Goal: Task Accomplishment & Management: Contribute content

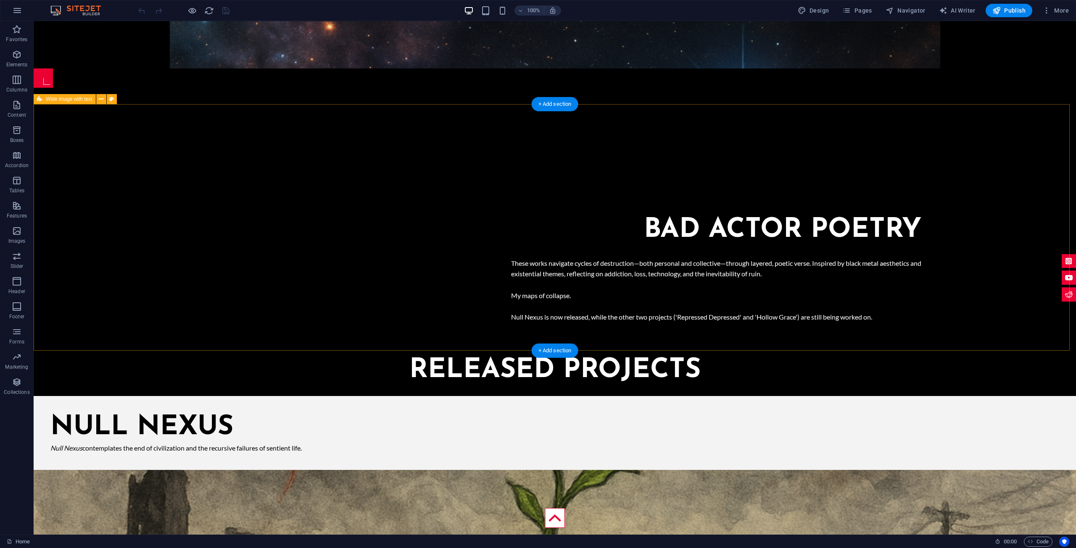
scroll to position [630, 0]
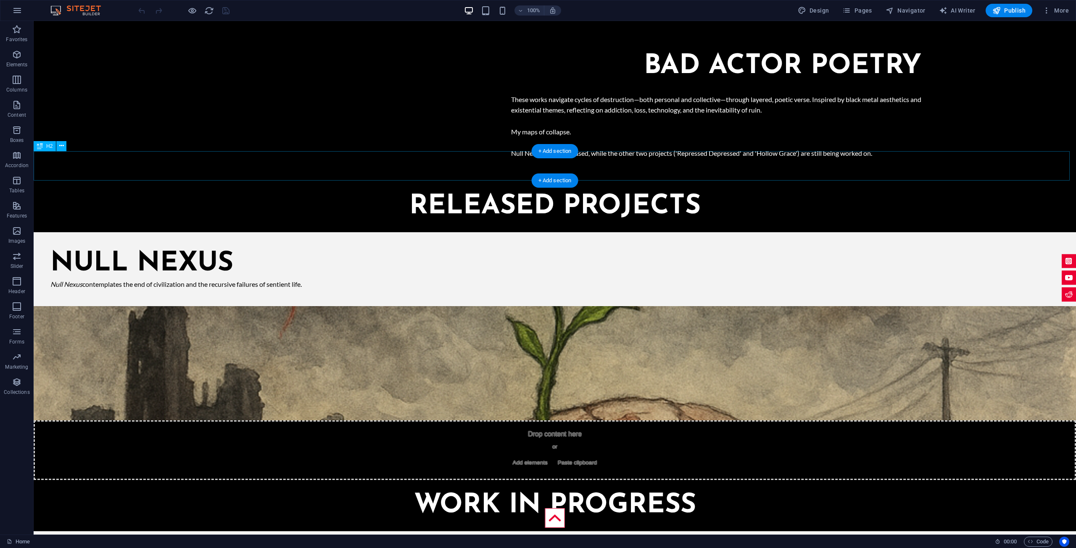
click at [551, 192] on div "Released projects" at bounding box center [555, 206] width 1042 height 29
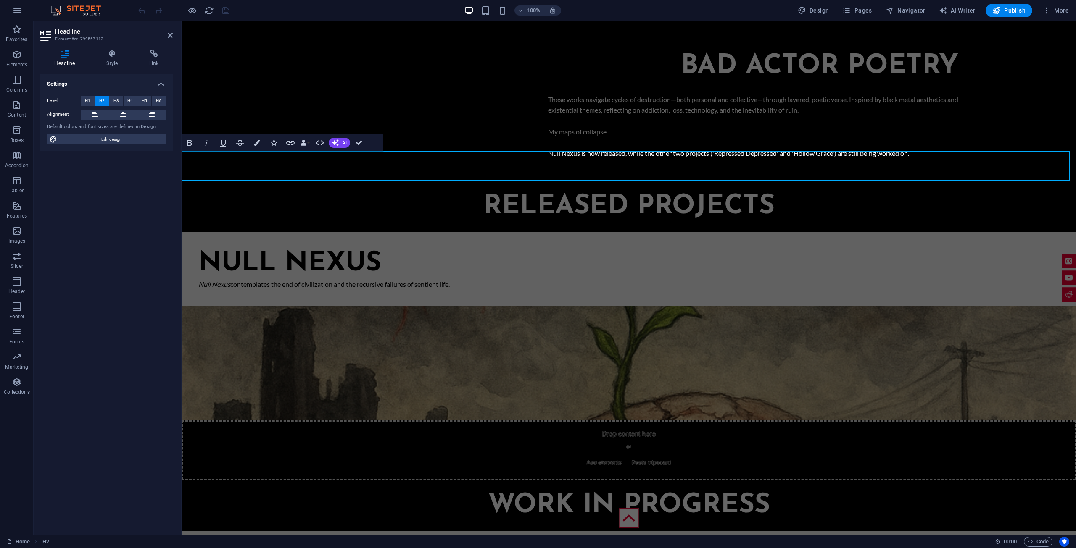
click at [597, 192] on h2 "Released projects" at bounding box center [629, 206] width 894 height 29
click at [625, 192] on h2 "Released projects" at bounding box center [629, 206] width 894 height 29
drag, startPoint x: 623, startPoint y: 163, endPoint x: 486, endPoint y: 159, distance: 136.6
click at [486, 192] on h2 "Released projects" at bounding box center [629, 206] width 894 height 29
click at [545, 222] on div "Null nexus Null Nexus contemplates the end of civilization and the recursive fa…" at bounding box center [629, 356] width 894 height 269
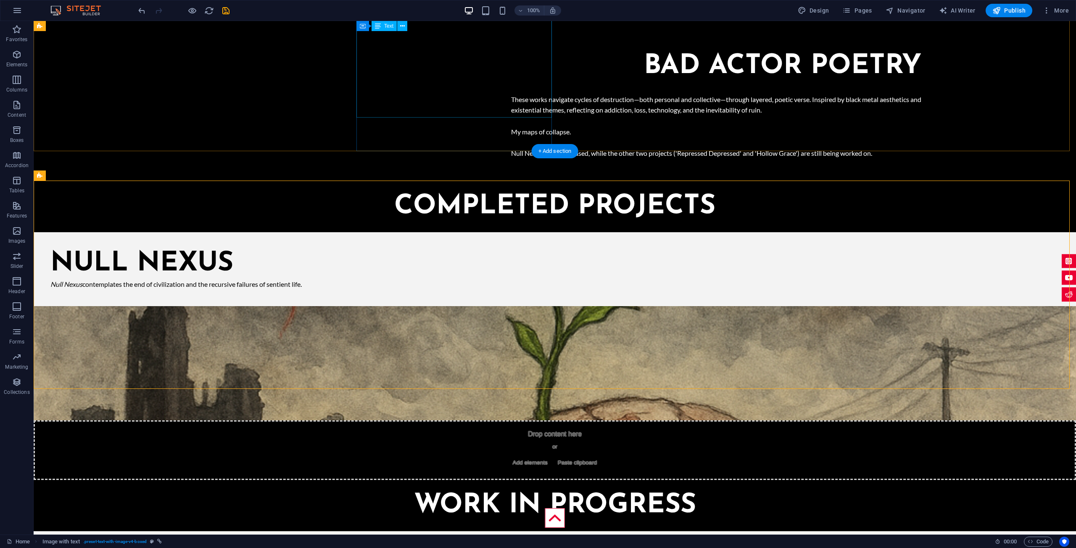
click at [511, 95] on div "These works navigate cycles of destruction—both personal and collective—through…" at bounding box center [716, 126] width 410 height 65
click at [511, 94] on div "These works navigate cycles of destruction—both personal and collective—through…" at bounding box center [716, 126] width 410 height 65
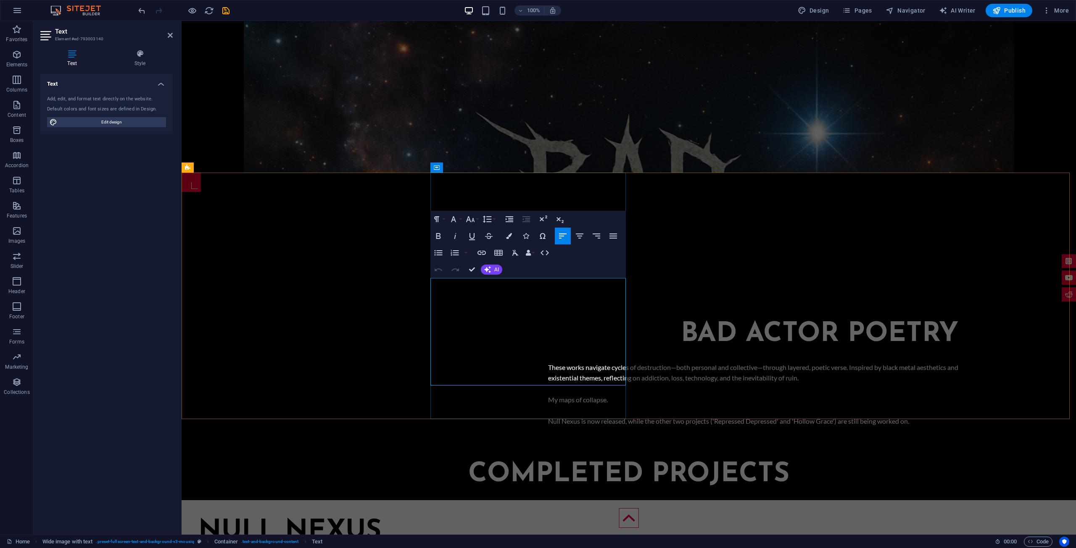
click at [548, 416] on p "Null Nexus is now released, while the other two projects ('Repressed Depressed'…" at bounding box center [753, 421] width 410 height 11
drag, startPoint x: 512, startPoint y: 369, endPoint x: 555, endPoint y: 370, distance: 43.3
click at [555, 416] on p "Null Nexus is now completed, while the other two projects ('Repressed Depressed…" at bounding box center [753, 421] width 410 height 11
click at [548, 416] on p "Null Nexus is now completed, while the other two projects ('Repressed Depressed…" at bounding box center [753, 421] width 410 height 11
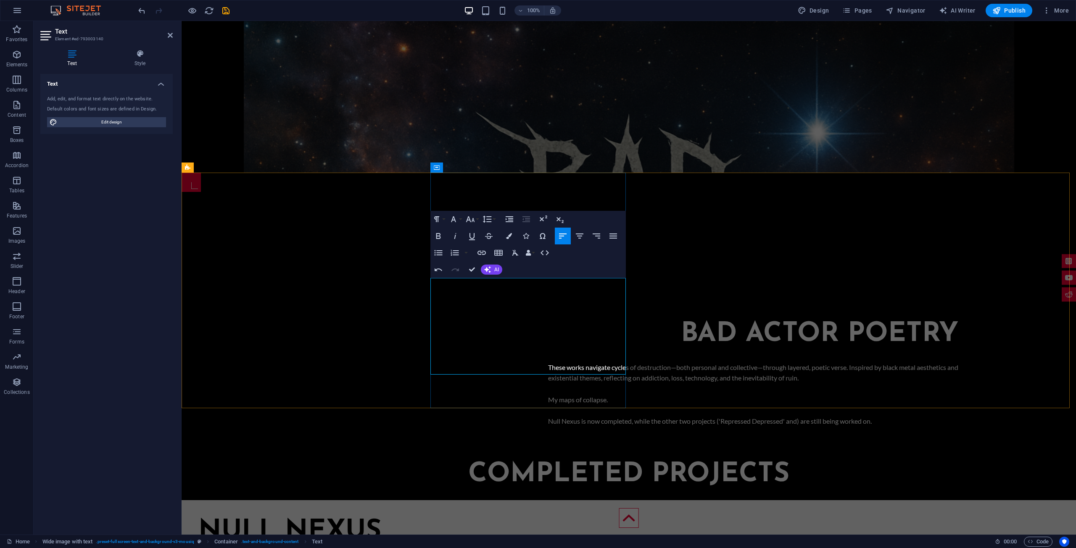
click at [548, 416] on p "Null Nexus is now completed, while the other two projects ('Repressed Depressed…" at bounding box center [753, 421] width 410 height 11
click at [548, 416] on p "'Null Nexus is now completed, while the other two projects ('Repressed Depresse…" at bounding box center [753, 421] width 410 height 11
drag, startPoint x: 447, startPoint y: 369, endPoint x: 461, endPoint y: 369, distance: 13.4
click at [548, 416] on p "'Null Nexus' and 'Hollow Grace' are now completed, while the other two projects…" at bounding box center [753, 421] width 410 height 11
click at [554, 416] on p "'Null Nexus' and 'Hollow Grace' are now completed, while the other projects ('R…" at bounding box center [753, 421] width 410 height 11
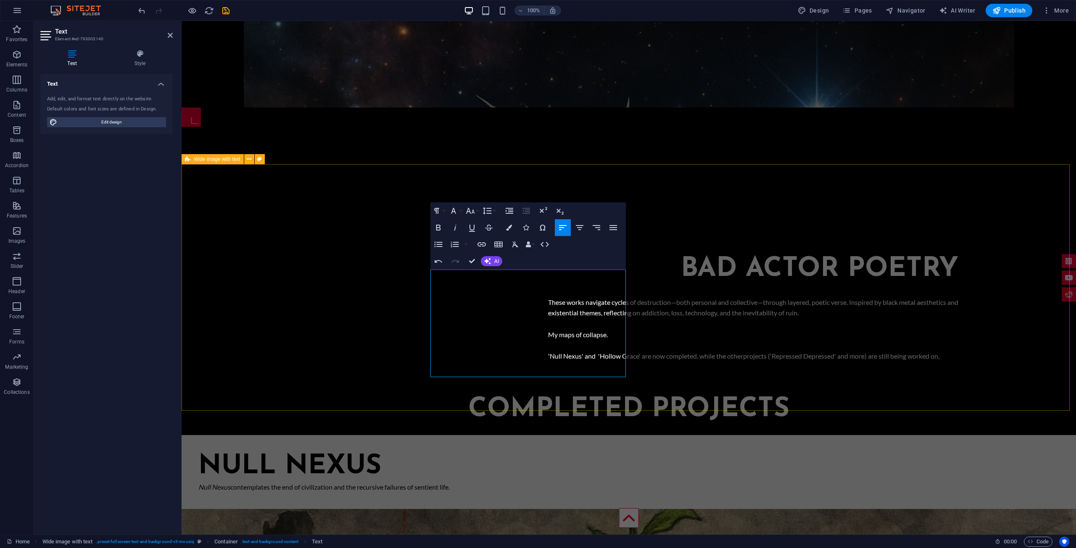
scroll to position [488, 0]
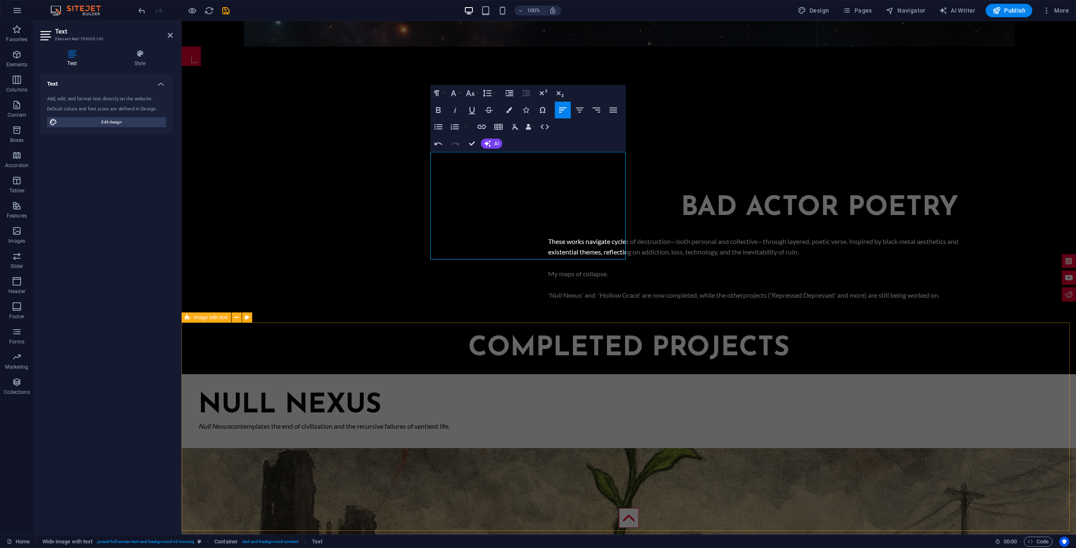
click at [614, 364] on div "Null nexus Null Nexus contemplates the end of civilization and the recursive fa…" at bounding box center [629, 498] width 894 height 269
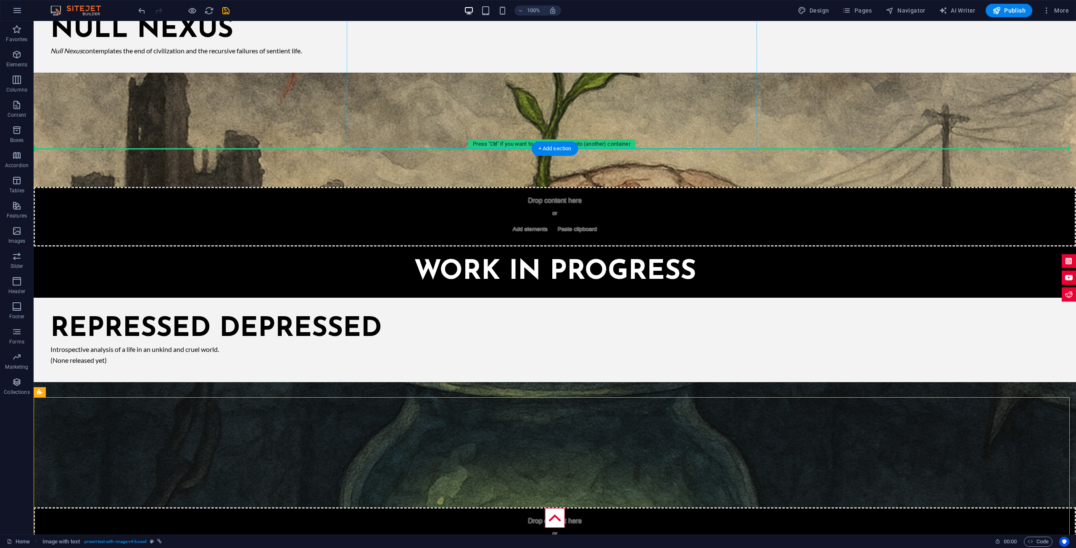
scroll to position [855, 0]
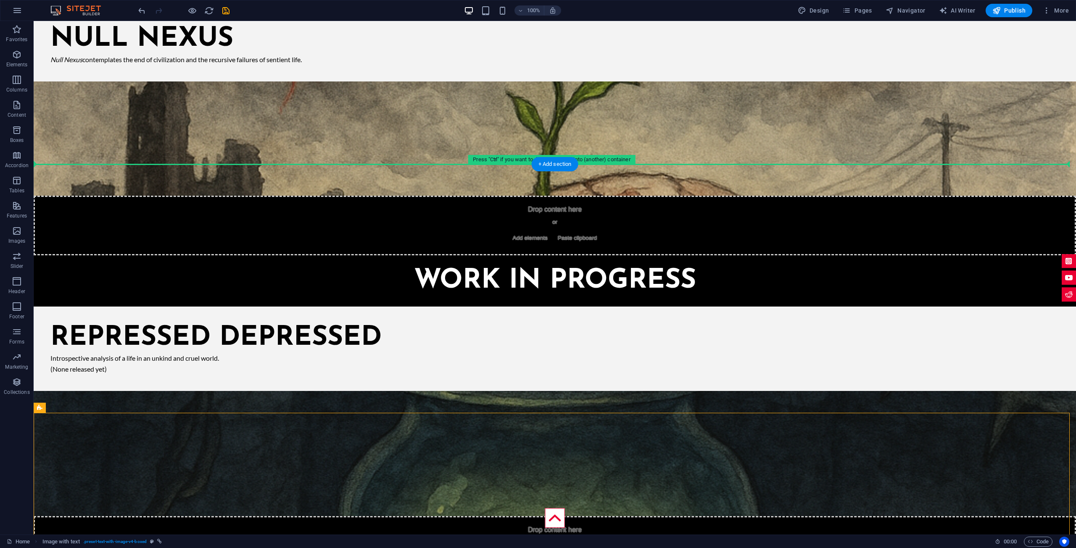
drag, startPoint x: 513, startPoint y: 302, endPoint x: 528, endPoint y: 145, distance: 157.4
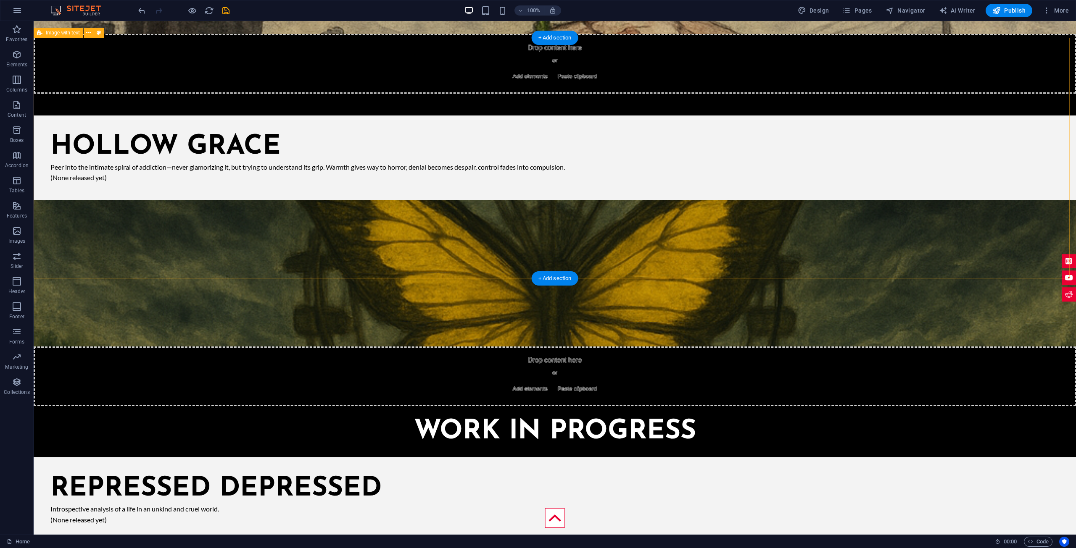
scroll to position [1065, 0]
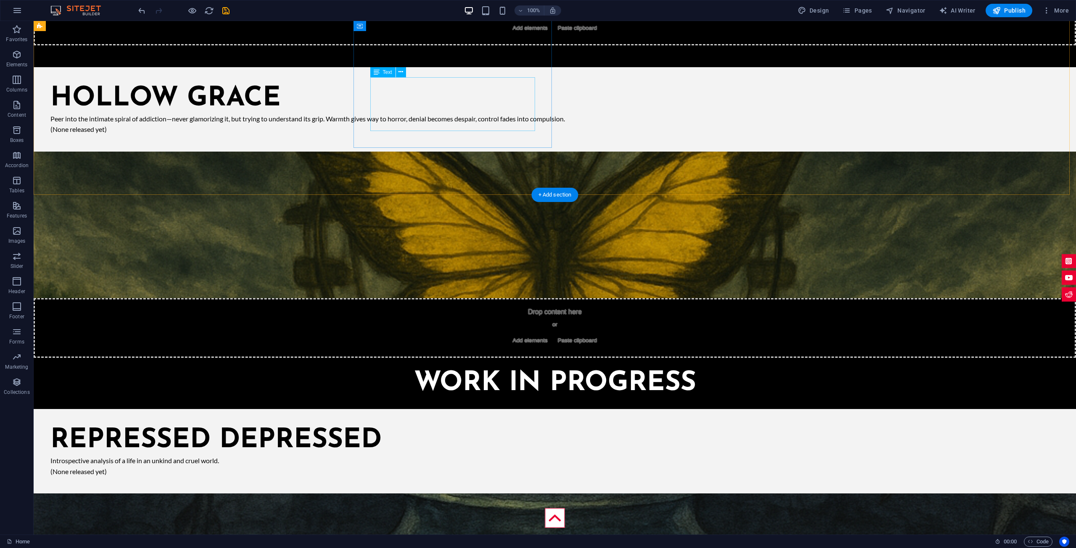
click at [430, 130] on div "Peer into the intimate spiral of addiction—never glamorizing it, but trying to …" at bounding box center [554, 123] width 1008 height 21
click at [430, 127] on div "Peer into the intimate spiral of addiction—never glamorizing it, but trying to …" at bounding box center [554, 123] width 1008 height 21
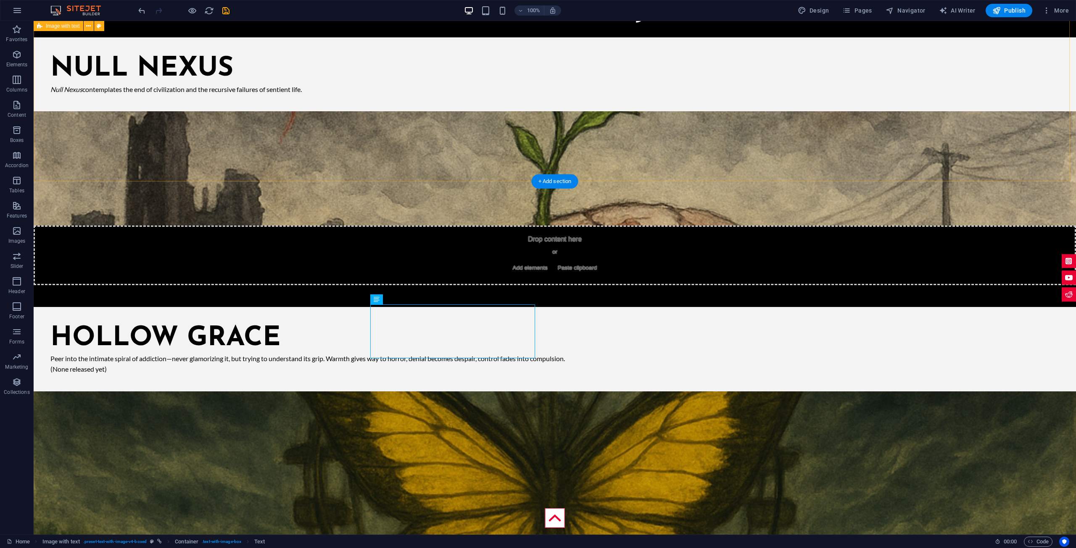
scroll to position [813, 0]
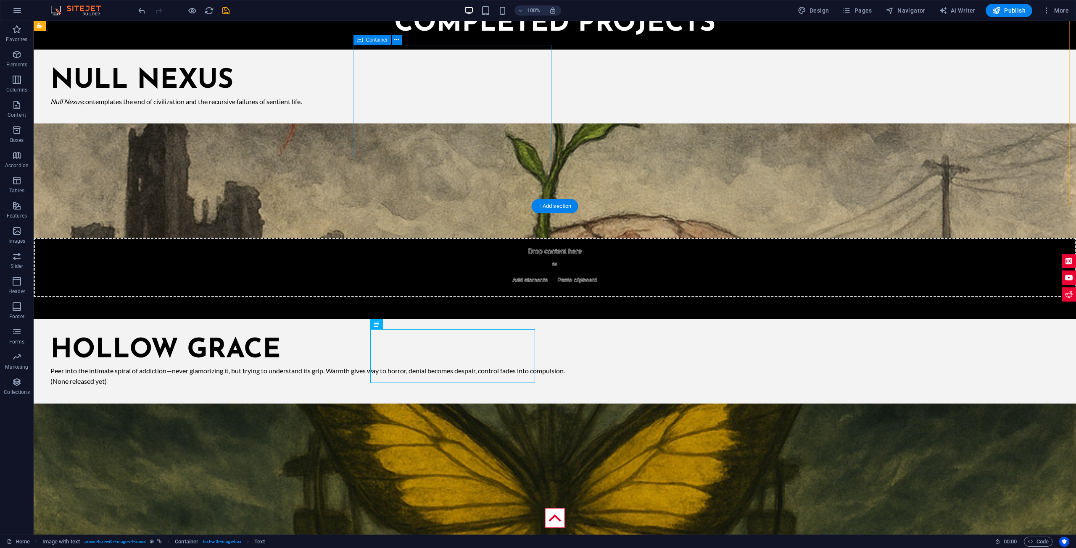
click at [476, 124] on div "Null nexus Null Nexus contemplates the end of civilization and the recursive fa…" at bounding box center [555, 87] width 1042 height 74
click at [425, 376] on div "Peer into the intimate spiral of addiction—never glamorizing it, but trying to …" at bounding box center [554, 376] width 1008 height 21
drag, startPoint x: 430, startPoint y: 377, endPoint x: 397, endPoint y: 378, distance: 32.8
click at [397, 378] on div "Peer into the intimate spiral of addiction—never glamorizing it, but trying to …" at bounding box center [554, 376] width 1008 height 21
click at [426, 379] on div "Peer into the intimate spiral of addiction—never glamorizing it, but trying to …" at bounding box center [554, 376] width 1008 height 21
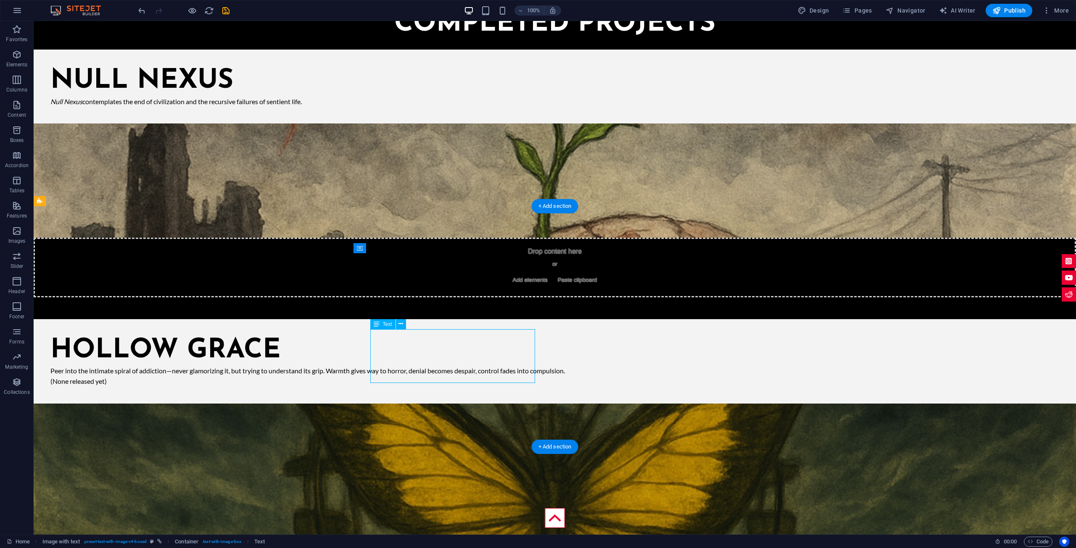
click at [426, 379] on div "Peer into the intimate spiral of addiction—never glamorizing it, but trying to …" at bounding box center [554, 376] width 1008 height 21
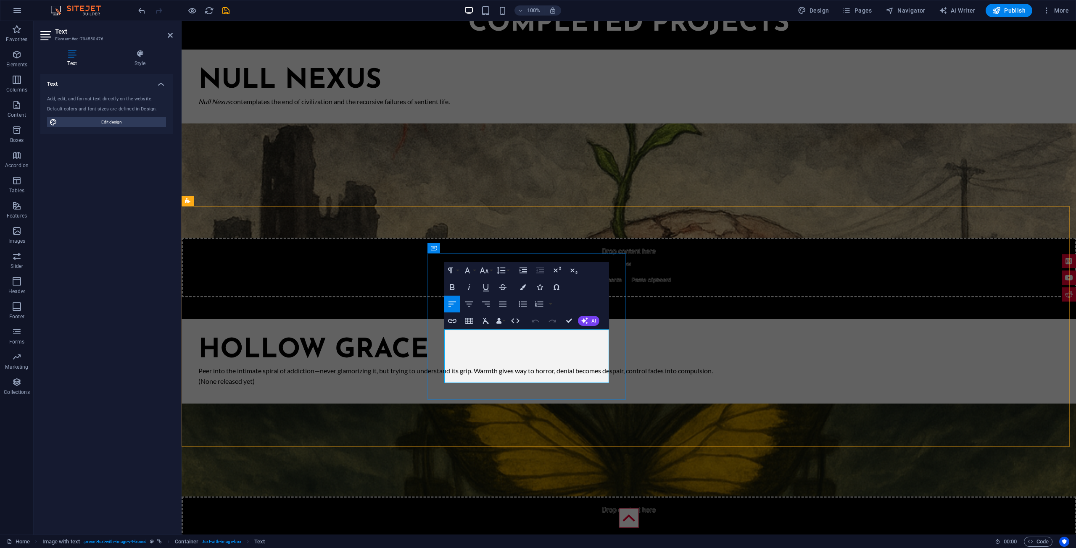
click at [501, 376] on p "(None released yet)" at bounding box center [628, 381] width 861 height 11
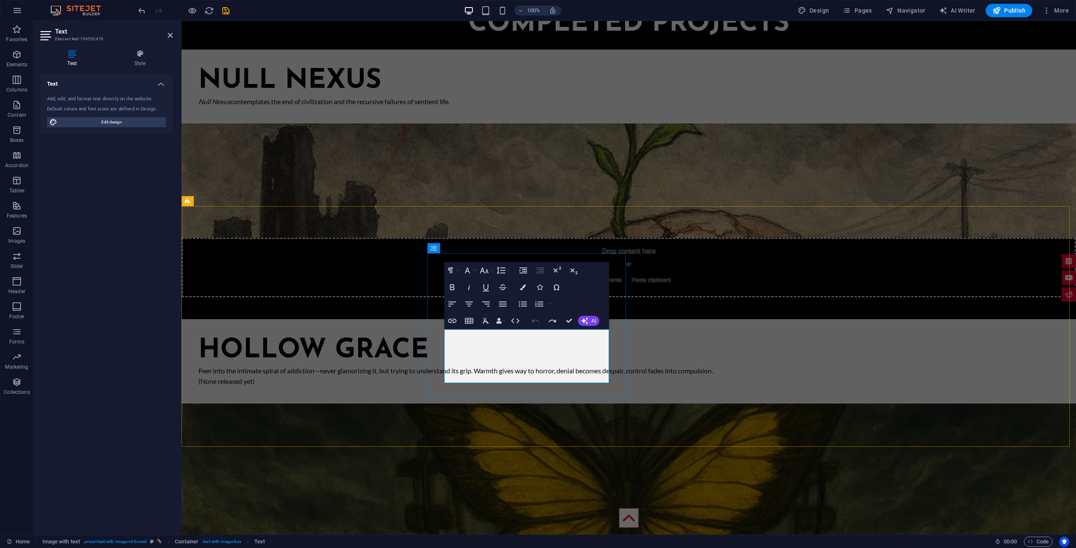
click at [488, 377] on p "(None released yet)" at bounding box center [628, 381] width 861 height 11
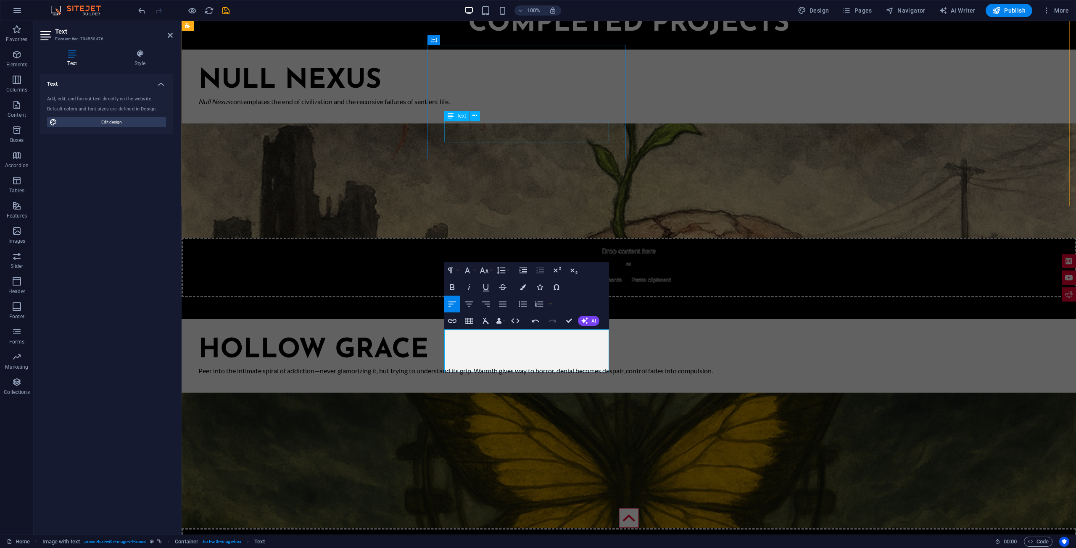
click at [510, 124] on div "Null nexus Null Nexus contemplates the end of civilization and the recursive fa…" at bounding box center [629, 87] width 894 height 74
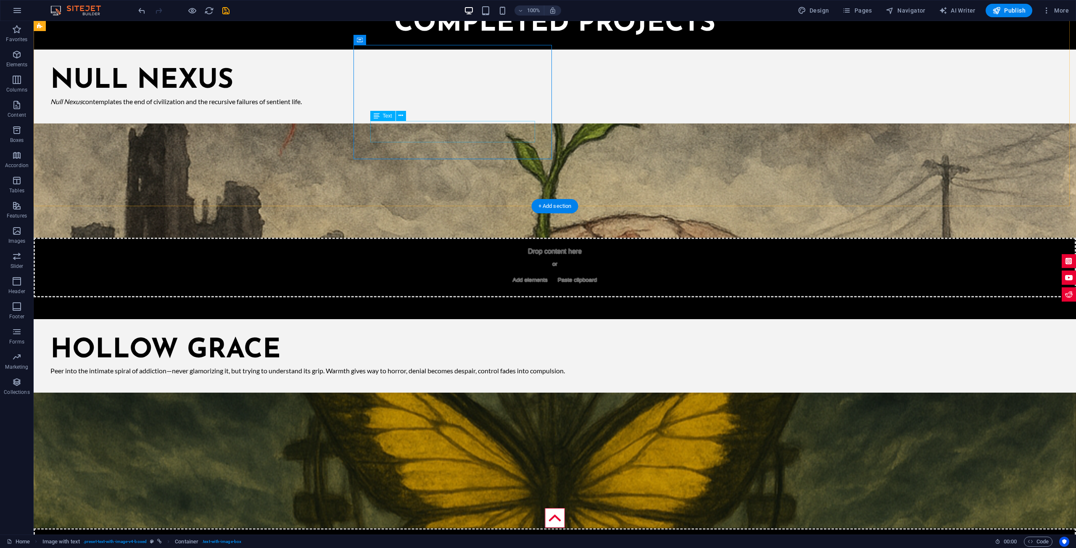
click at [490, 107] on div "Null Nexus contemplates the end of civilization and the recursive failures of s…" at bounding box center [554, 101] width 1008 height 11
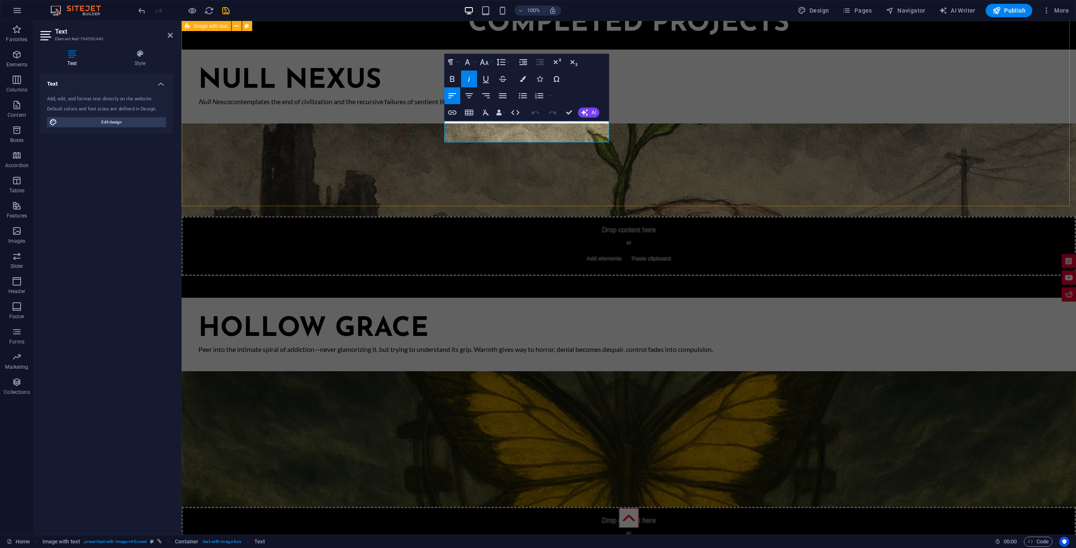
click at [561, 179] on div "Null nexus Null Nexus contemplates the end of civilization and the recursive fa…" at bounding box center [629, 163] width 894 height 248
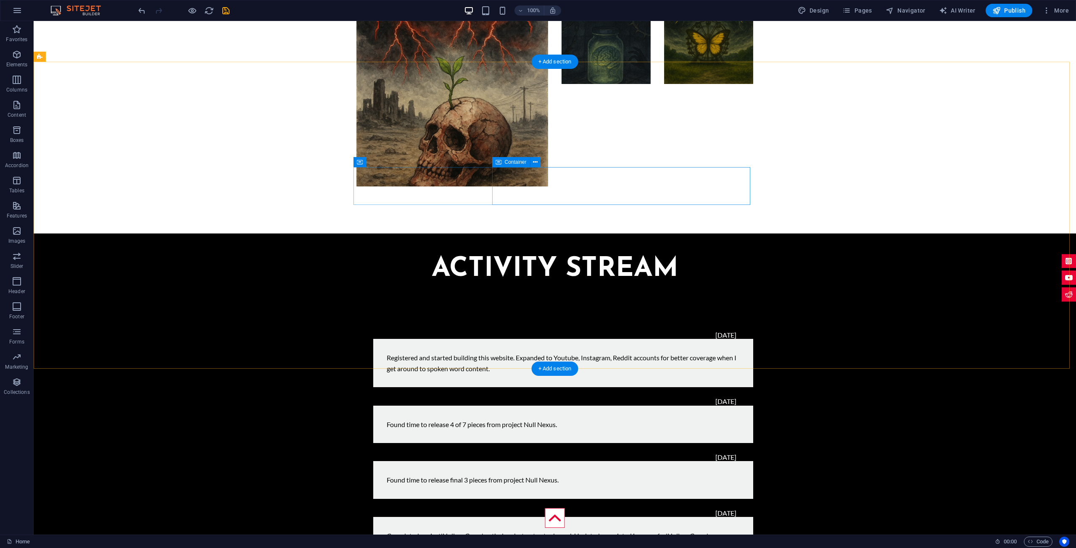
scroll to position [1822, 0]
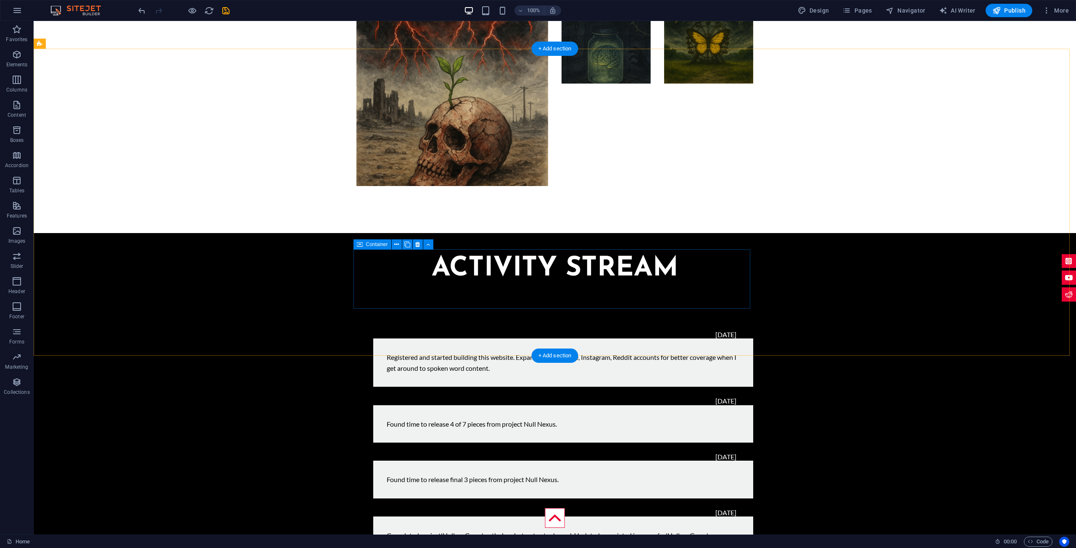
click at [485, 509] on div "[DATE] Completed project 'Hollow Grace' anthology but not yet released. Updated…" at bounding box center [554, 537] width 397 height 56
click at [554, 517] on div "Completed project 'Hollow Grace' anthology but not yet released. Updated associ…" at bounding box center [563, 541] width 380 height 48
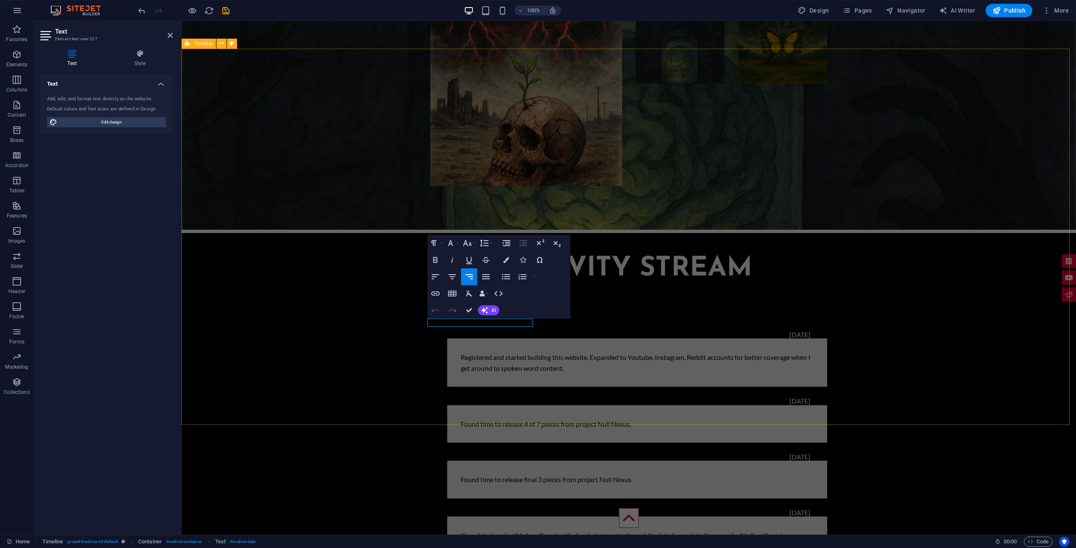
drag, startPoint x: 441, startPoint y: 323, endPoint x: 426, endPoint y: 323, distance: 15.1
click at [426, 323] on div "[DATE] Registered and started building this website. Expanded to Youtube, Insta…" at bounding box center [629, 481] width 894 height 395
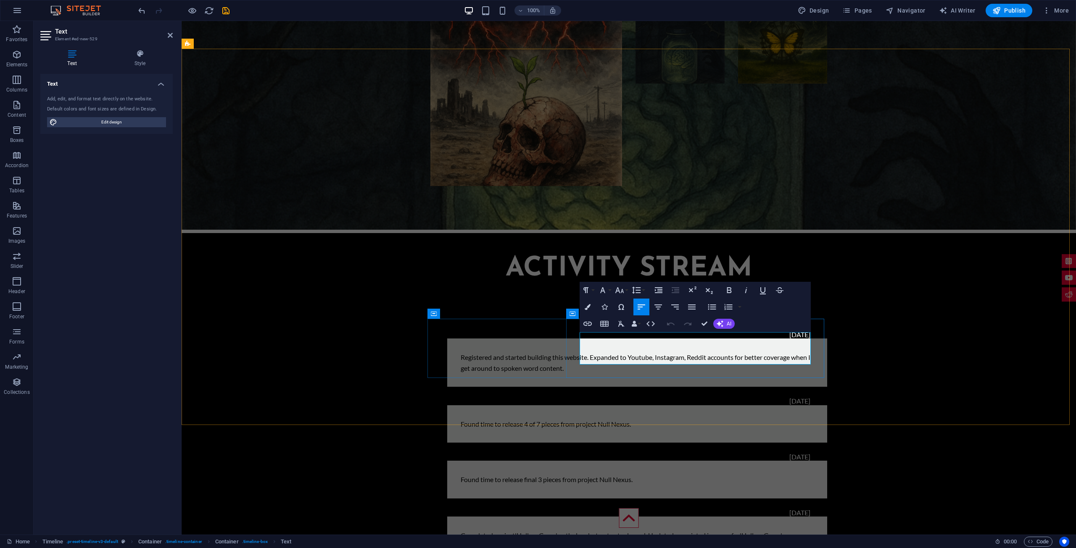
drag, startPoint x: 657, startPoint y: 358, endPoint x: 581, endPoint y: 337, distance: 79.1
click at [705, 377] on div "[DATE] Registered and started building this website. Expanded to Youtube, Insta…" at bounding box center [629, 476] width 894 height 384
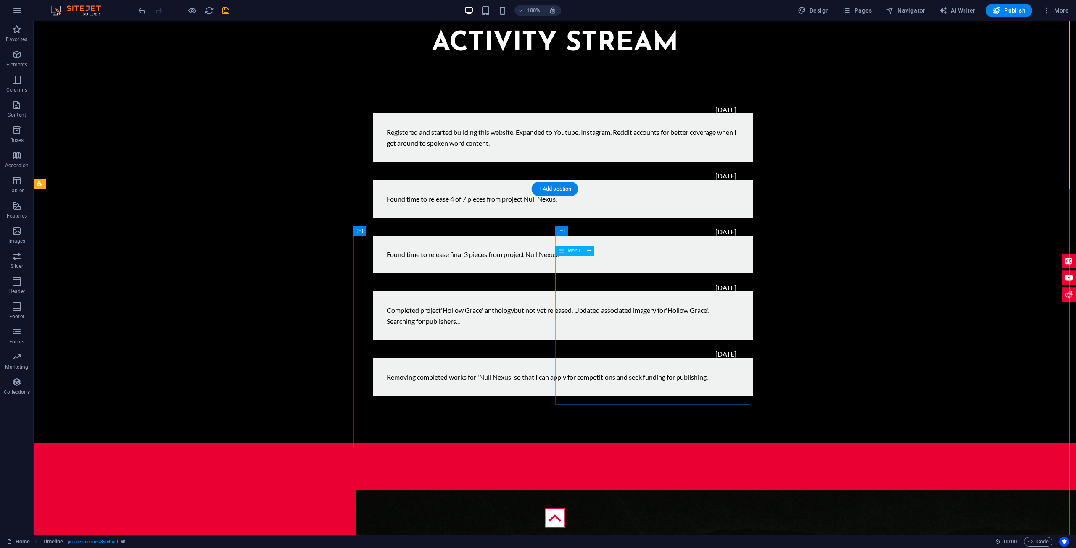
scroll to position [2083, 0]
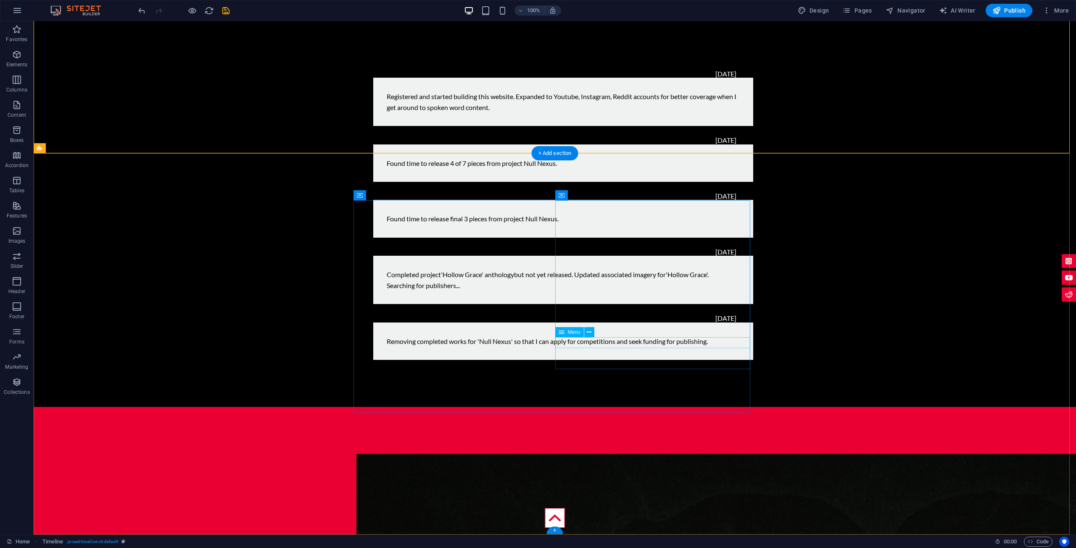
select select "10"
select select
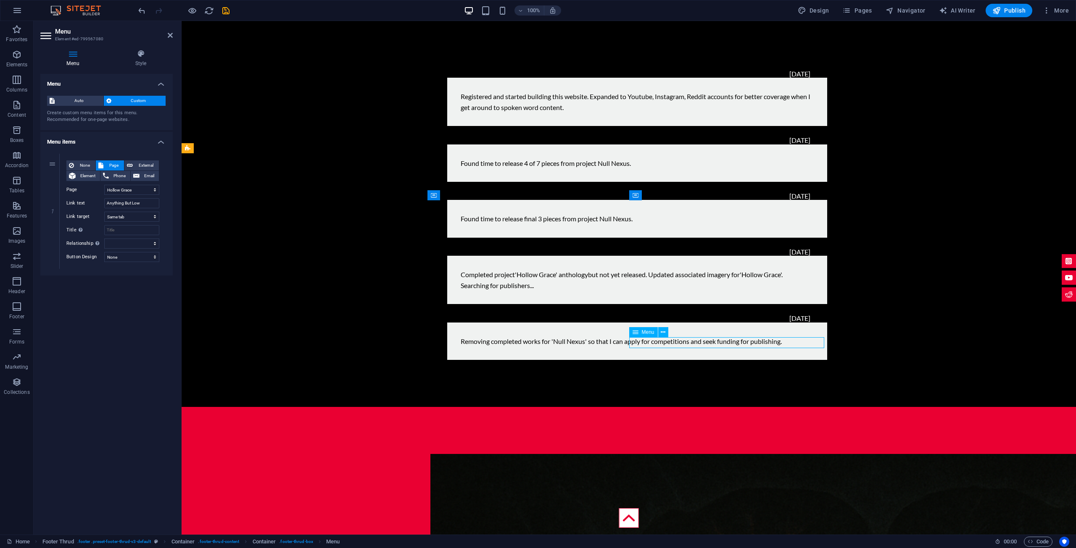
drag, startPoint x: 687, startPoint y: 343, endPoint x: 671, endPoint y: 342, distance: 15.6
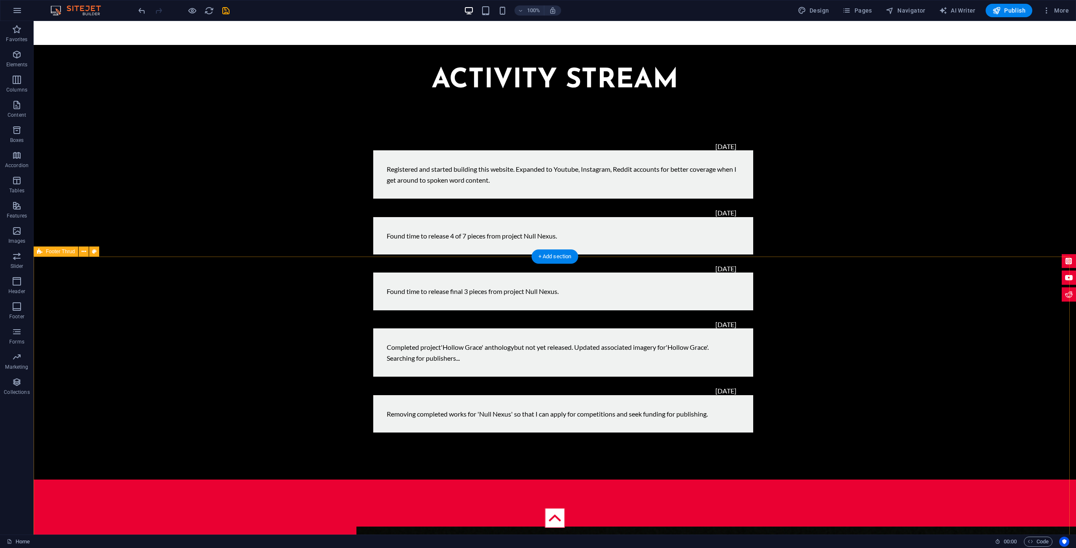
scroll to position [2059, 0]
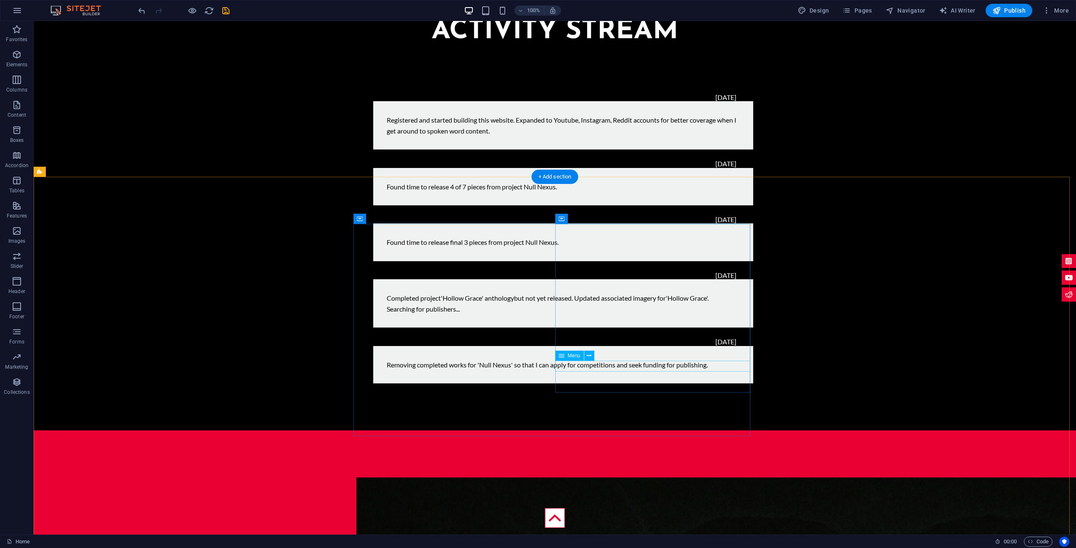
select select "px"
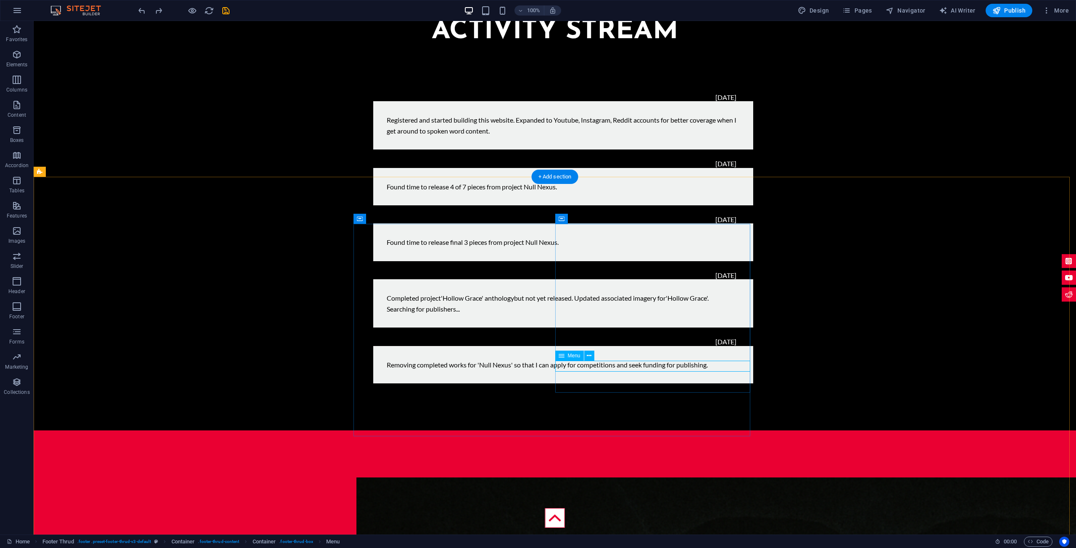
select select "10"
select select
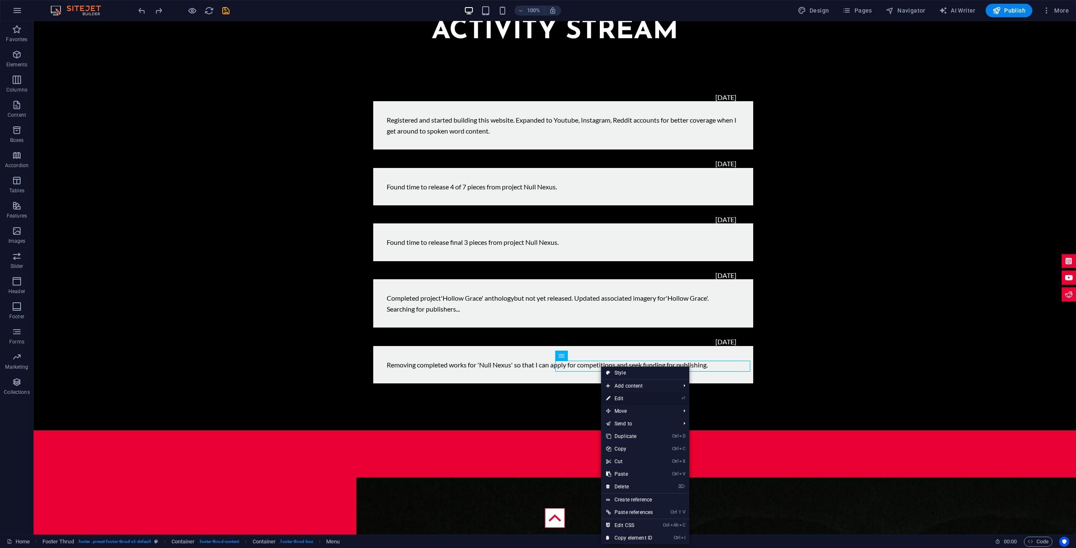
click at [624, 398] on link "⏎ Edit" at bounding box center [629, 398] width 57 height 13
select select "10"
select select
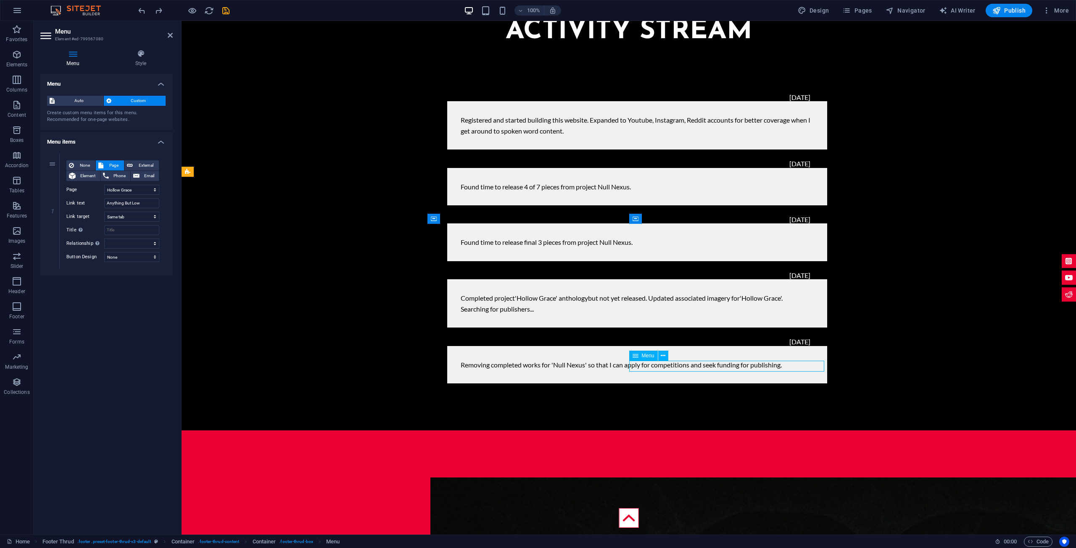
drag, startPoint x: 681, startPoint y: 366, endPoint x: 654, endPoint y: 366, distance: 26.5
drag, startPoint x: 647, startPoint y: 366, endPoint x: 660, endPoint y: 366, distance: 13.5
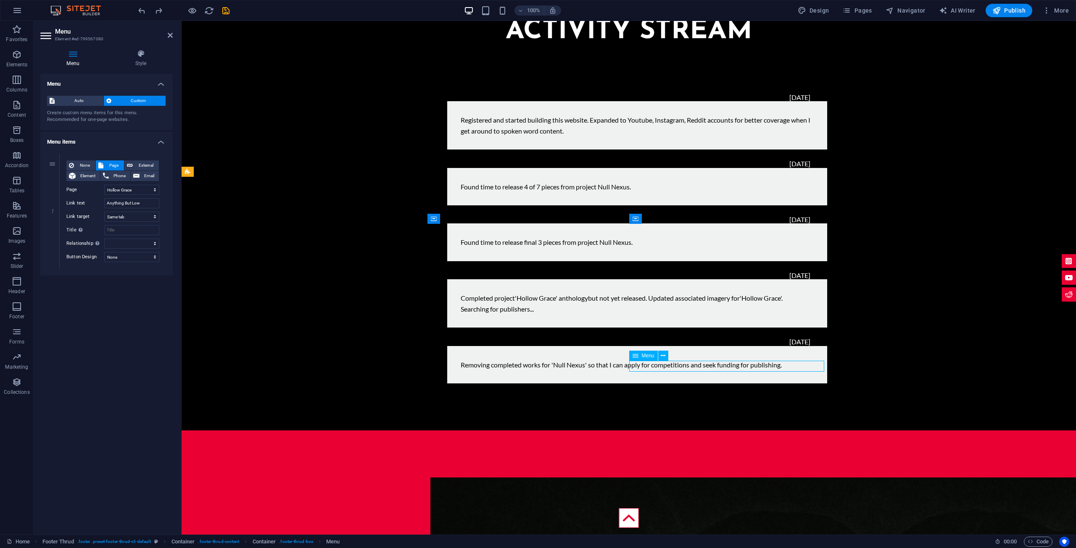
click at [134, 204] on input "Anything But Low" at bounding box center [131, 203] width 55 height 10
click at [134, 203] on input "Anything But Low" at bounding box center [131, 203] width 55 height 10
type input "Hollow Grace"
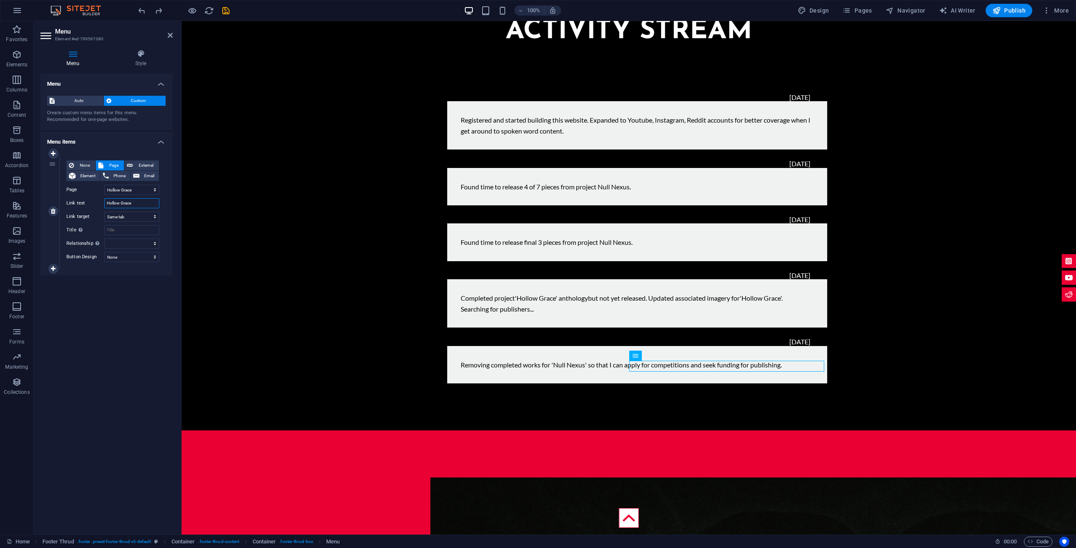
select select
type input "Hollow Grace"
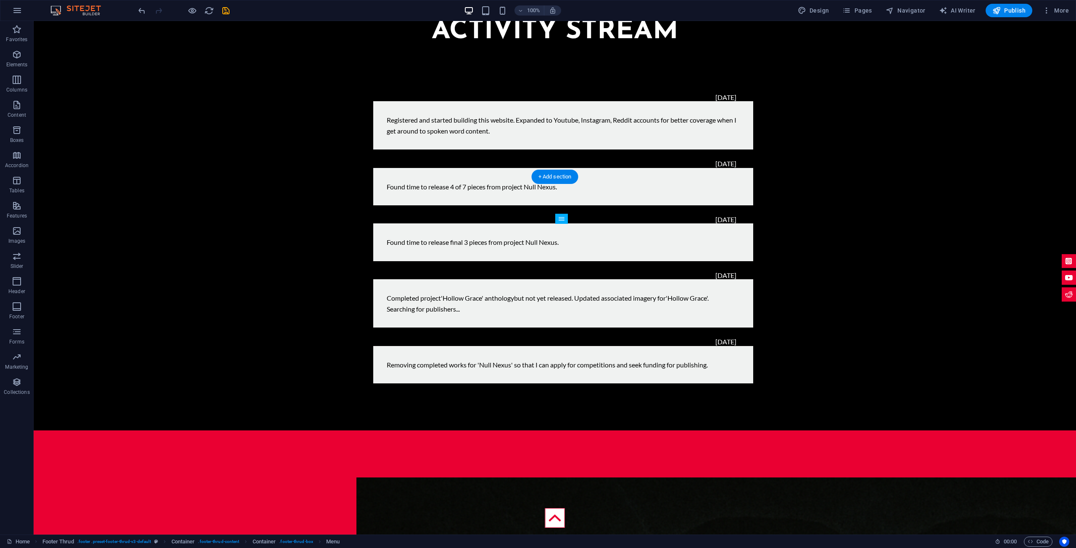
drag, startPoint x: 653, startPoint y: 334, endPoint x: 648, endPoint y: 371, distance: 36.8
drag, startPoint x: 616, startPoint y: 357, endPoint x: 617, endPoint y: 340, distance: 16.4
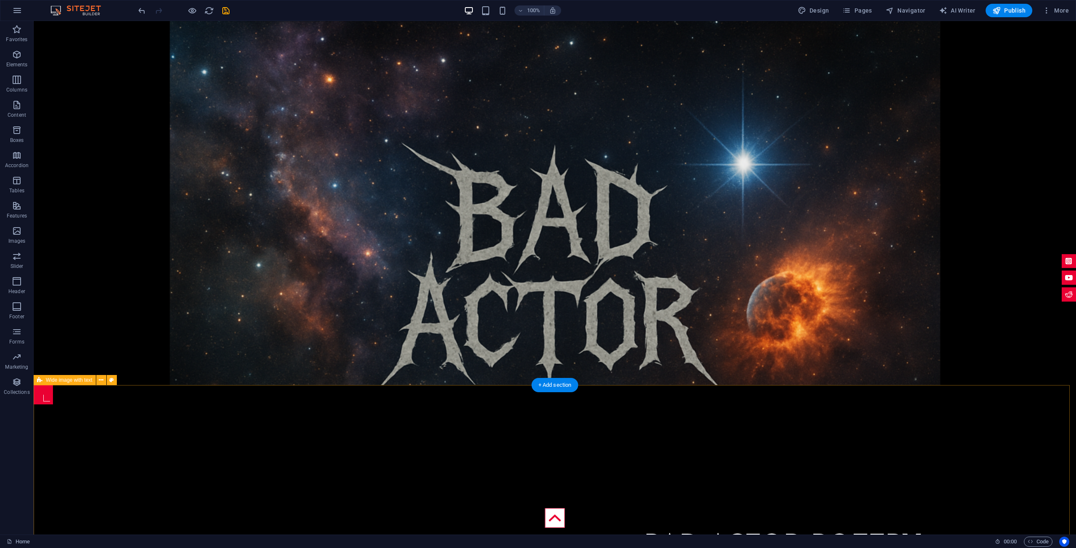
scroll to position [444, 0]
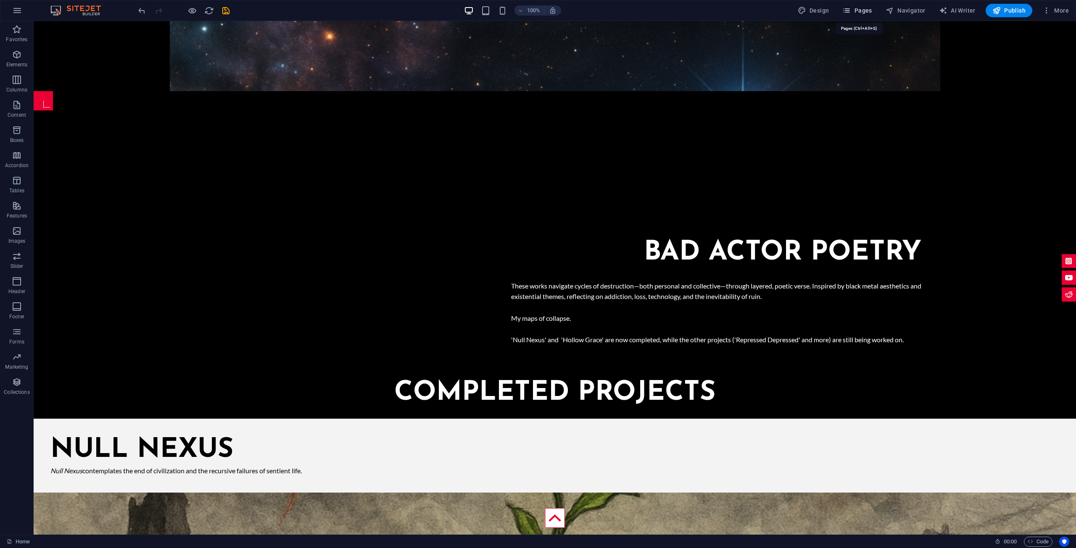
click at [861, 12] on span "Pages" at bounding box center [856, 10] width 29 height 8
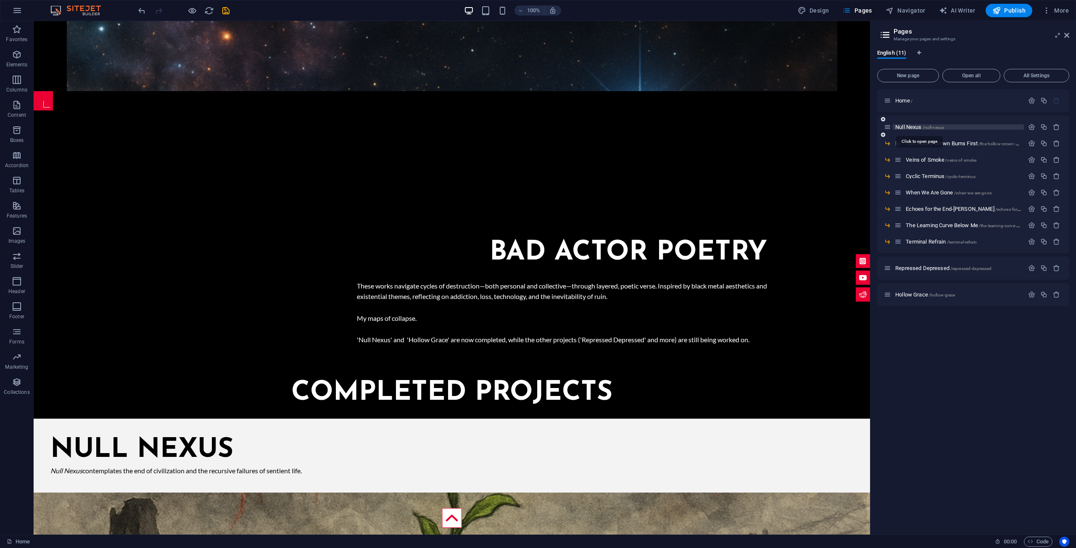
click at [916, 128] on span "Null Nexus /null-nexus" at bounding box center [919, 127] width 49 height 6
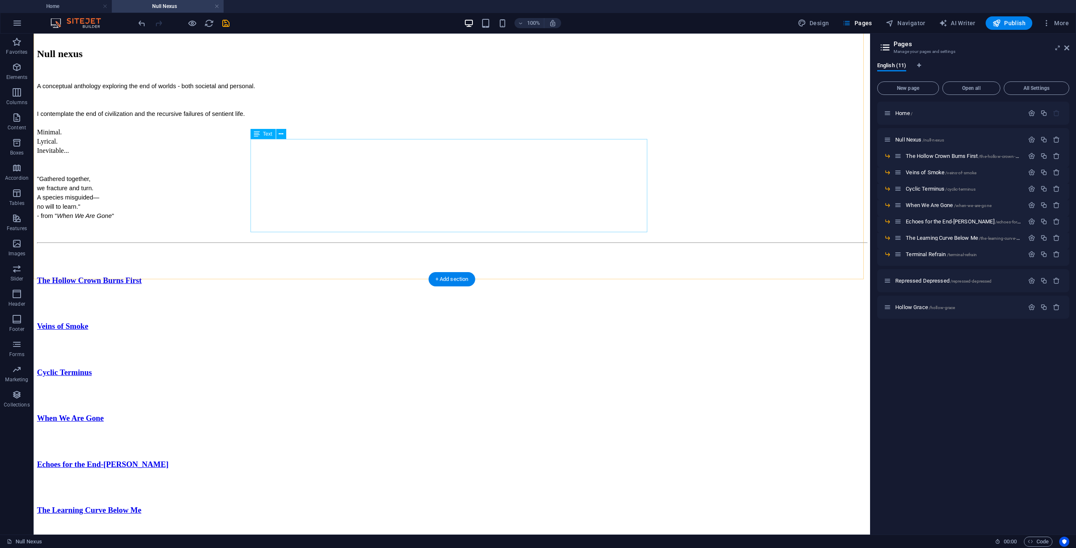
scroll to position [84, 0]
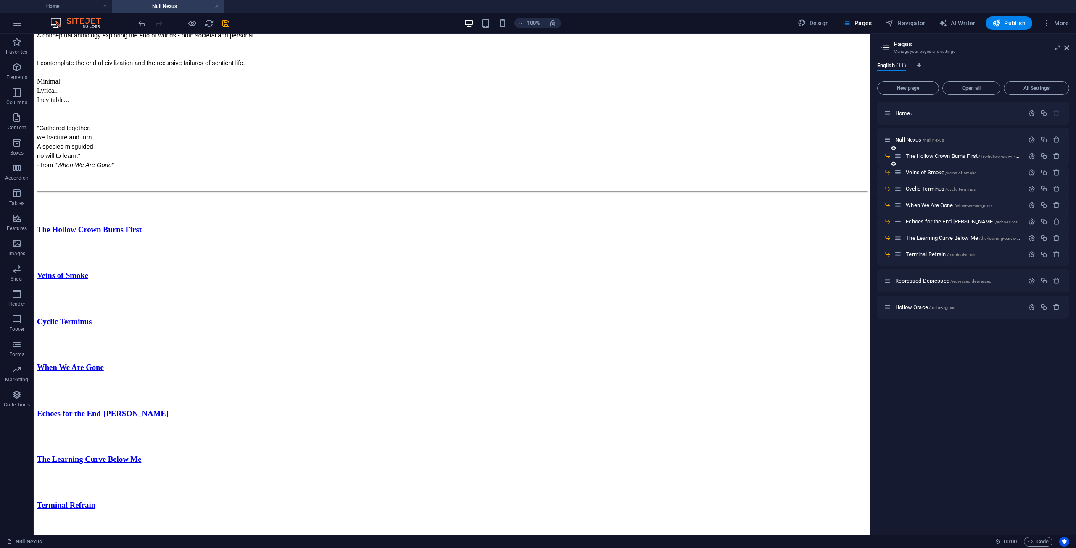
click at [922, 159] on div "The Hollow Crown Burns First /the-hollow-crown-burns-first" at bounding box center [958, 156] width 129 height 10
click at [922, 154] on span "The Hollow Crown Burns First /the-hollow-crown-burns-first" at bounding box center [970, 156] width 129 height 6
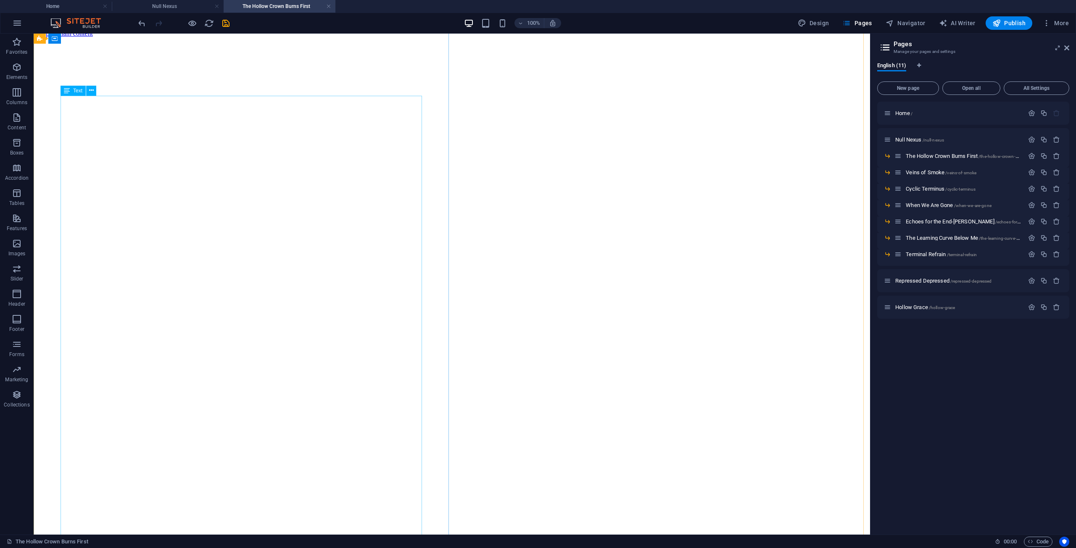
scroll to position [0, 0]
click at [890, 138] on icon at bounding box center [887, 139] width 7 height 7
click at [889, 138] on icon at bounding box center [887, 139] width 7 height 7
click at [889, 139] on icon at bounding box center [887, 139] width 7 height 7
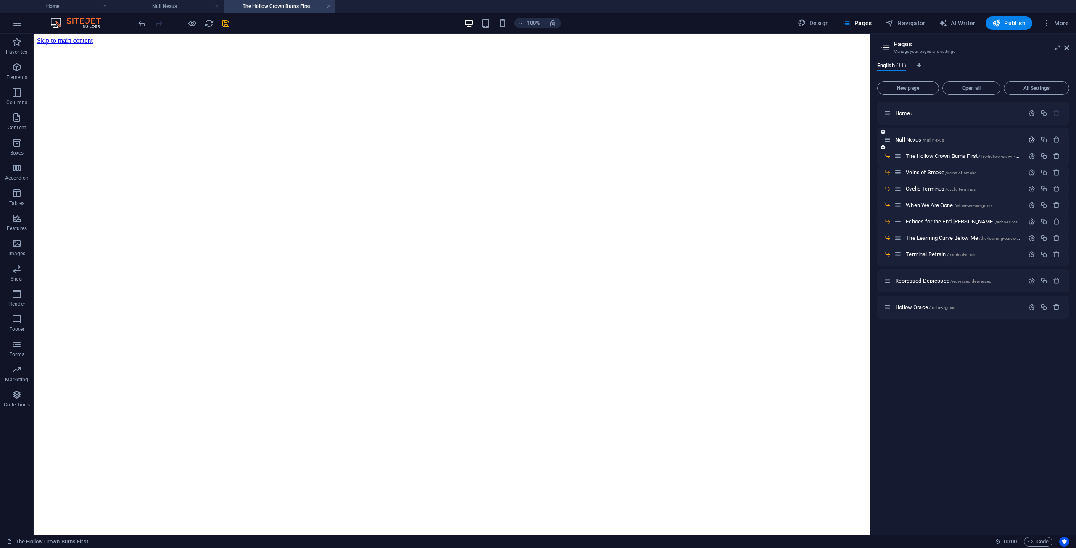
click at [1032, 140] on icon "button" at bounding box center [1031, 139] width 7 height 7
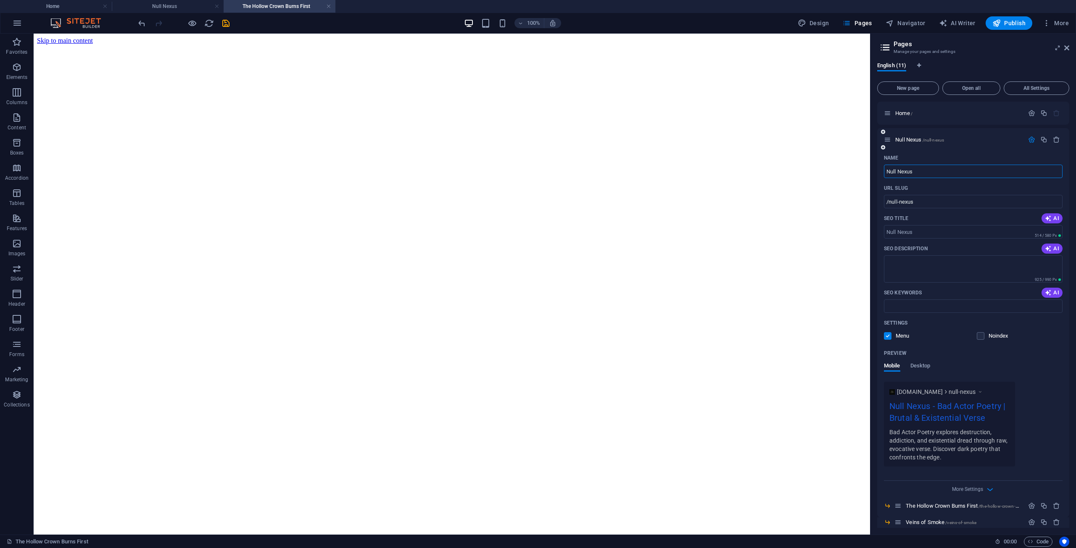
click at [1030, 140] on icon "button" at bounding box center [1031, 139] width 7 height 7
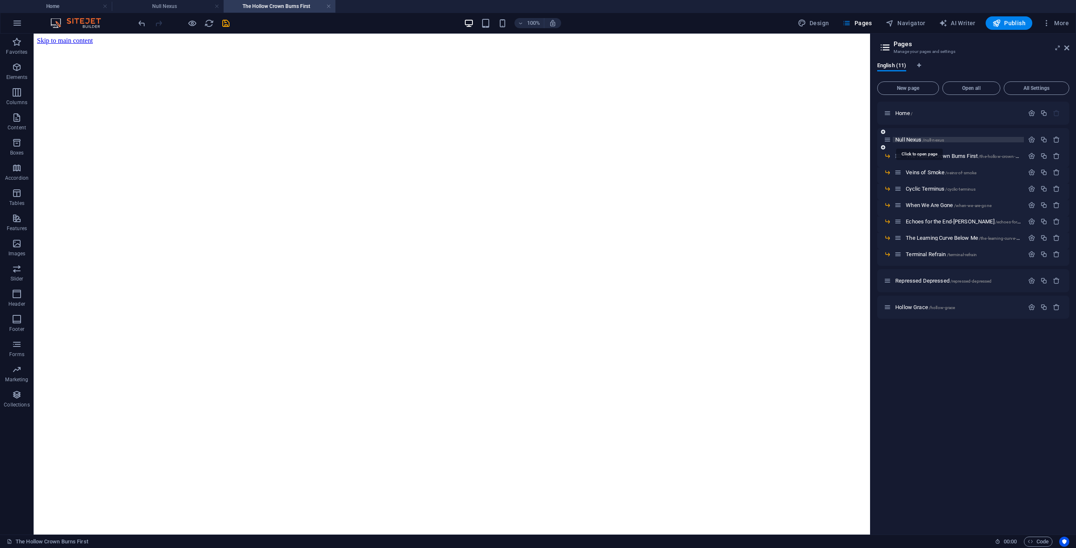
click at [929, 141] on span "/null-nexus" at bounding box center [933, 140] width 22 height 5
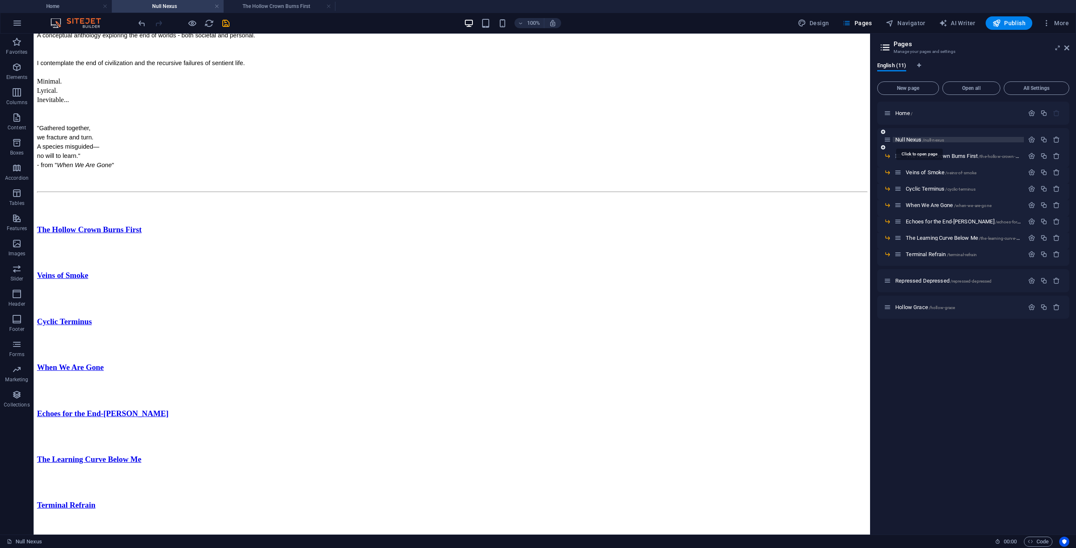
click at [929, 141] on span "/null-nexus" at bounding box center [933, 140] width 22 height 5
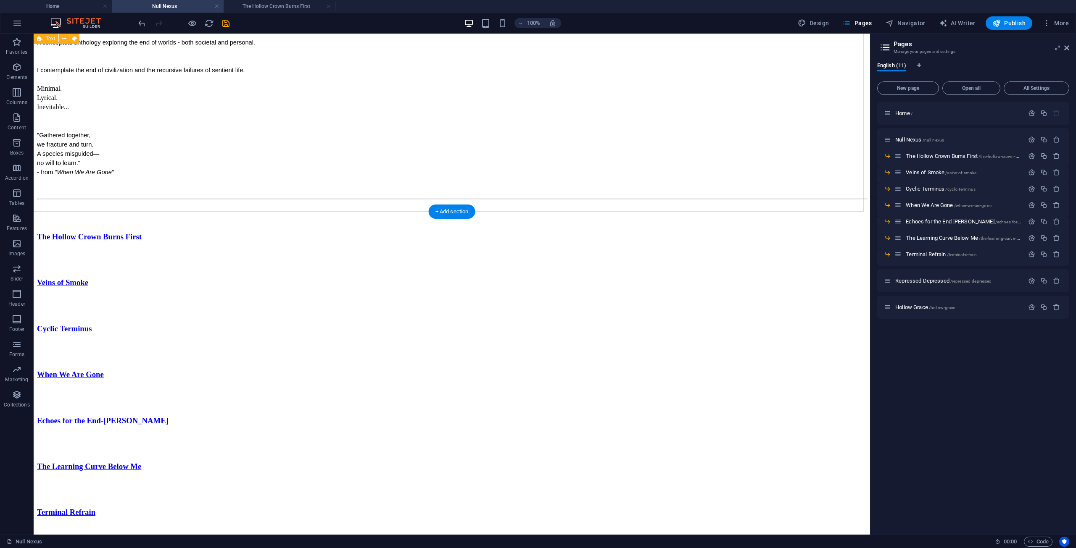
scroll to position [0, 0]
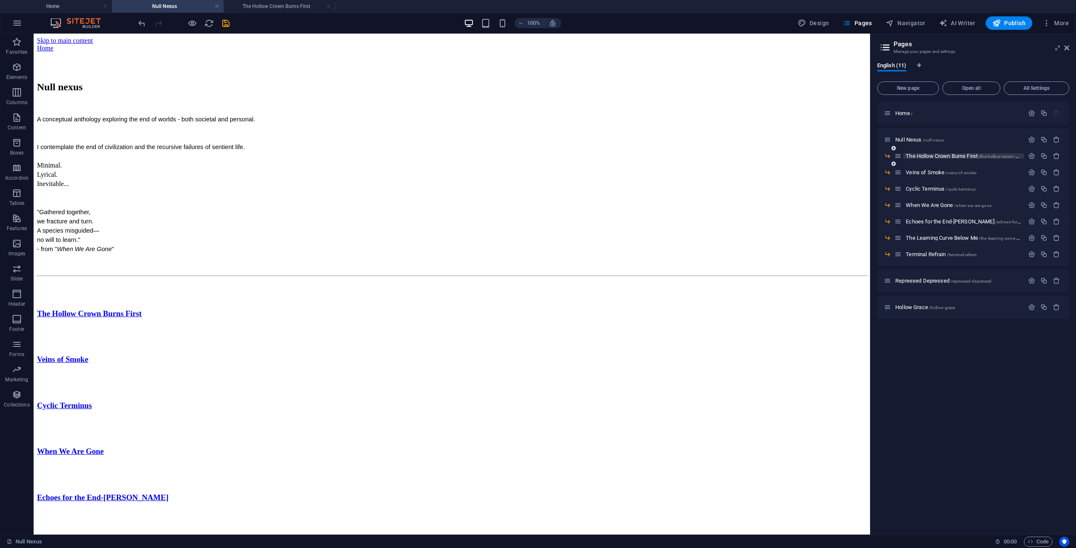
click at [925, 158] on span "The Hollow Crown Burns First /the-hollow-crown-burns-first" at bounding box center [970, 156] width 129 height 6
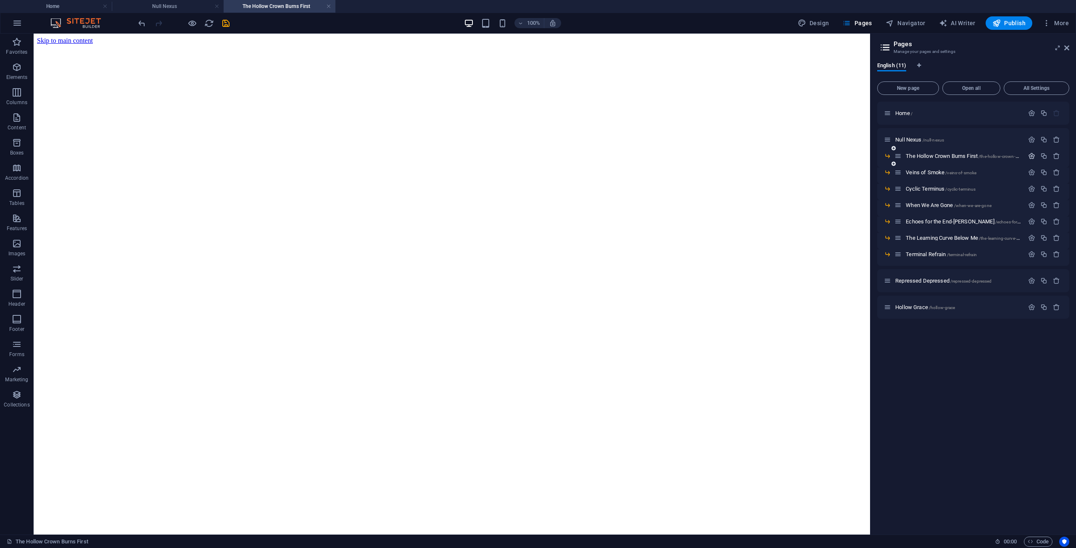
click at [1036, 156] on button "button" at bounding box center [1031, 156] width 12 height 7
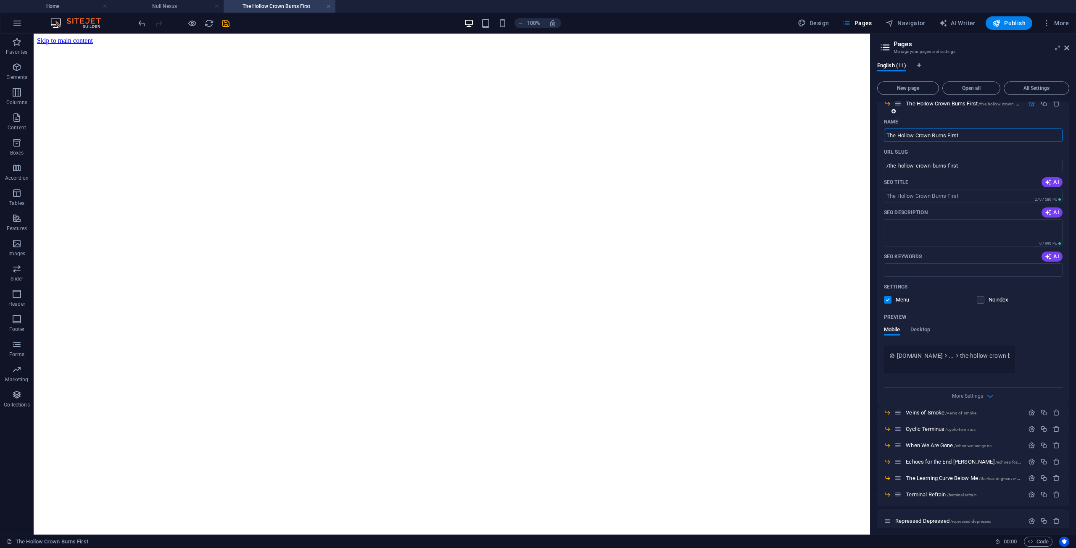
scroll to position [87, 0]
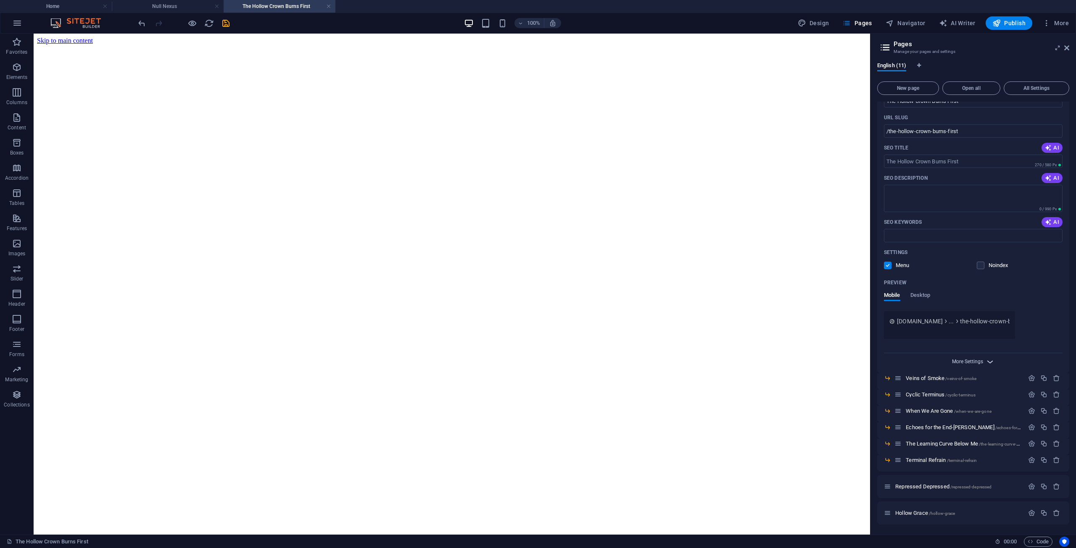
click at [977, 362] on span "More Settings" at bounding box center [967, 362] width 31 height 6
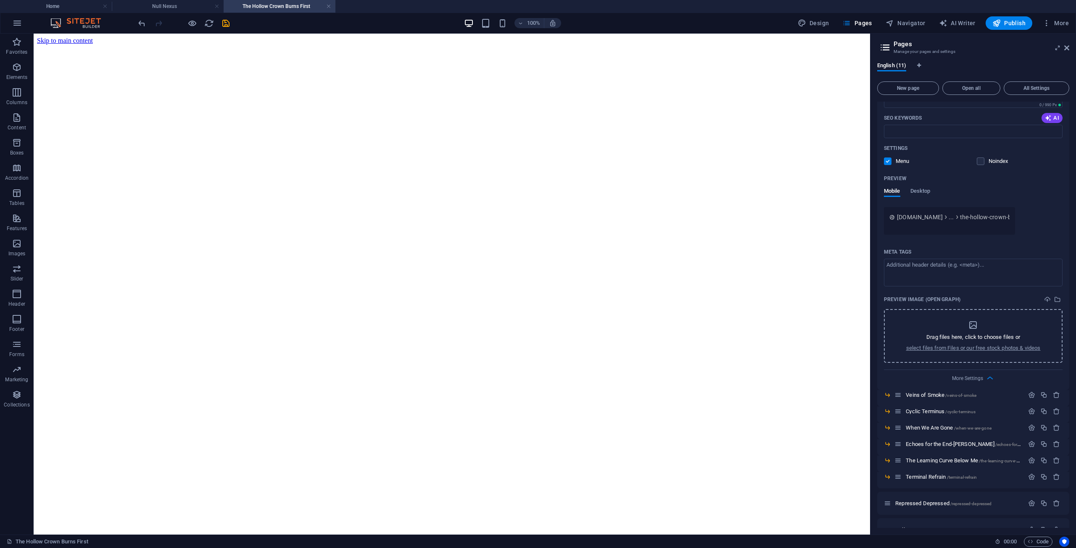
scroll to position [208, 0]
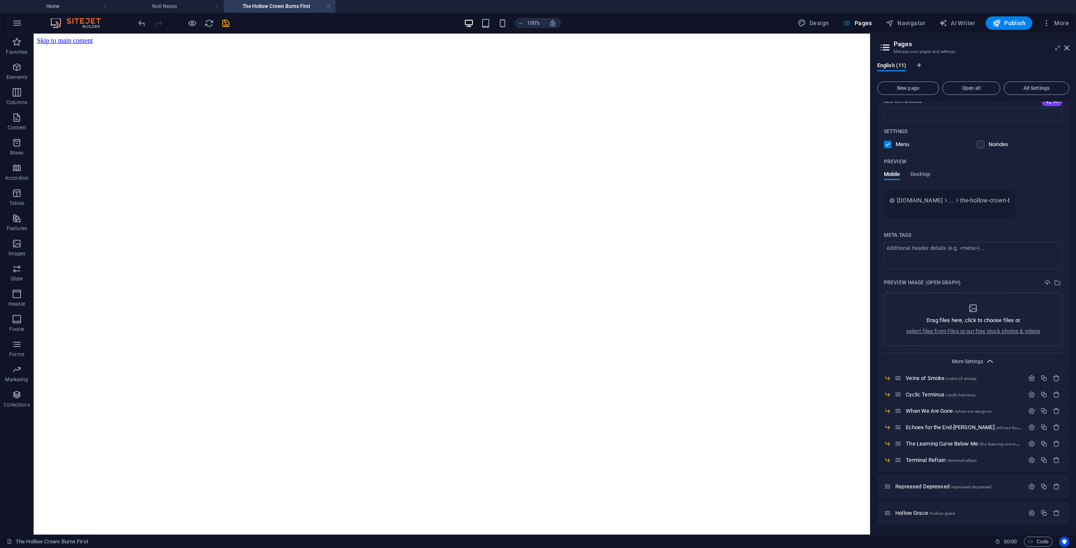
click at [976, 362] on span "More Settings" at bounding box center [967, 362] width 31 height 6
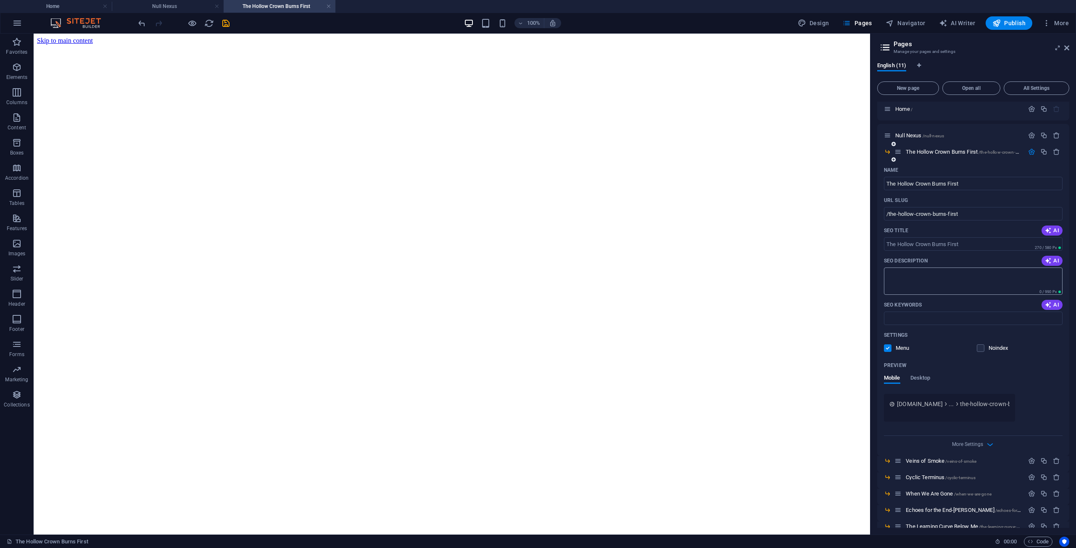
scroll to position [0, 0]
click at [1054, 155] on icon "button" at bounding box center [1056, 156] width 7 height 7
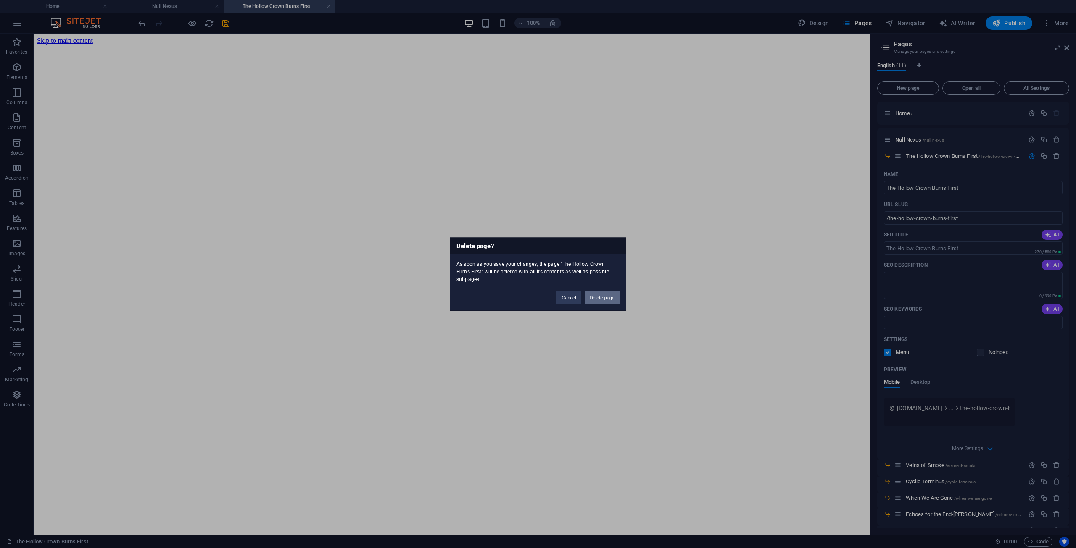
click at [604, 293] on button "Delete page" at bounding box center [602, 297] width 35 height 13
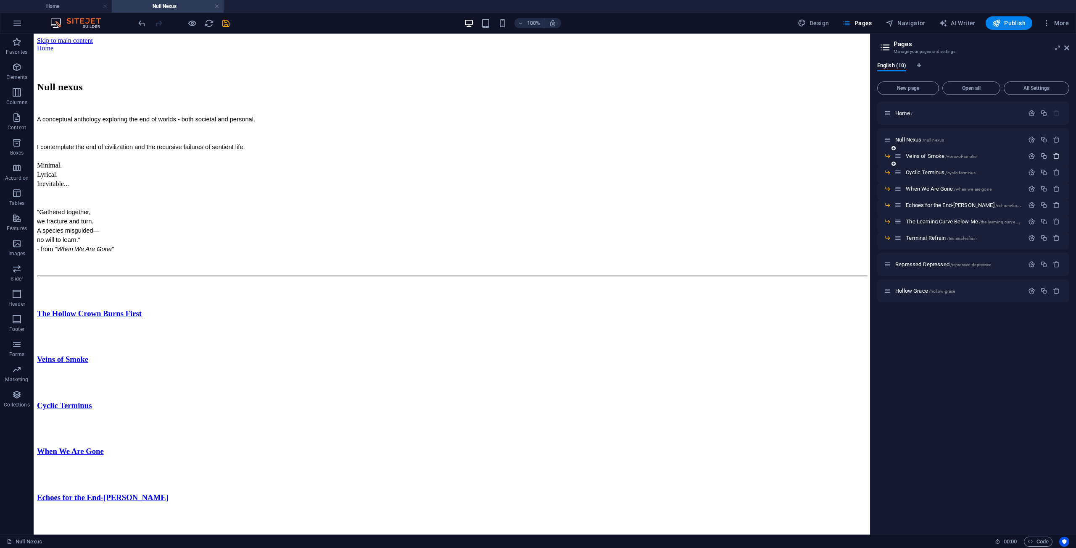
click at [1057, 155] on icon "button" at bounding box center [1056, 156] width 7 height 7
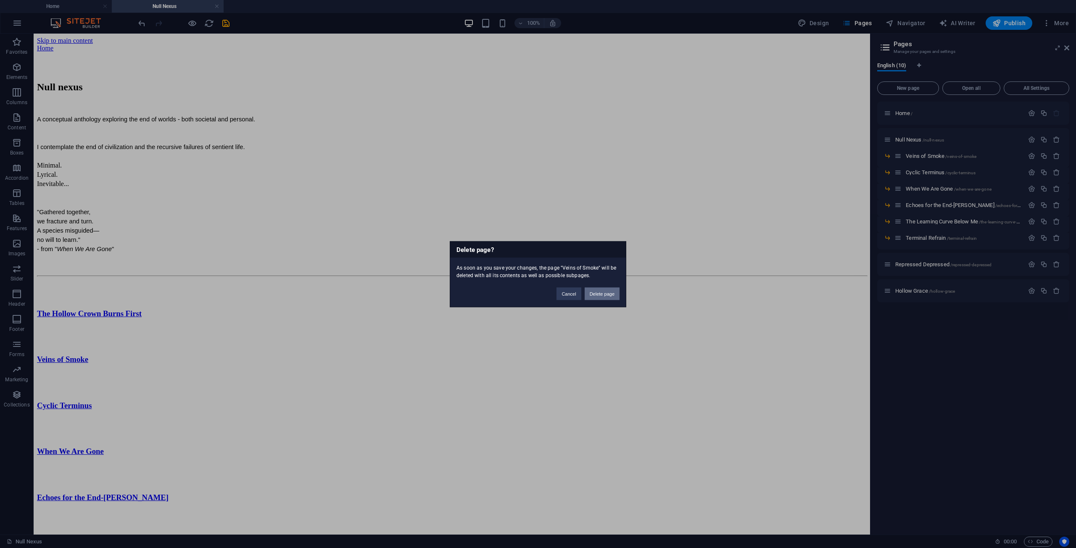
click at [604, 295] on button "Delete page" at bounding box center [602, 293] width 35 height 13
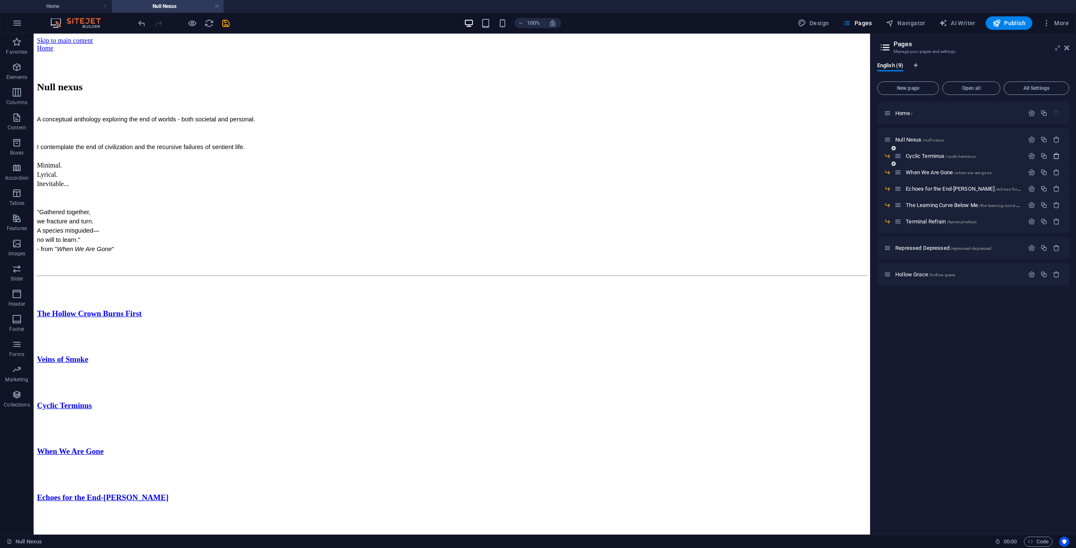
click at [1054, 157] on icon "button" at bounding box center [1056, 156] width 7 height 7
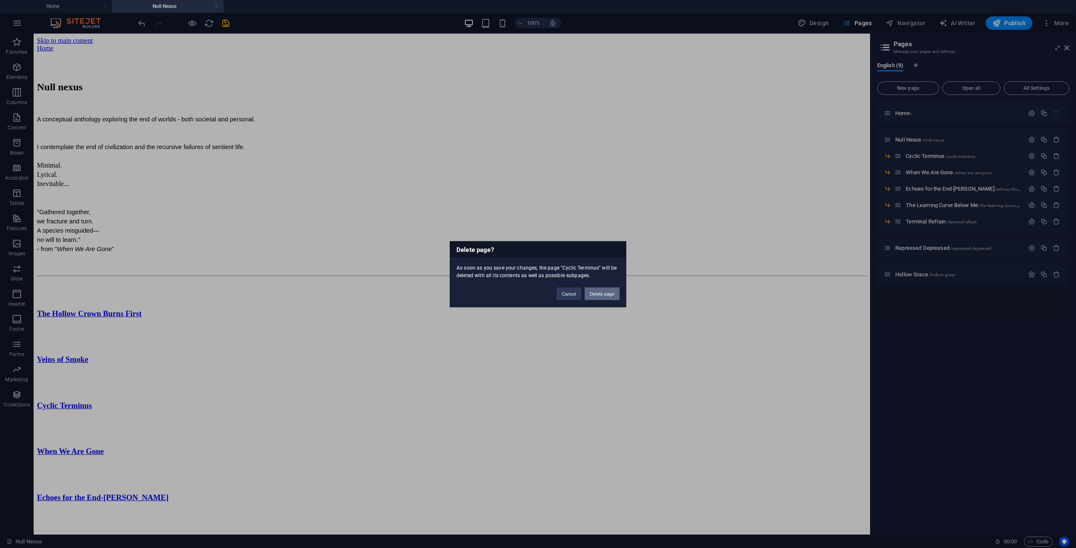
click at [610, 294] on button "Delete page" at bounding box center [602, 293] width 35 height 13
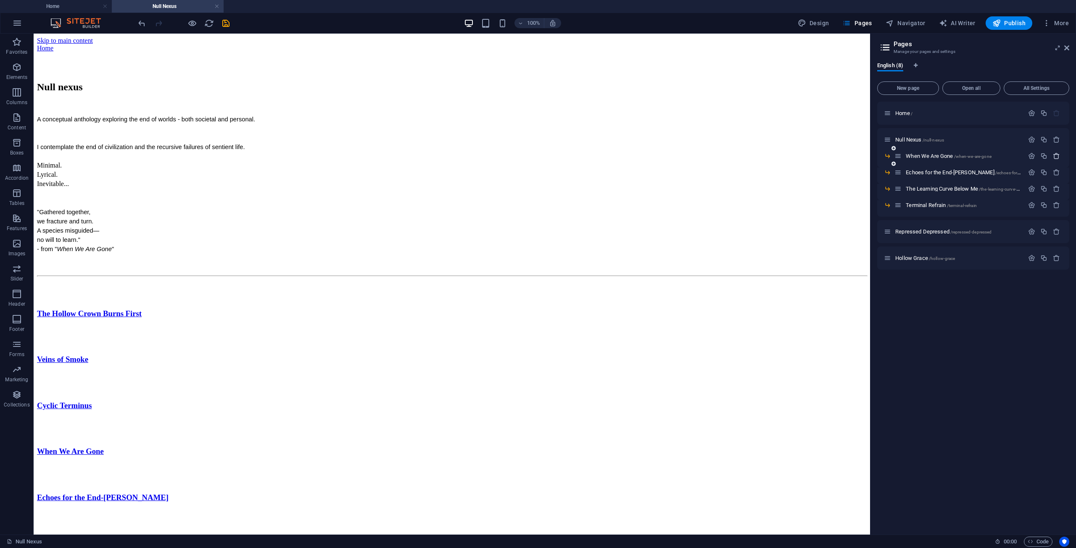
click at [1058, 155] on icon "button" at bounding box center [1056, 156] width 7 height 7
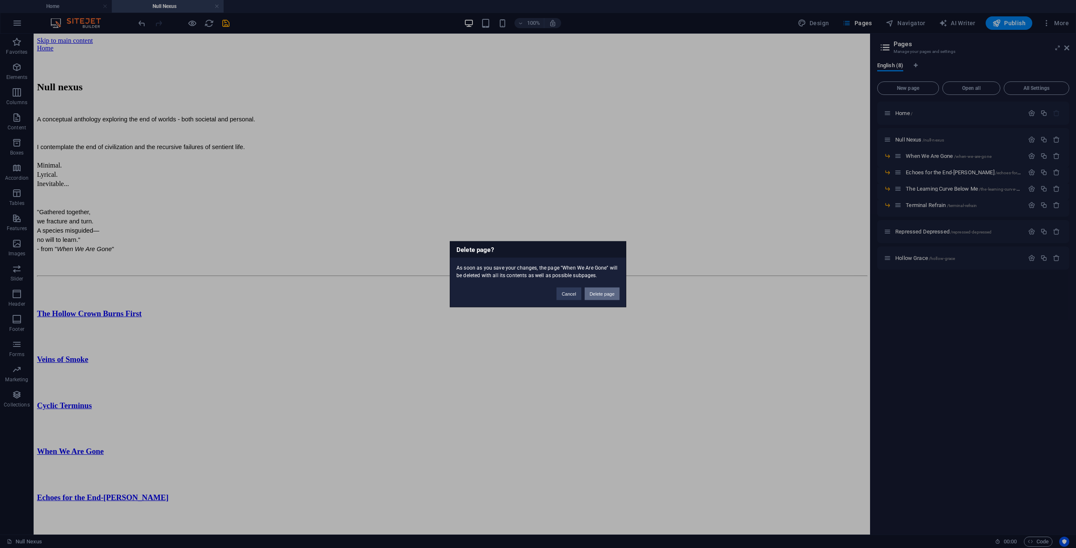
drag, startPoint x: 601, startPoint y: 291, endPoint x: 574, endPoint y: 255, distance: 44.6
click at [601, 291] on button "Delete page" at bounding box center [602, 293] width 35 height 13
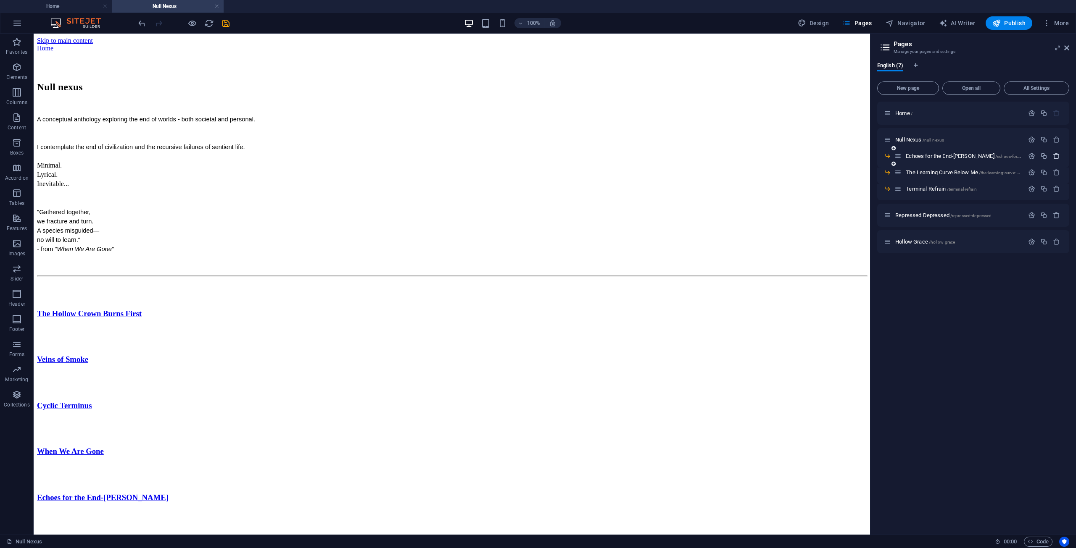
click at [1052, 155] on button "button" at bounding box center [1056, 156] width 12 height 7
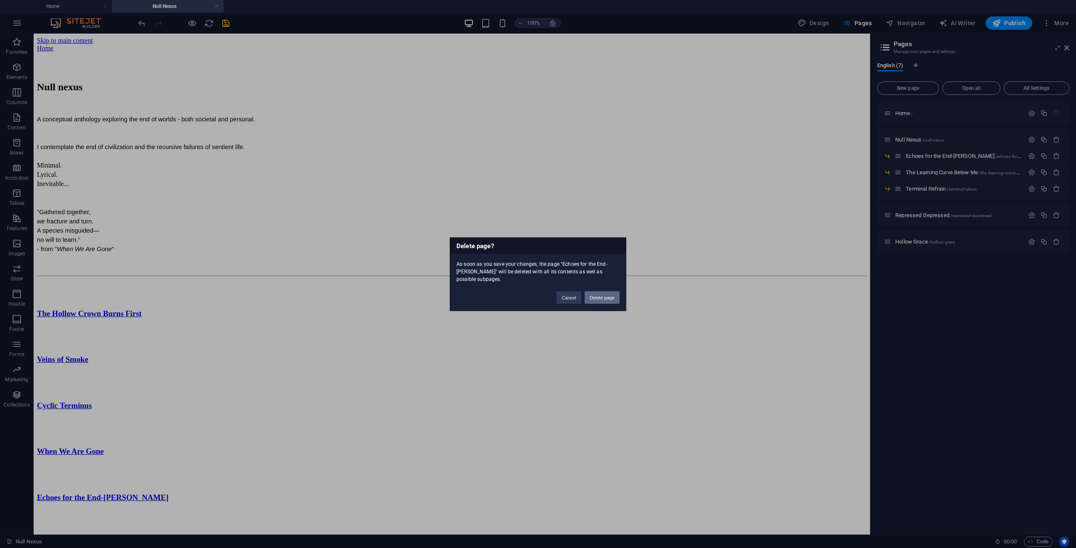
click at [600, 301] on button "Delete page" at bounding box center [602, 297] width 35 height 13
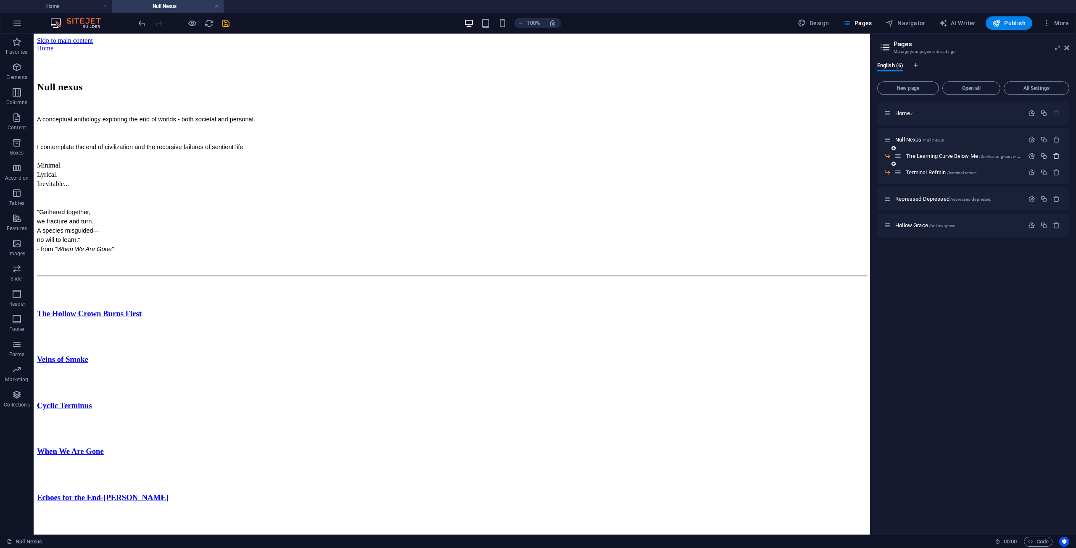
click at [1053, 157] on icon "button" at bounding box center [1056, 156] width 7 height 7
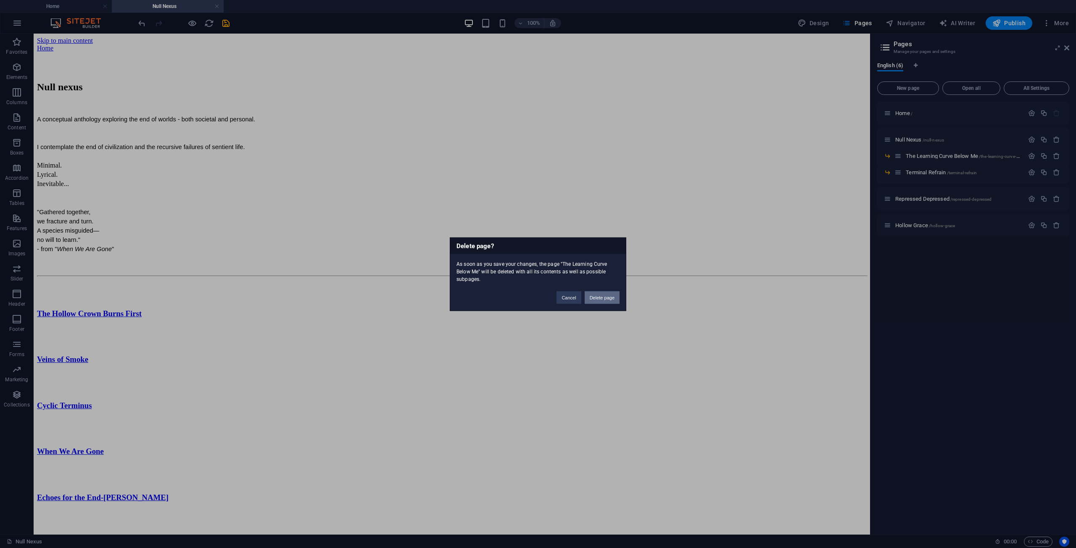
drag, startPoint x: 599, startPoint y: 299, endPoint x: 590, endPoint y: 255, distance: 44.6
click at [599, 299] on button "Delete page" at bounding box center [602, 297] width 35 height 13
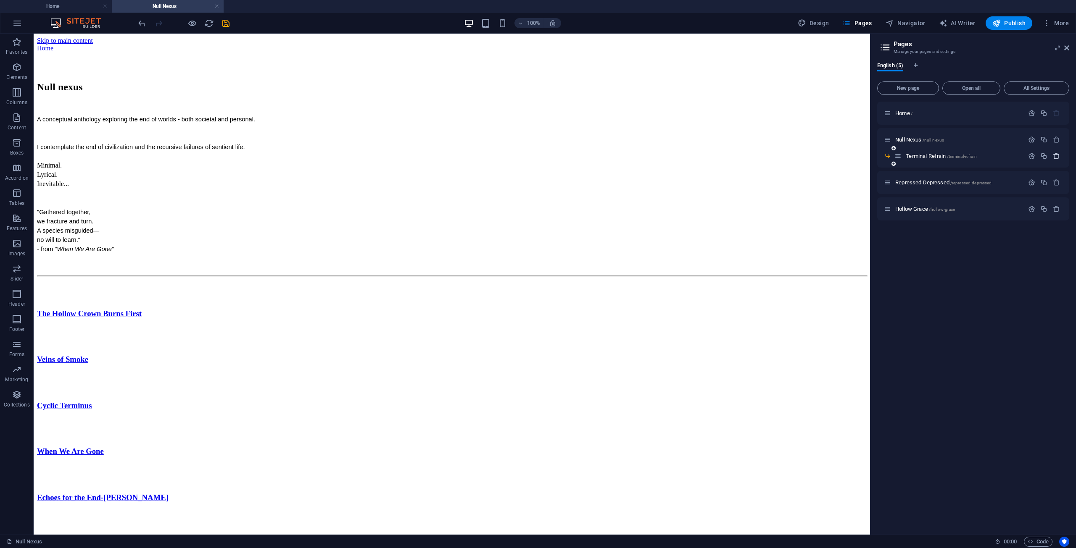
click at [1055, 154] on icon "button" at bounding box center [1056, 156] width 7 height 7
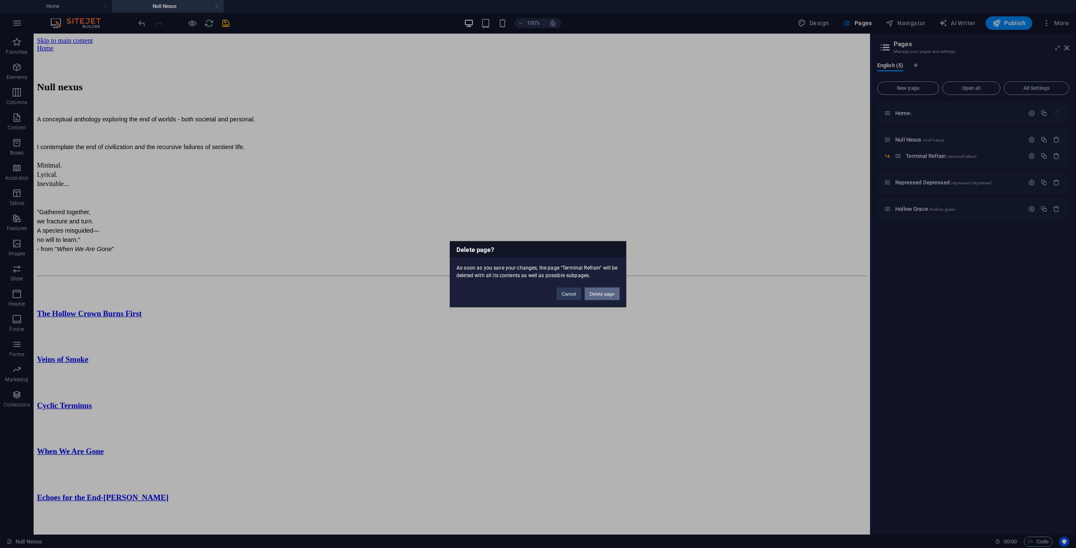
click at [594, 290] on button "Delete page" at bounding box center [602, 293] width 35 height 13
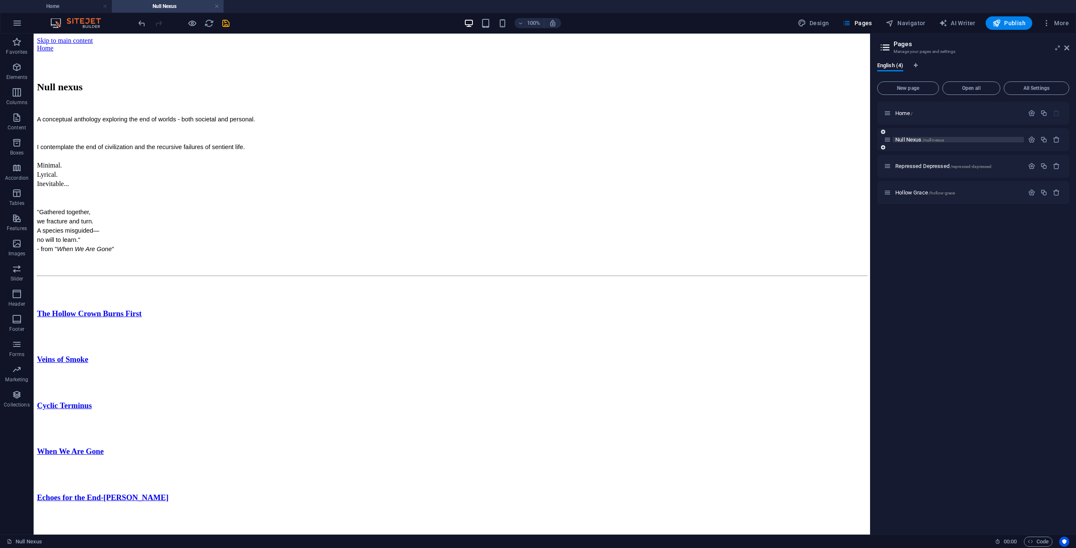
click at [917, 138] on span "Null Nexus /null-nexus" at bounding box center [919, 140] width 49 height 6
click at [909, 170] on div "Repressed Depressed /repressed-depressed" at bounding box center [954, 166] width 140 height 10
click at [911, 166] on span "Repressed Depressed /repressed-depressed" at bounding box center [943, 166] width 96 height 6
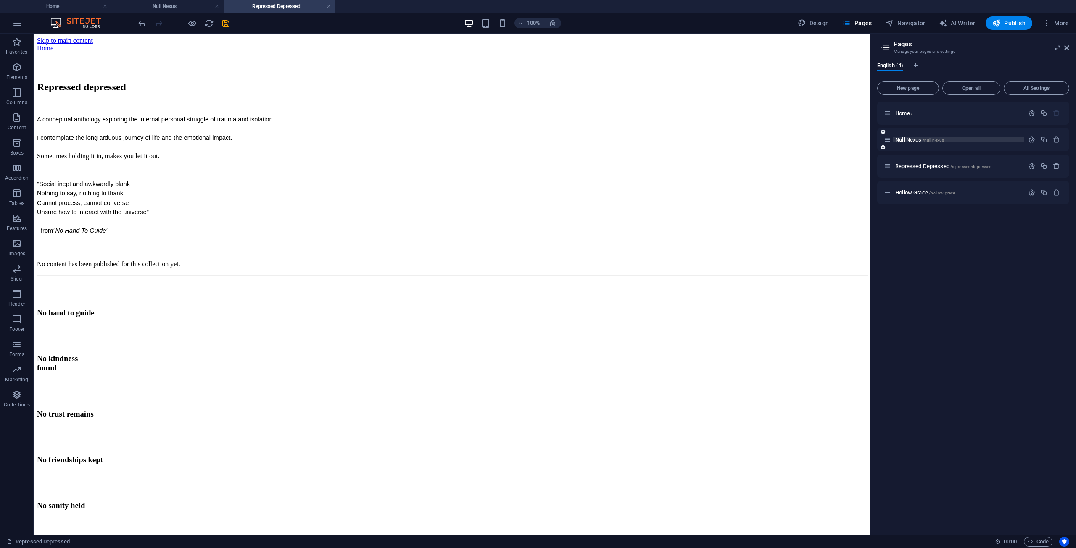
click at [931, 139] on span "/null-nexus" at bounding box center [933, 140] width 22 height 5
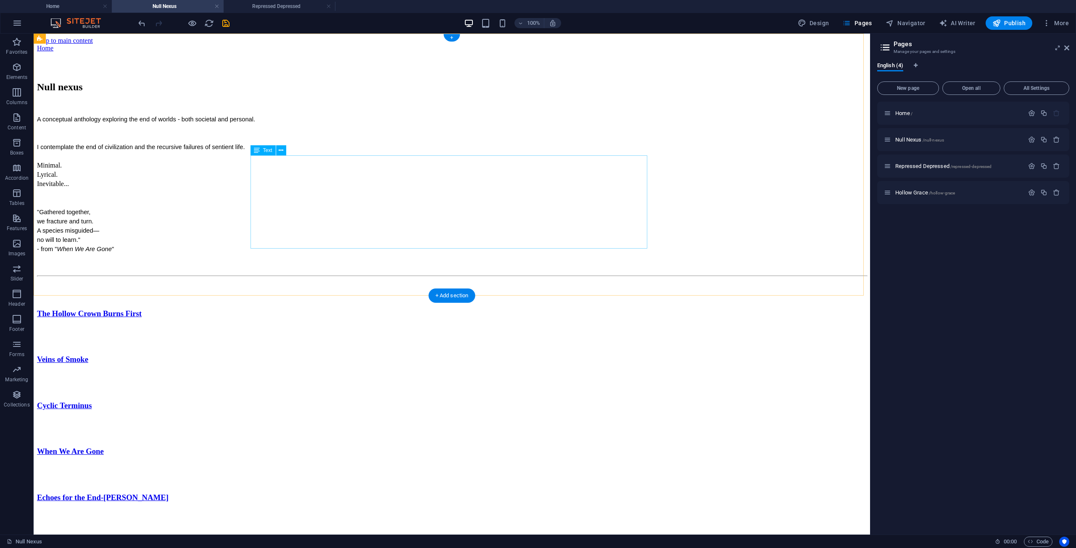
click at [514, 211] on div "A conceptual anthology exploring the end of worlds - both societal and personal…" at bounding box center [451, 194] width 829 height 158
click at [508, 209] on div "A conceptual anthology exploring the end of worlds - both societal and personal…" at bounding box center [451, 194] width 829 height 158
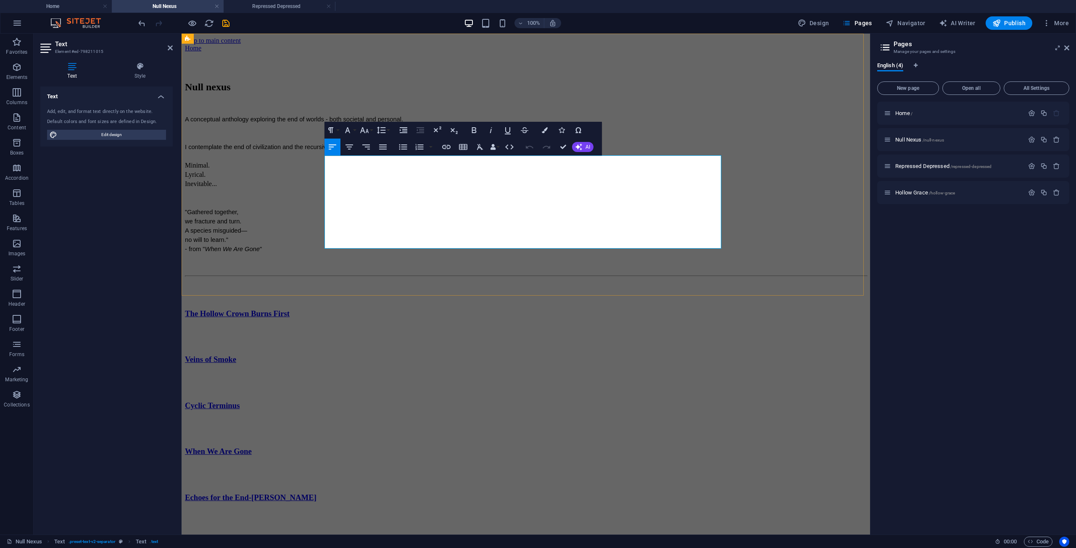
click at [582, 235] on p "no will to learn."" at bounding box center [526, 239] width 682 height 9
click at [262, 255] on span "- from " When We Are Gone "" at bounding box center [223, 258] width 77 height 7
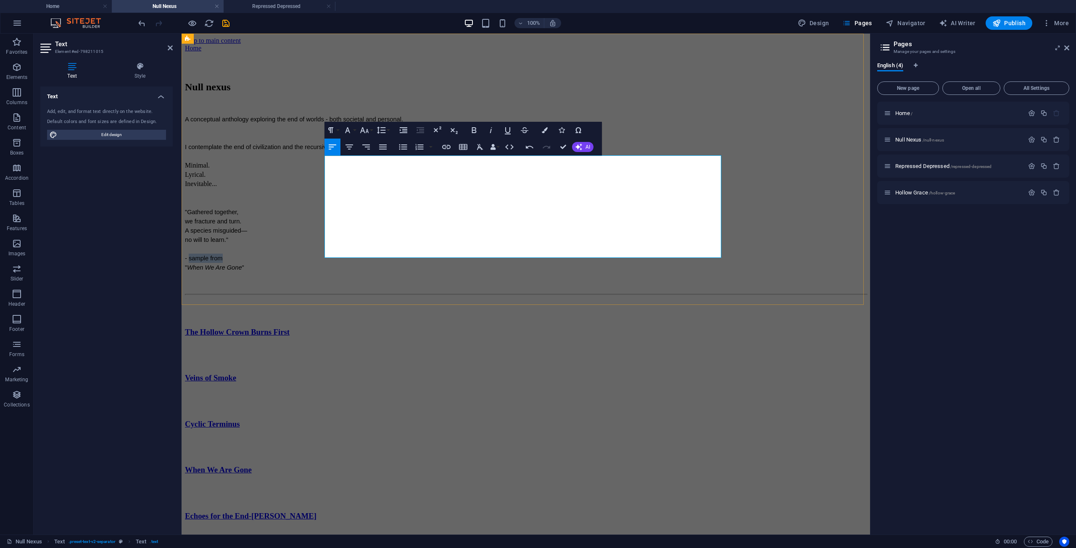
drag, startPoint x: 577, startPoint y: 215, endPoint x: 540, endPoint y: 216, distance: 37.0
click at [540, 254] on p "- sample from" at bounding box center [526, 258] width 682 height 9
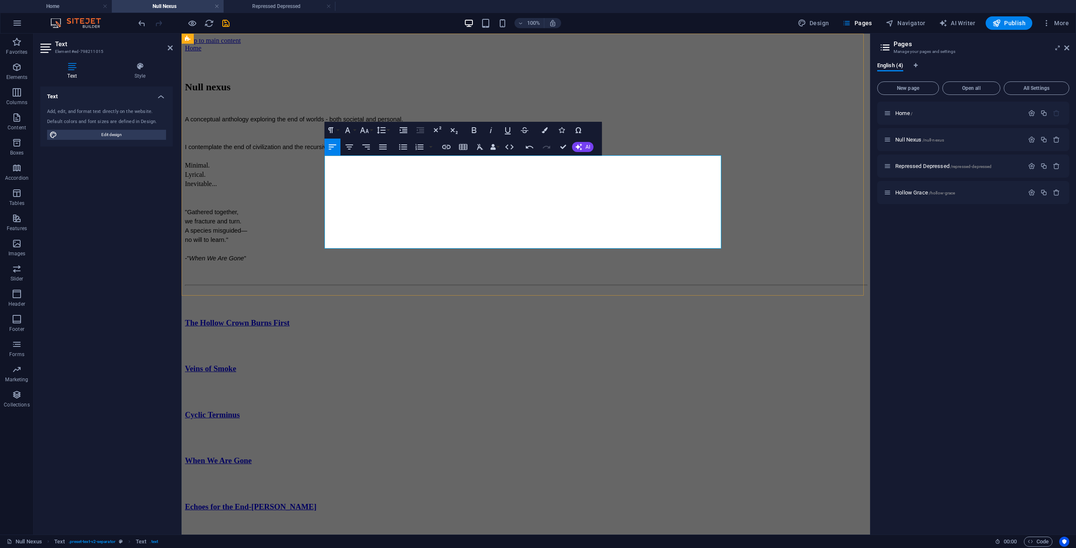
click at [606, 254] on p "- " When We Are Gone "" at bounding box center [526, 258] width 682 height 9
click at [919, 144] on div "Null Nexus /null-nexus" at bounding box center [954, 140] width 140 height 10
click at [919, 138] on span "Null Nexus /null-nexus" at bounding box center [919, 140] width 49 height 6
click at [914, 163] on div "Repressed Depressed /repressed-depressed" at bounding box center [954, 166] width 140 height 10
click at [914, 166] on span "Repressed Depressed /repressed-depressed" at bounding box center [943, 166] width 96 height 6
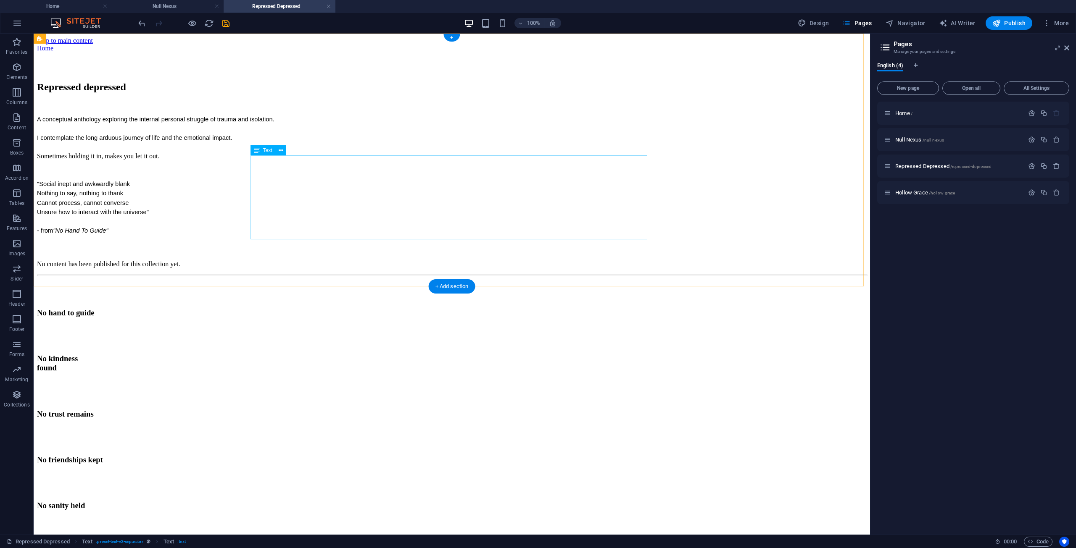
click at [501, 203] on div "A conceptual anthology exploring the internal personal struggle of trauma and i…" at bounding box center [451, 184] width 829 height 139
click at [476, 205] on div "A conceptual anthology exploring the internal personal struggle of trauma and i…" at bounding box center [451, 184] width 829 height 139
click at [474, 208] on div "A conceptual anthology exploring the internal personal struggle of trauma and i…" at bounding box center [451, 184] width 829 height 139
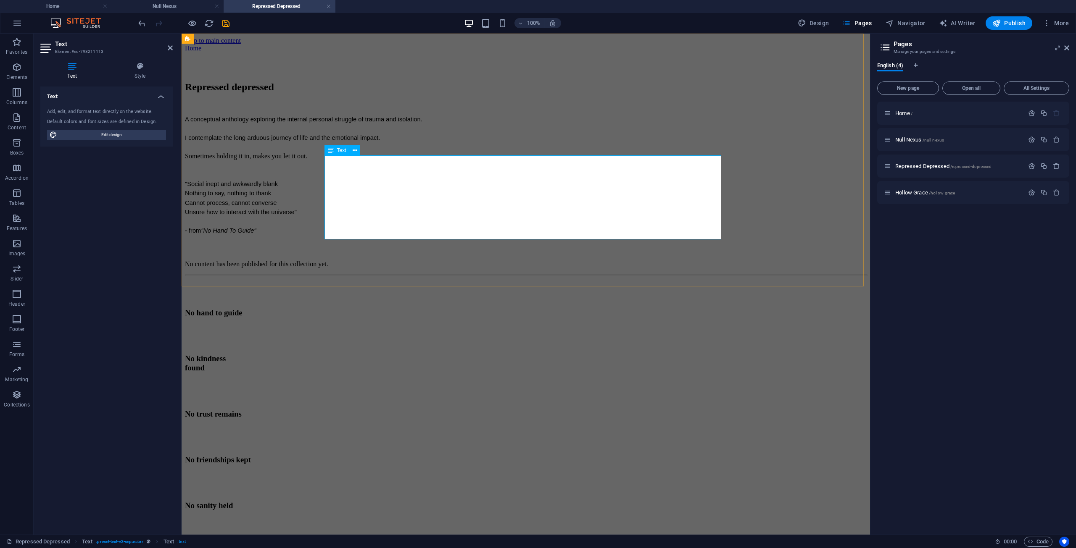
click at [256, 227] on span "- from "No Hand To Guide"" at bounding box center [220, 230] width 71 height 7
click at [605, 226] on p "- "No Hand To Guide"" at bounding box center [526, 230] width 682 height 9
click at [929, 192] on span "/hollow-grace" at bounding box center [942, 193] width 26 height 5
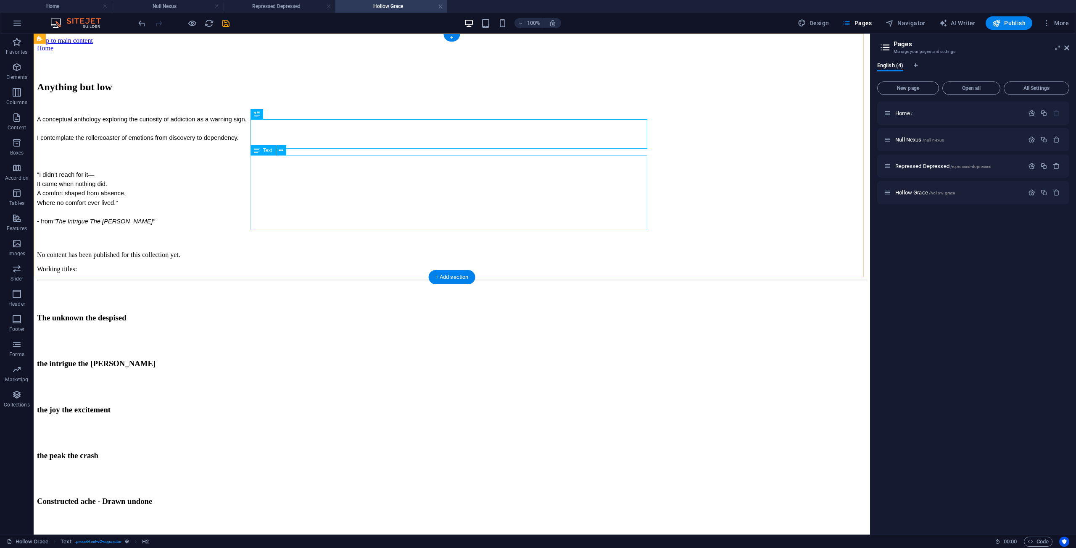
click at [476, 208] on div "A conceptual anthology exploring the curiosity of addiction as a warning sign. …" at bounding box center [451, 180] width 829 height 130
click at [471, 208] on div "A conceptual anthology exploring the curiosity of addiction as a warning sign. …" at bounding box center [451, 180] width 829 height 130
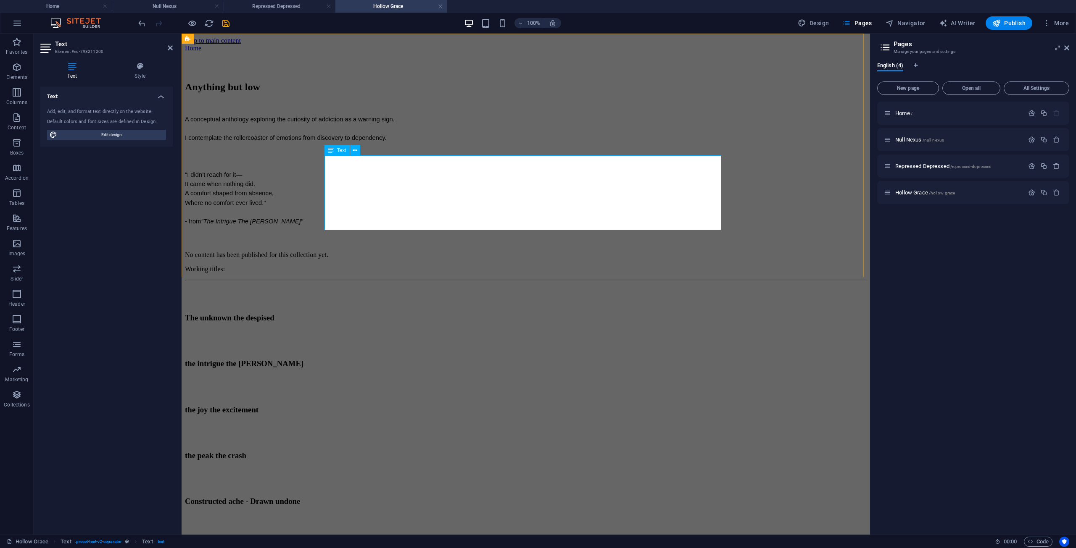
click at [303, 218] on span "- from "The Intrigue The [PERSON_NAME]"" at bounding box center [244, 221] width 118 height 7
click at [630, 217] on p "- "The Intrigue The [PERSON_NAME]"" at bounding box center [526, 221] width 682 height 9
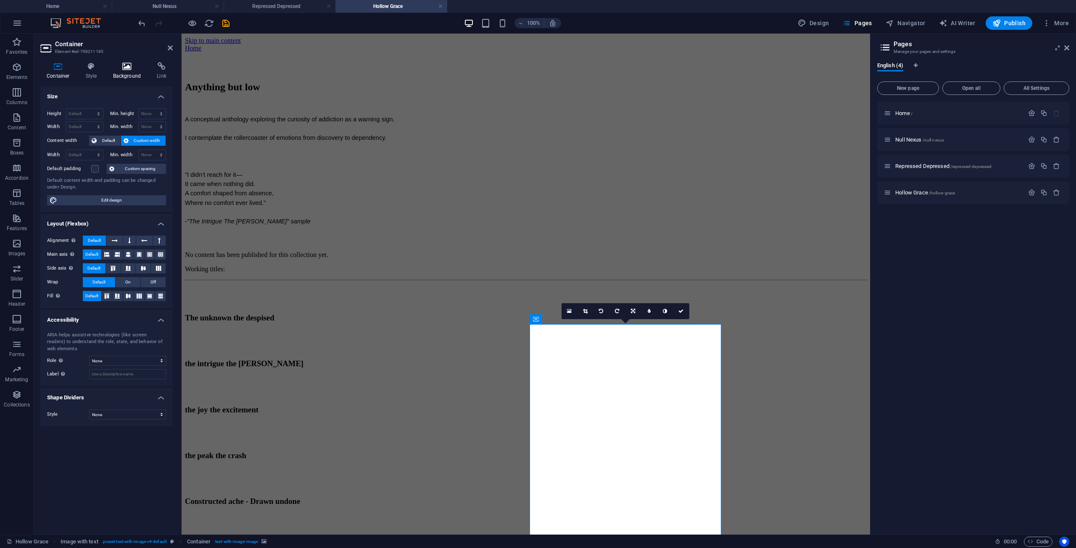
click at [134, 72] on h4 "Background" at bounding box center [129, 71] width 44 height 18
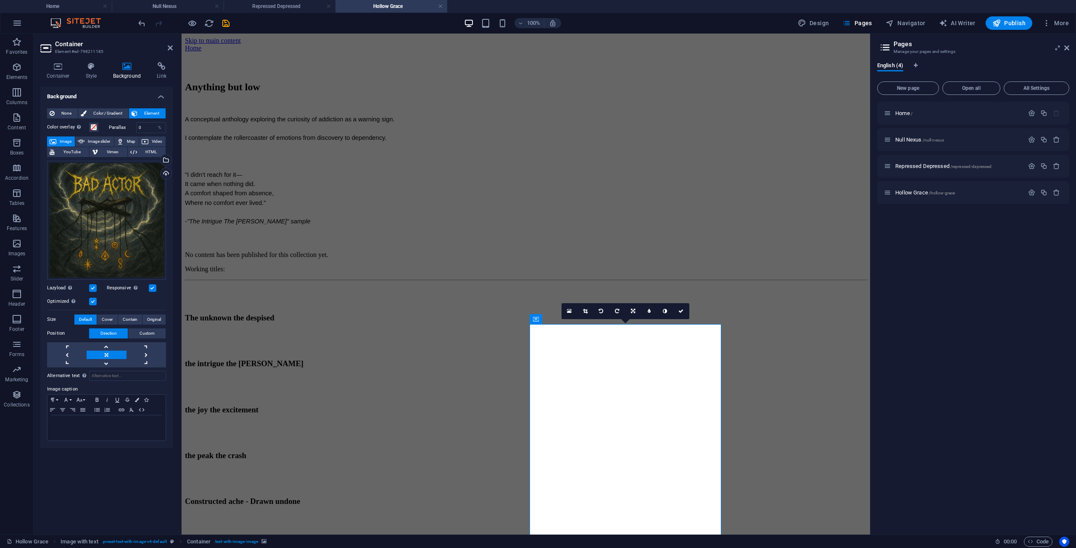
click at [69, 139] on span "Image" at bounding box center [65, 142] width 13 height 10
click at [115, 185] on div "Drag files here, click to choose files or select files from Files or our free s…" at bounding box center [106, 220] width 119 height 119
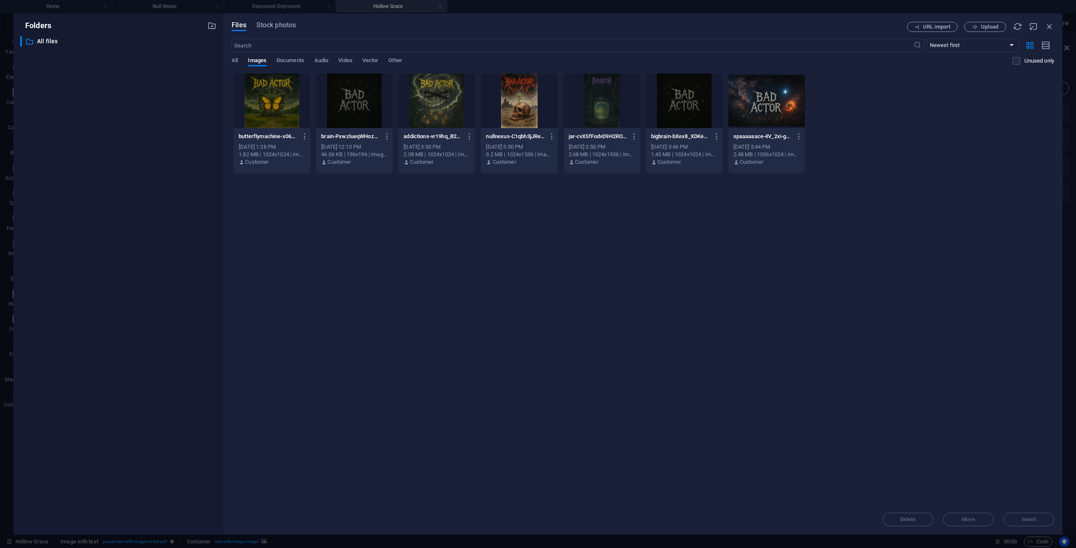
click at [282, 108] on div at bounding box center [272, 101] width 76 height 55
click at [1023, 521] on span "Insert" at bounding box center [1029, 519] width 15 height 5
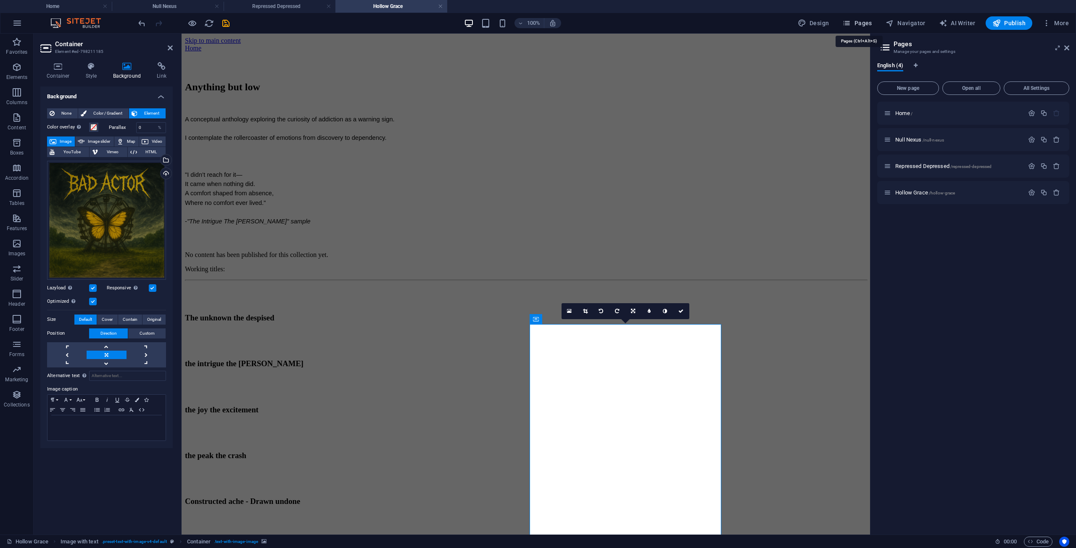
click at [858, 26] on span "Pages" at bounding box center [856, 23] width 29 height 8
click at [905, 113] on span "Home /" at bounding box center [903, 113] width 17 height 6
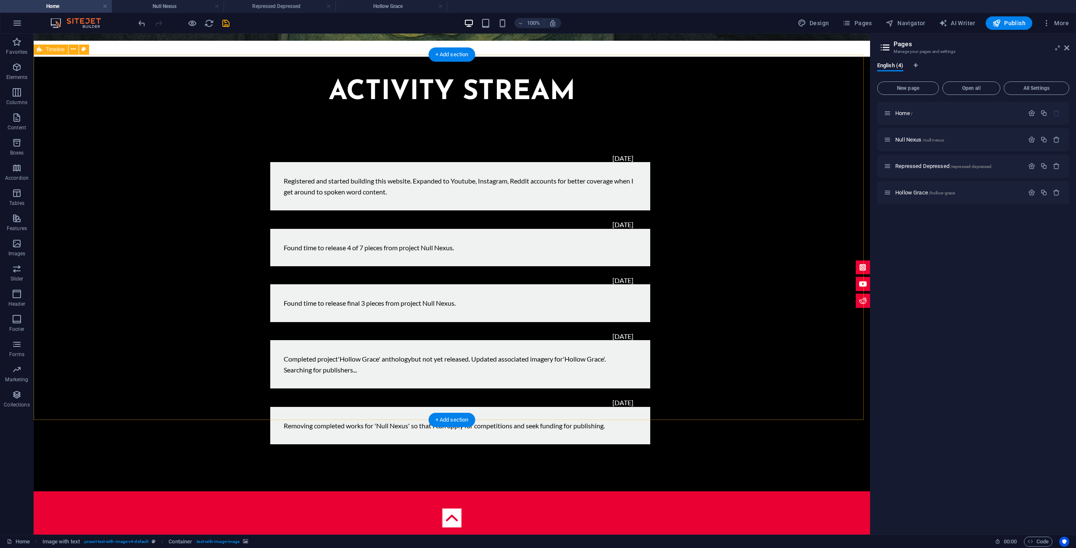
scroll to position [1998, 0]
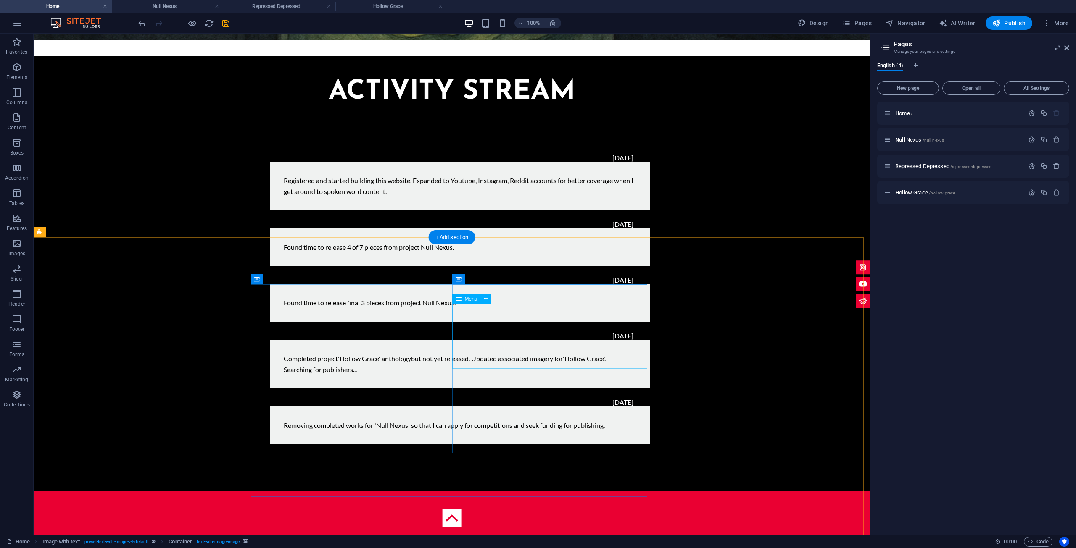
select select "1"
select select
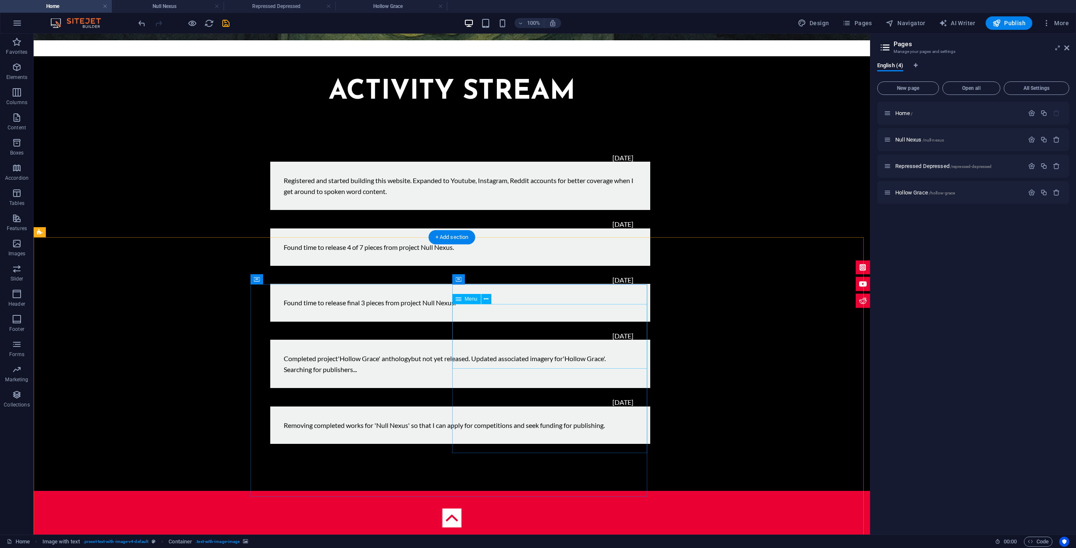
select select
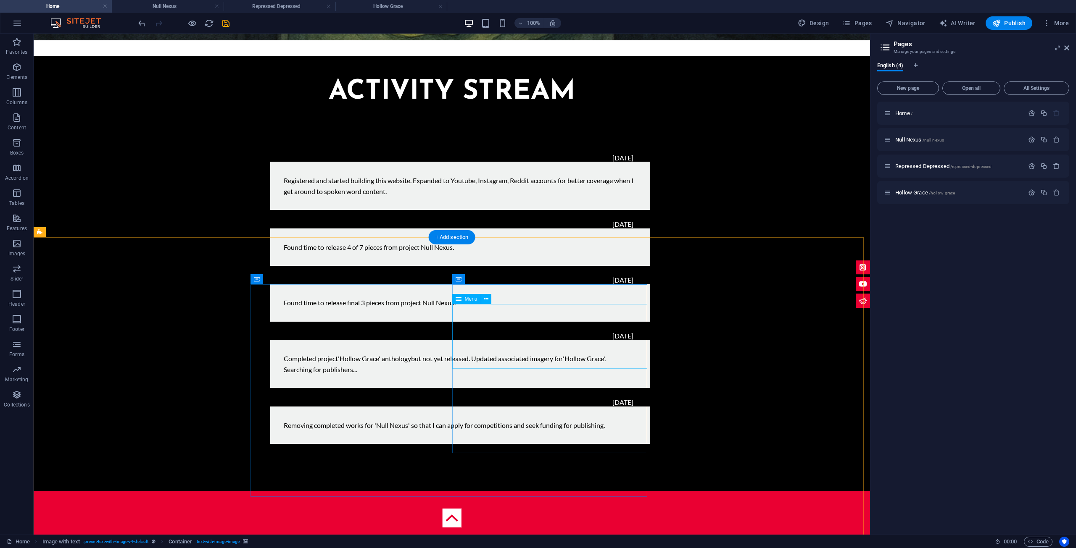
select select
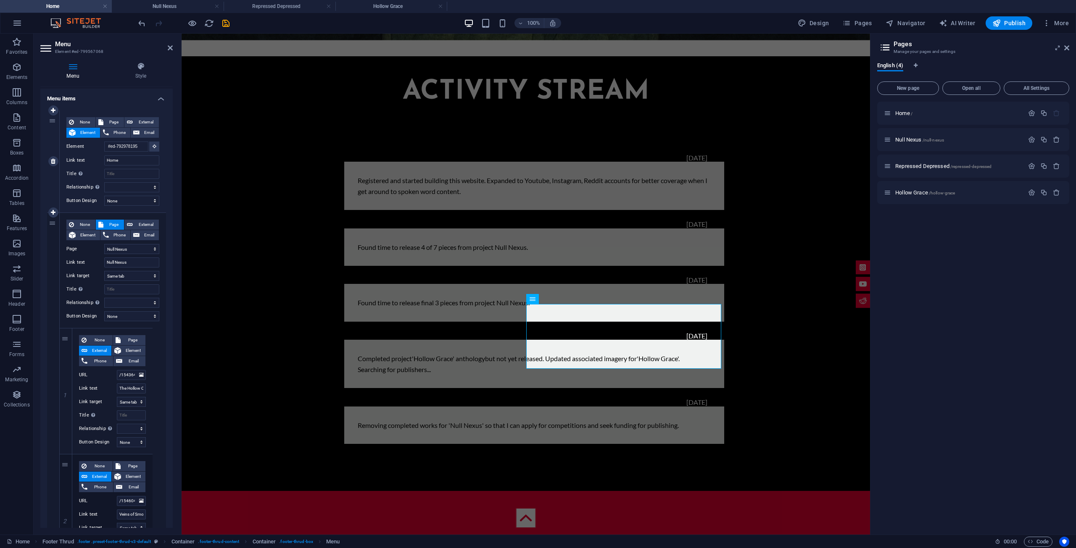
scroll to position [126, 0]
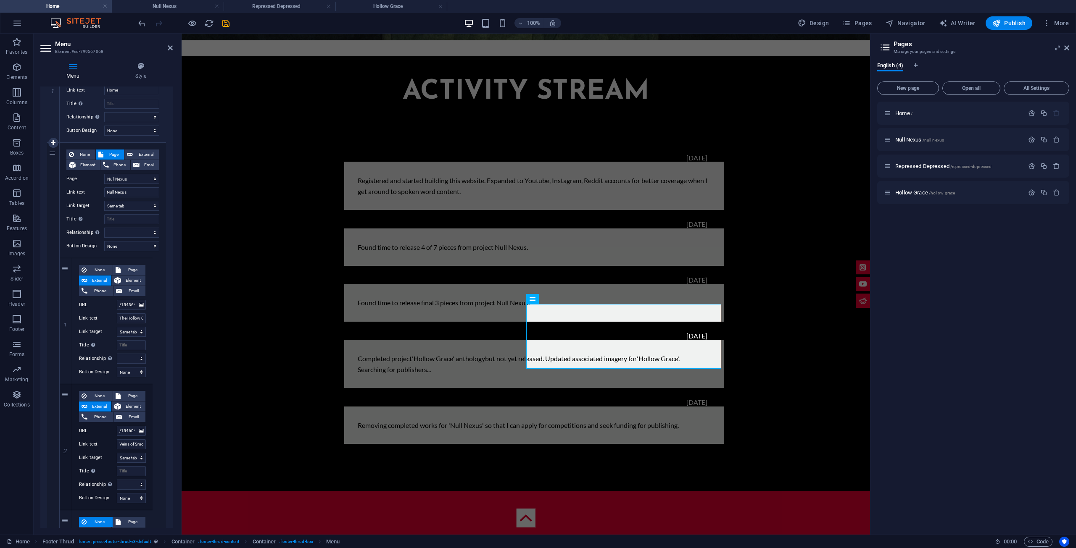
select select
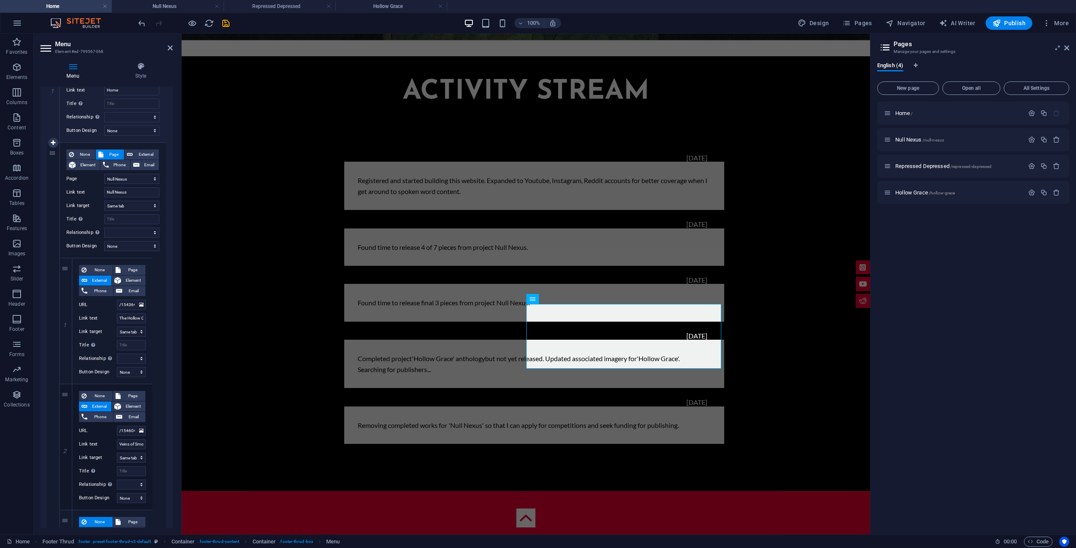
select select
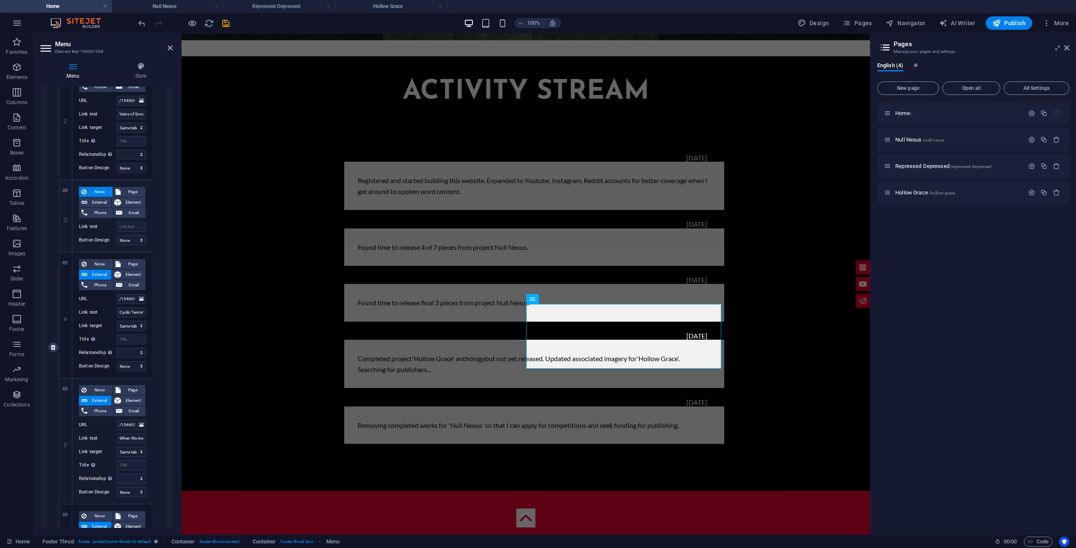
scroll to position [462, 0]
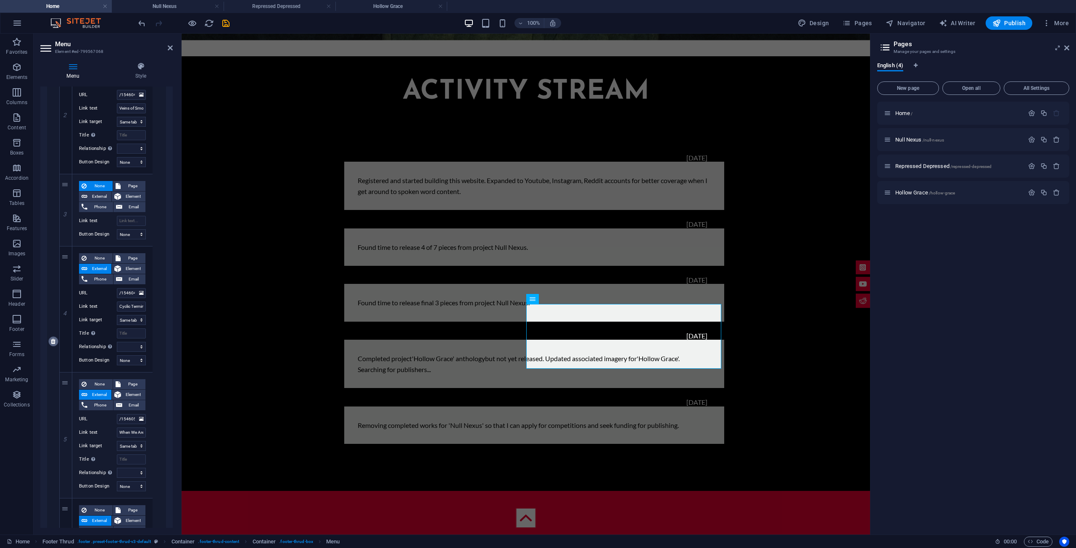
click at [52, 342] on icon at bounding box center [53, 342] width 5 height 6
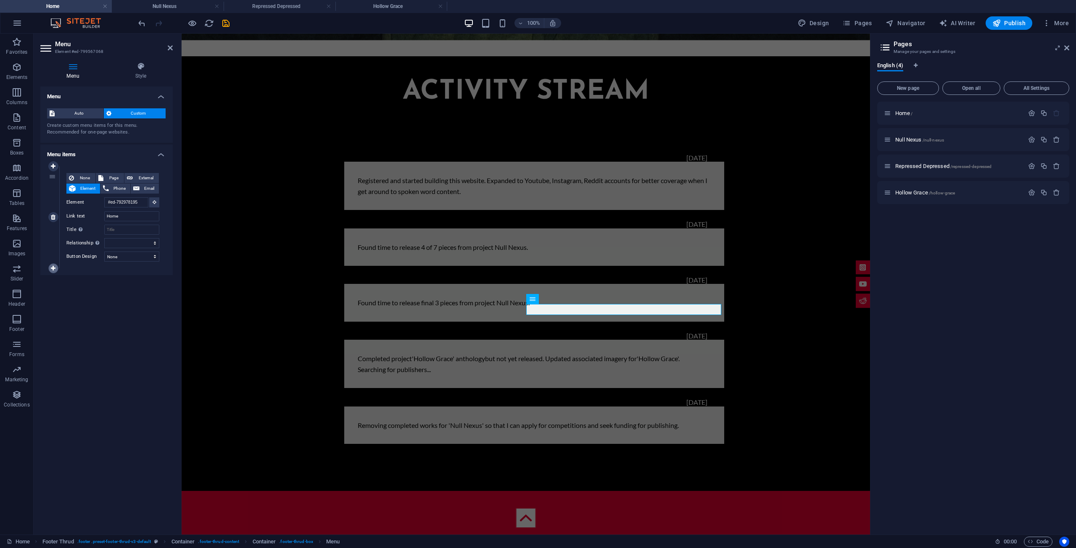
click at [53, 269] on icon at bounding box center [53, 269] width 5 height 6
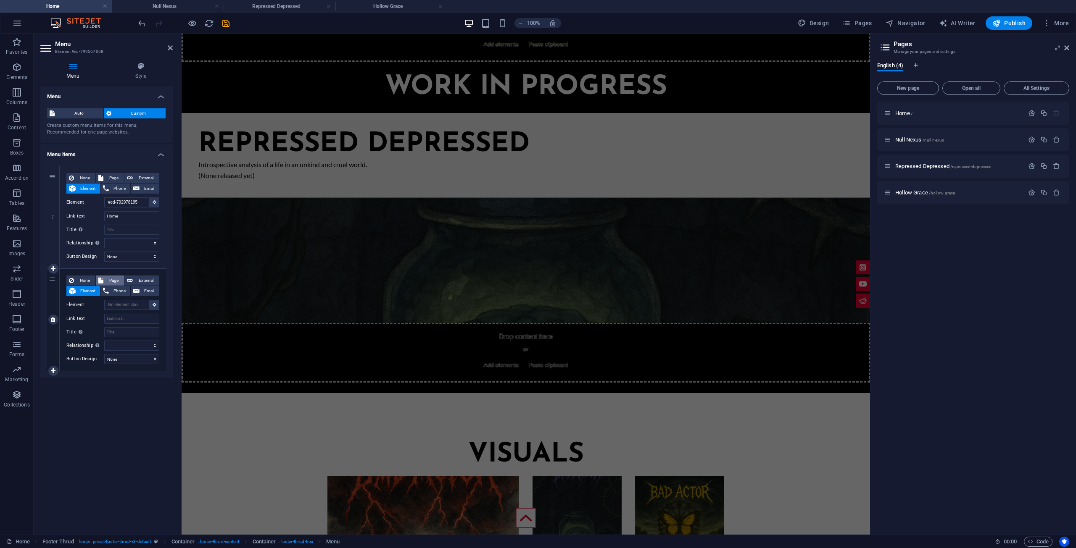
click at [116, 282] on span "Page" at bounding box center [114, 281] width 16 height 10
select select
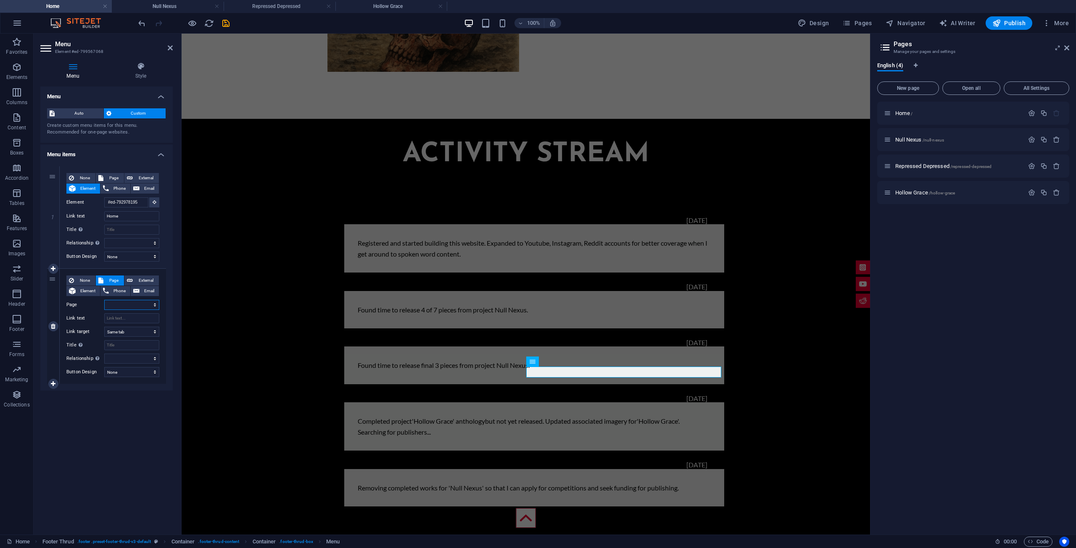
scroll to position [2024, 0]
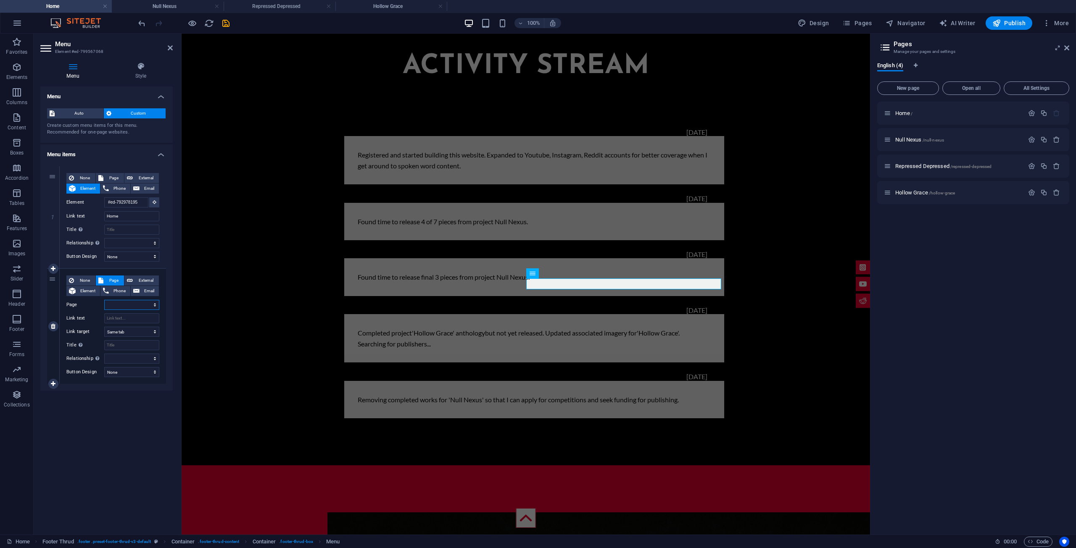
click at [138, 305] on select "Home Null Nexus Repressed Depressed Hollow Grace" at bounding box center [131, 305] width 55 height 10
select select "1"
click at [104, 300] on select "Home Null Nexus Repressed Depressed Hollow Grace" at bounding box center [131, 305] width 55 height 10
select select
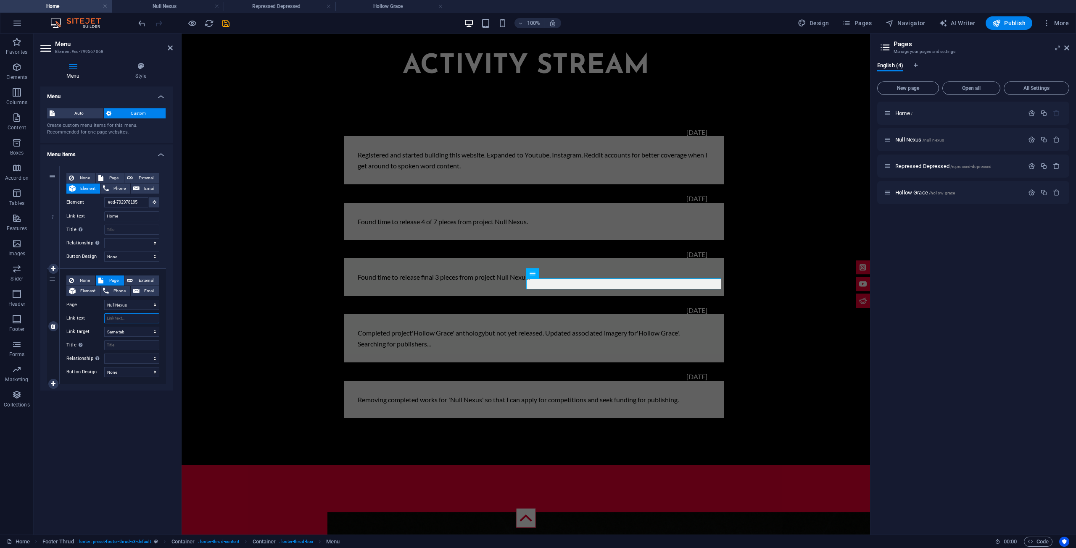
click at [134, 320] on input "Link text" at bounding box center [131, 318] width 55 height 10
type input "Null Nexus"
select select
type input "Null Nexus"
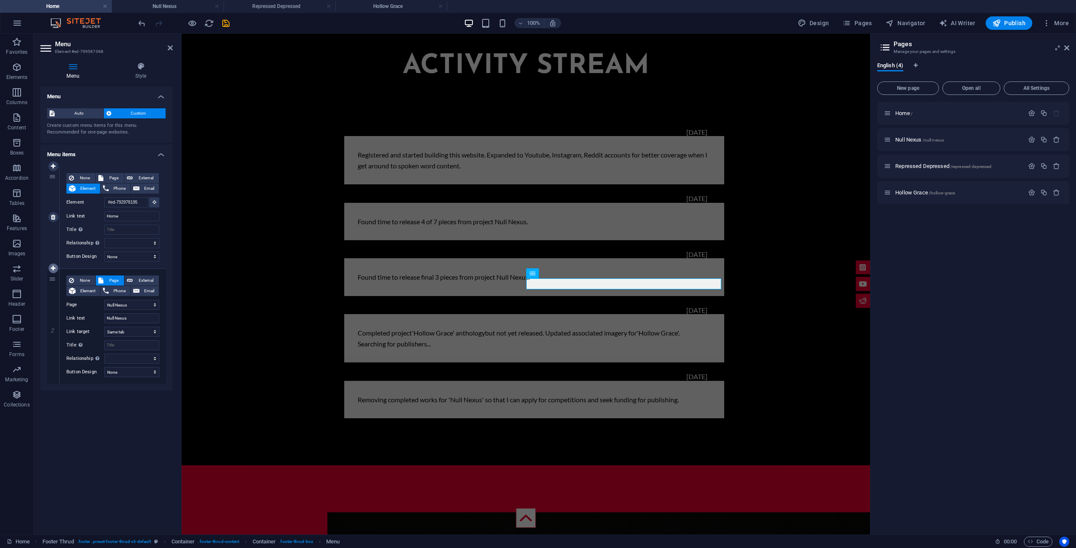
click at [55, 269] on icon at bounding box center [53, 269] width 5 height 6
select select
select select "1"
select select
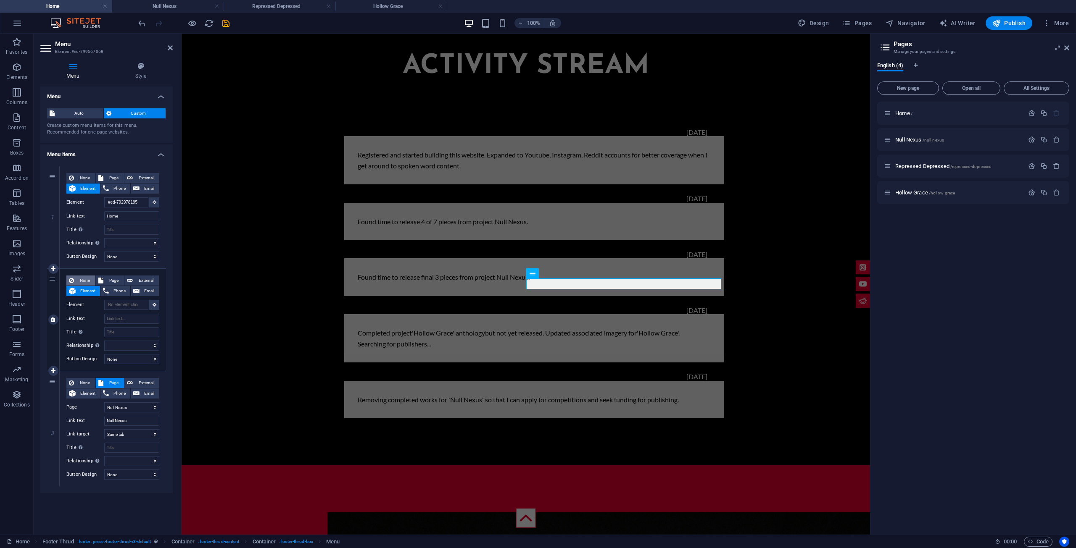
click at [83, 279] on span "None" at bounding box center [84, 281] width 16 height 10
select select
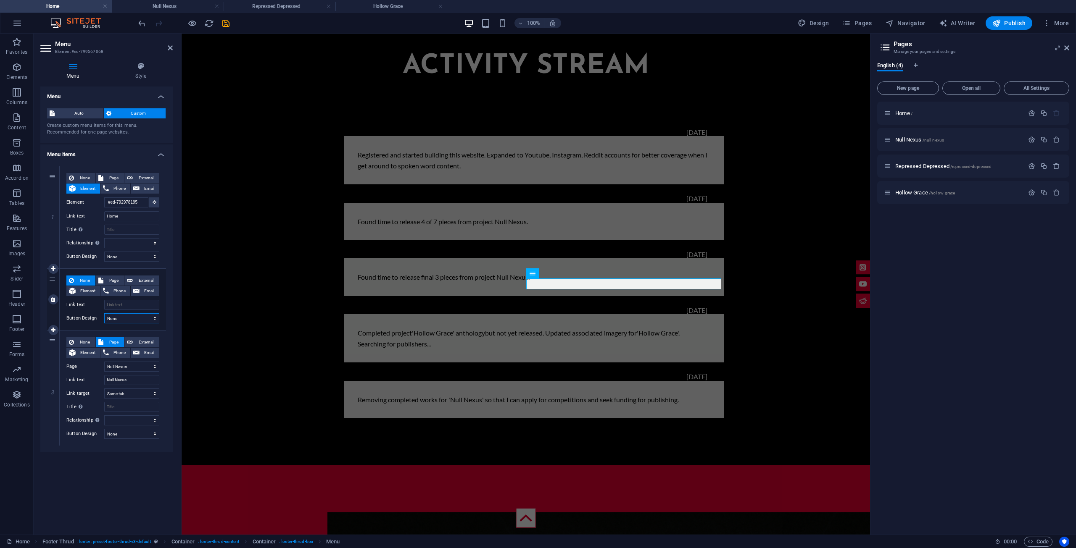
click at [129, 317] on select "None Default Primary Secondary" at bounding box center [131, 318] width 55 height 10
click at [54, 299] on icon at bounding box center [53, 300] width 5 height 6
select select
select select "1"
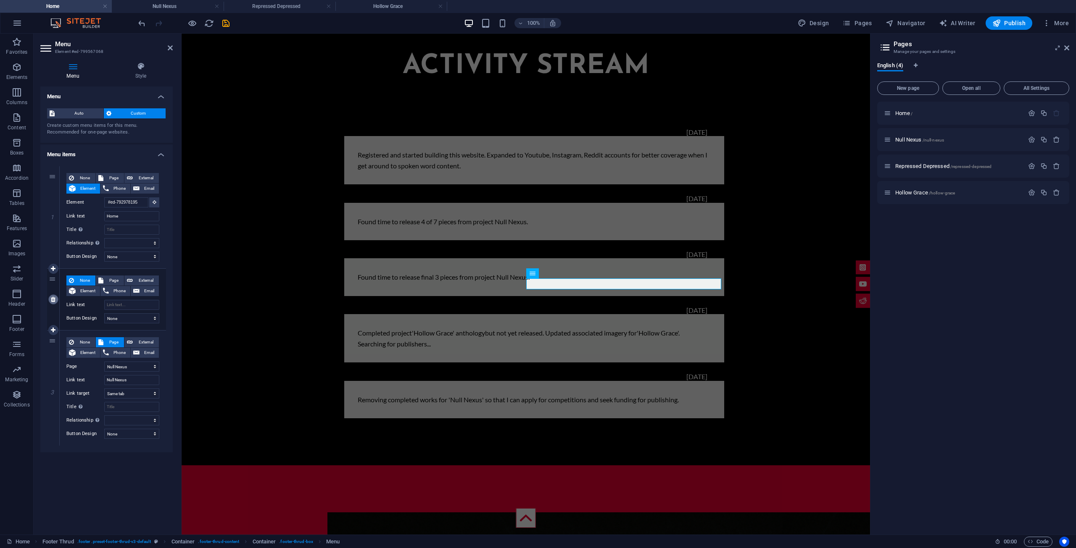
type input "Null Nexus"
select select
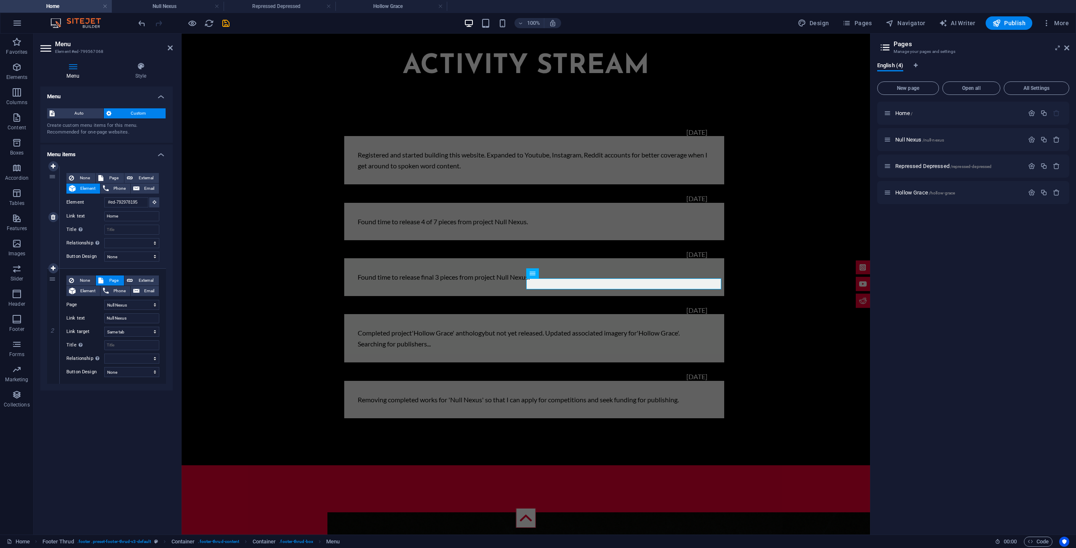
click at [53, 202] on div "1" at bounding box center [53, 217] width 13 height 102
click at [136, 217] on input "Home" at bounding box center [131, 216] width 55 height 10
click at [134, 228] on input "Title Additional link description, should not be the same as the link text. The…" at bounding box center [131, 230] width 55 height 10
click at [55, 327] on icon at bounding box center [53, 327] width 5 height 6
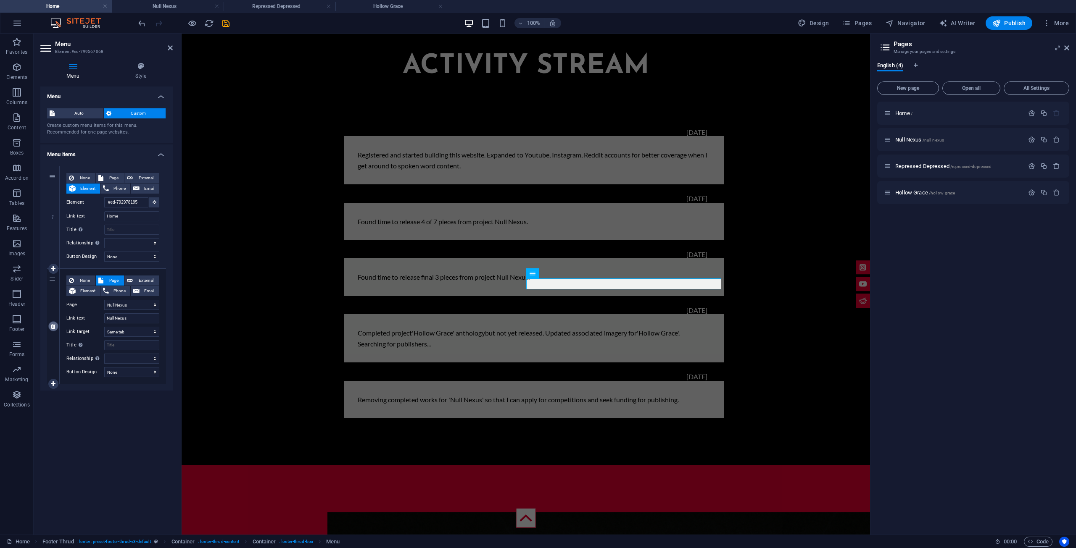
select select
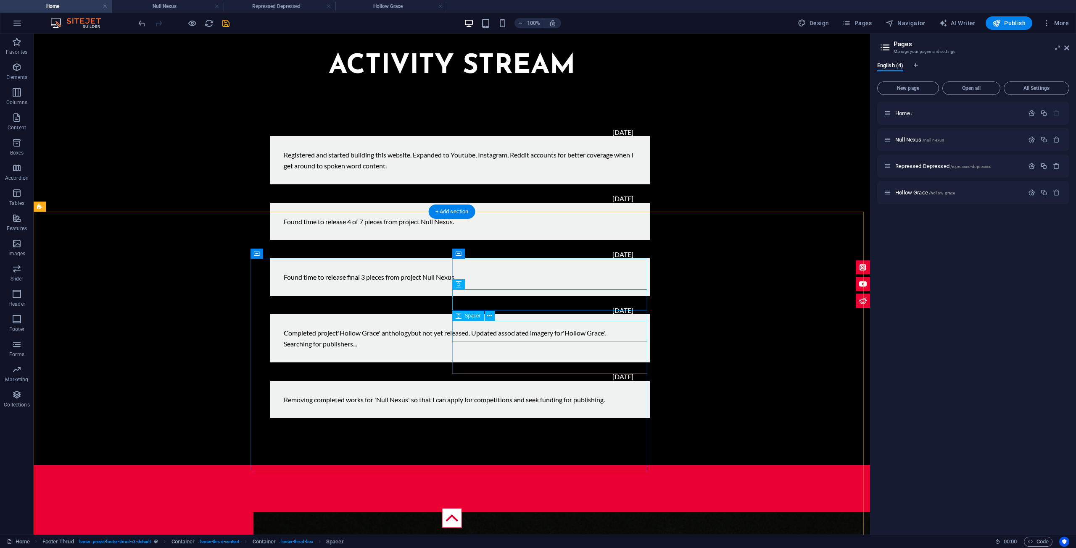
drag, startPoint x: 509, startPoint y: 316, endPoint x: 511, endPoint y: 302, distance: 13.6
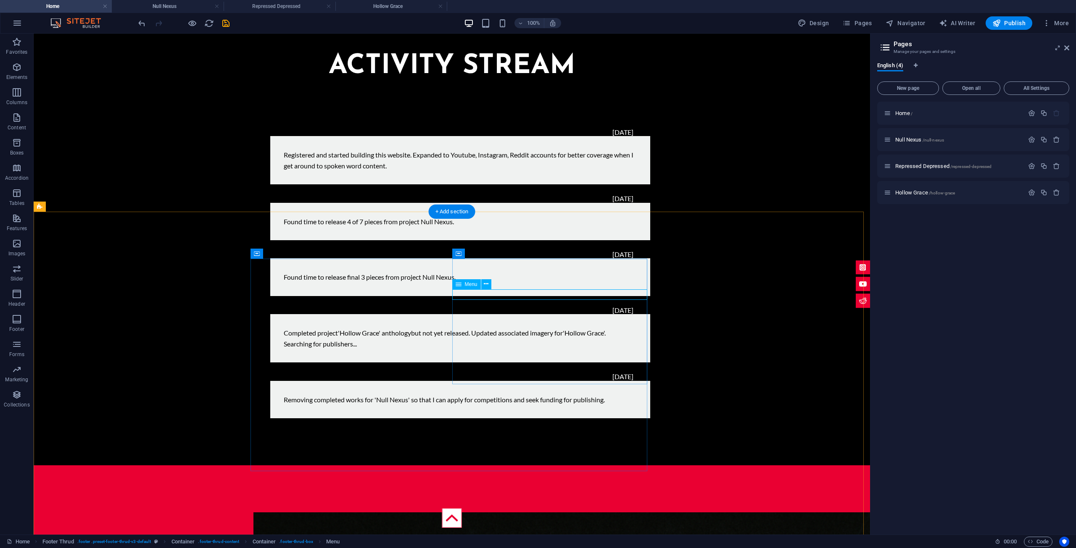
select select "3"
select select
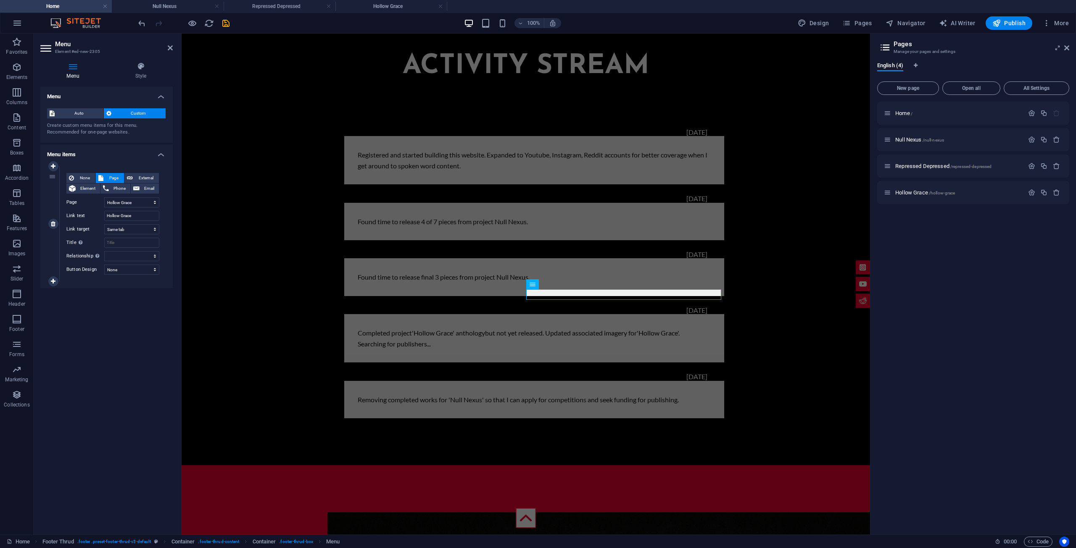
click at [141, 208] on div "None Page External Element Phone Email Page Home Null Nexus Repressed Depressed…" at bounding box center [112, 217] width 93 height 88
click at [141, 205] on select "Home Null Nexus Repressed Depressed Hollow Grace" at bounding box center [131, 202] width 55 height 10
select select "1"
click at [104, 197] on select "Home Null Nexus Repressed Depressed Hollow Grace" at bounding box center [131, 202] width 55 height 10
type input "Null Nexus"
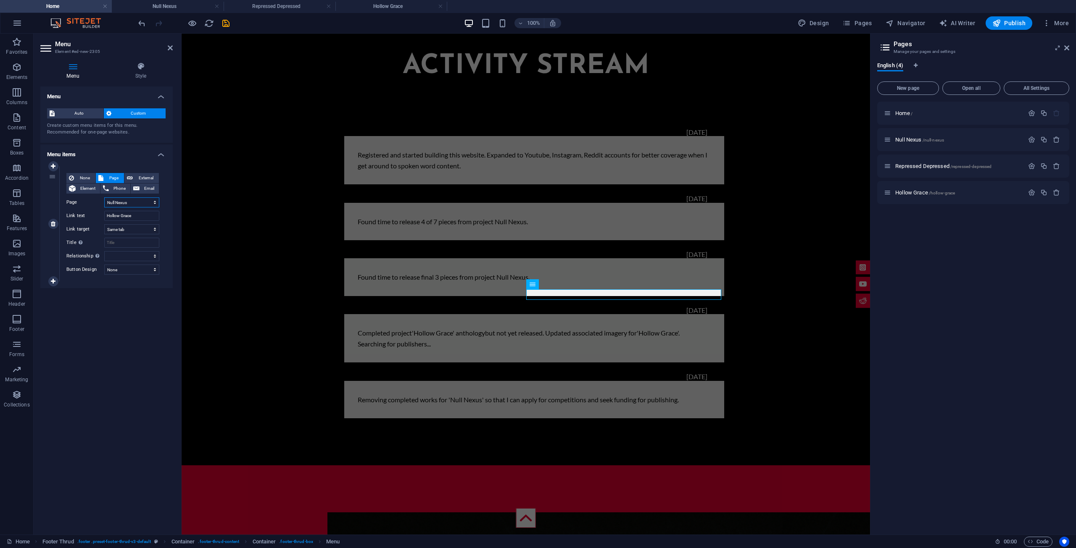
select select
click at [133, 218] on input "Null Nexus" at bounding box center [131, 216] width 55 height 10
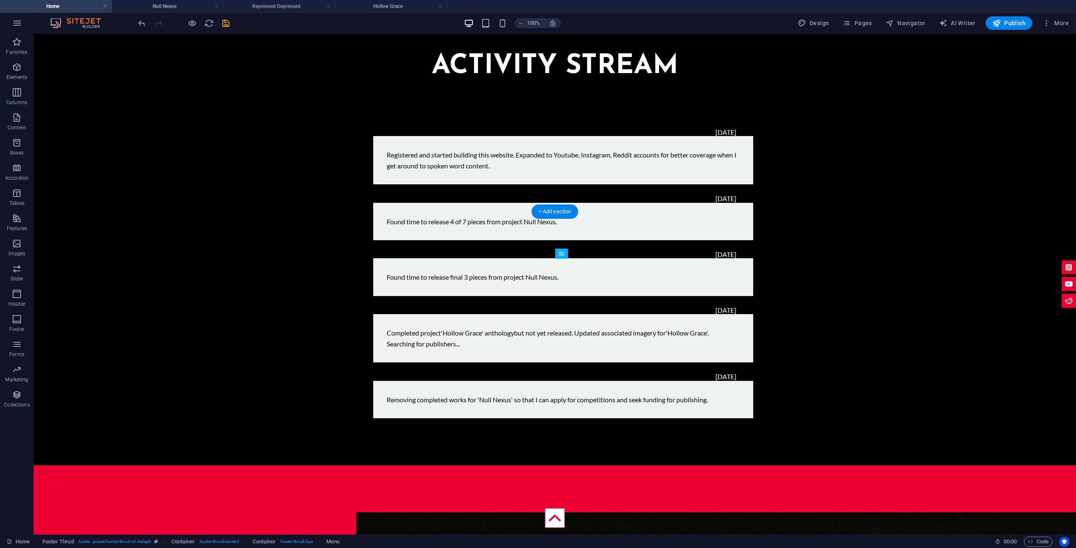
drag, startPoint x: 582, startPoint y: 285, endPoint x: 582, endPoint y: 274, distance: 11.4
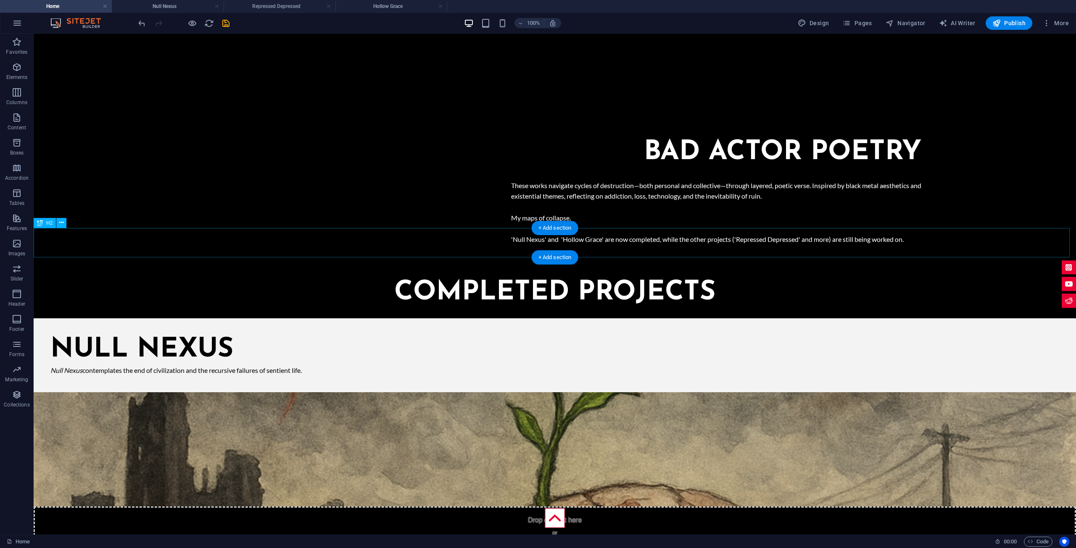
scroll to position [553, 0]
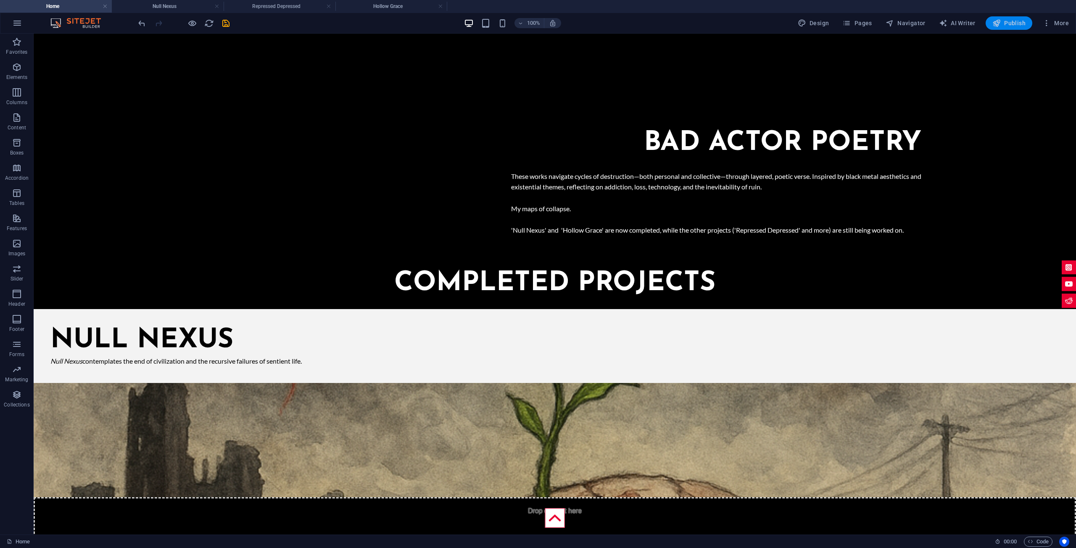
click at [1019, 20] on span "Publish" at bounding box center [1008, 23] width 33 height 8
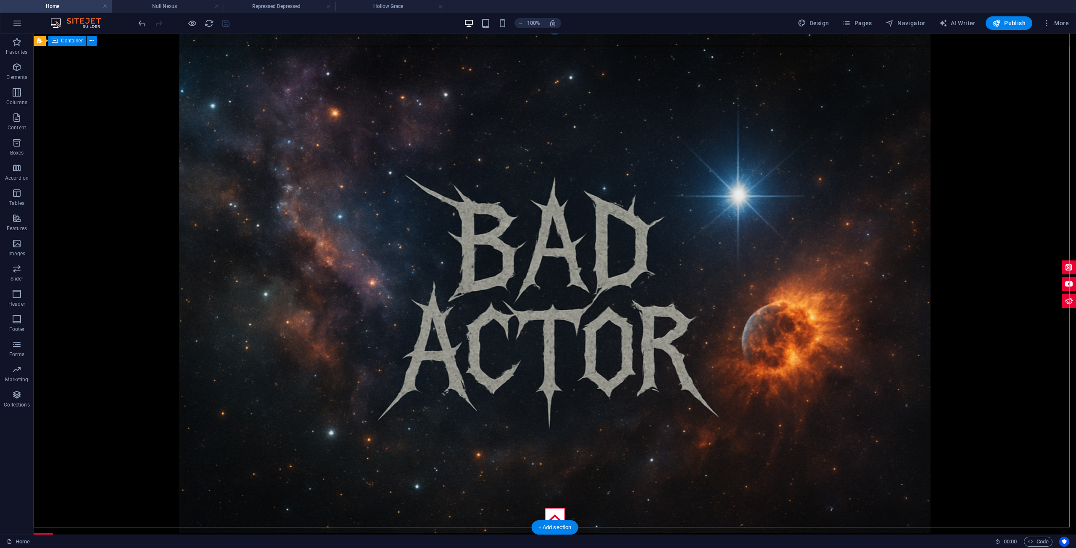
scroll to position [0, 0]
click at [1006, 25] on span "Publish" at bounding box center [1008, 23] width 33 height 8
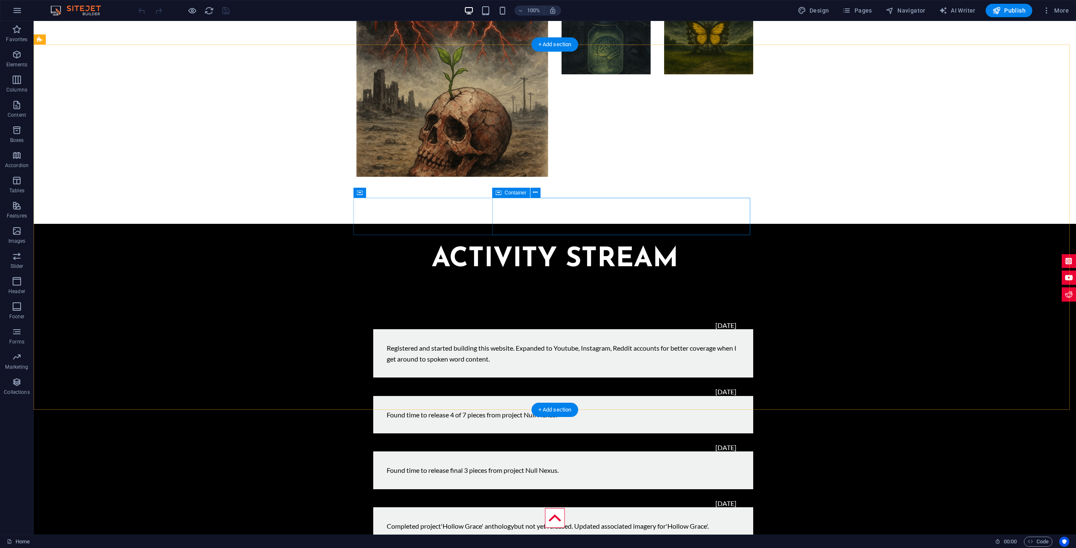
scroll to position [1833, 0]
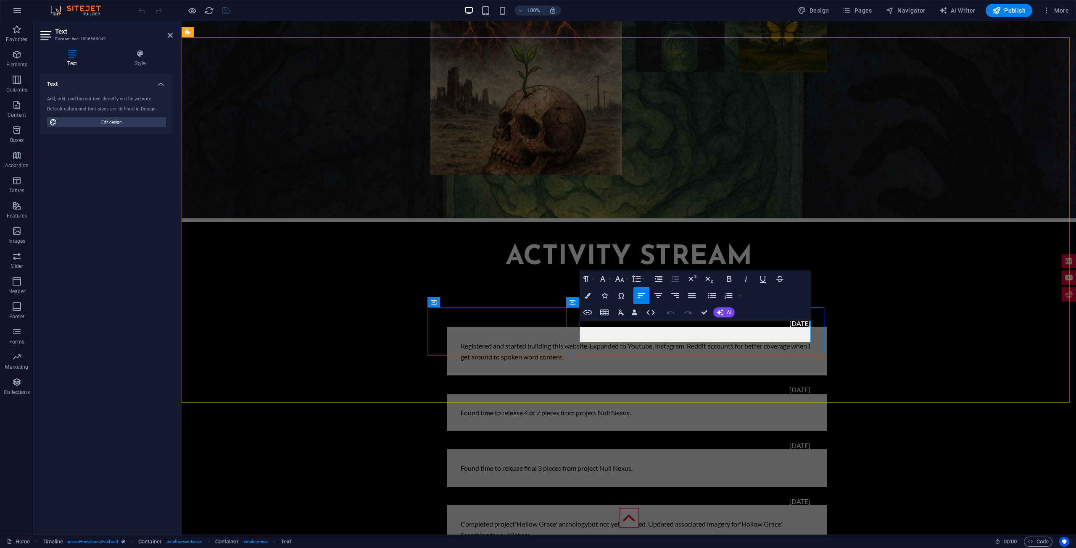
drag, startPoint x: 659, startPoint y: 326, endPoint x: 580, endPoint y: 326, distance: 79.4
drag, startPoint x: 668, startPoint y: 326, endPoint x: 579, endPoint y: 323, distance: 88.3
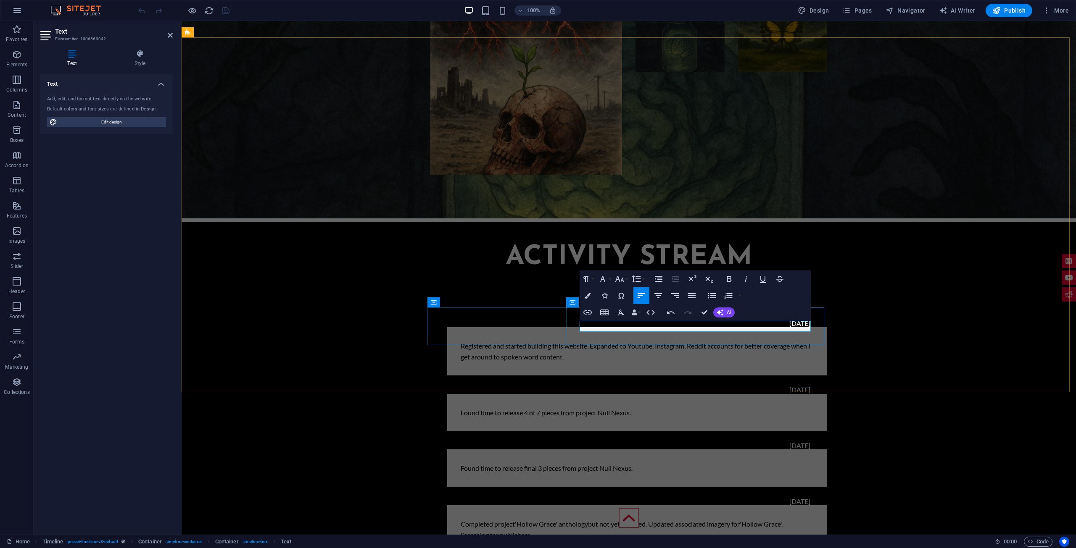
click at [888, 313] on div "16th July 2025 Registered and started building this website. Expanded to Youtub…" at bounding box center [629, 464] width 894 height 384
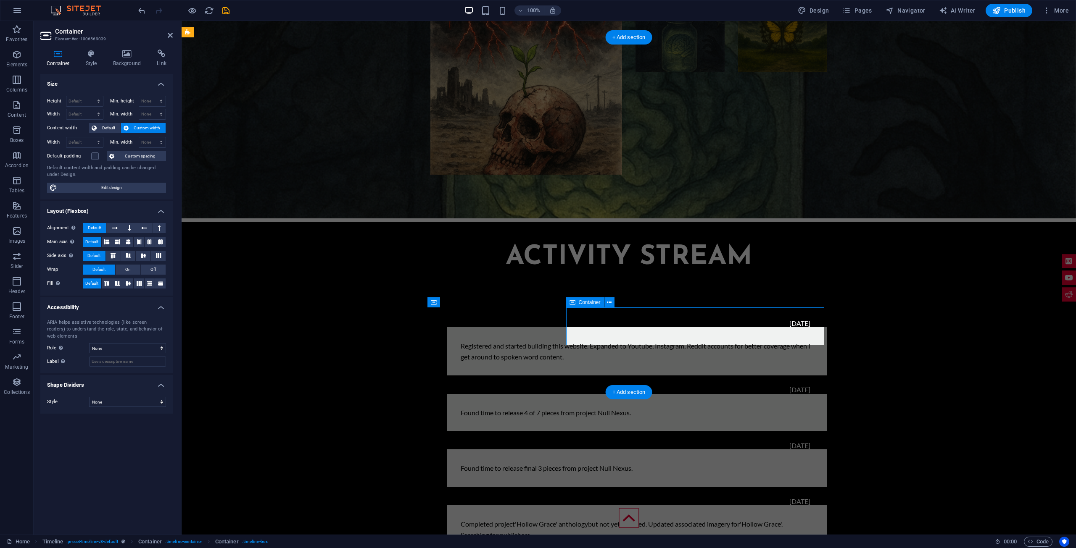
click at [1007, 7] on span "Publish" at bounding box center [1008, 10] width 33 height 8
